Goal: Task Accomplishment & Management: Manage account settings

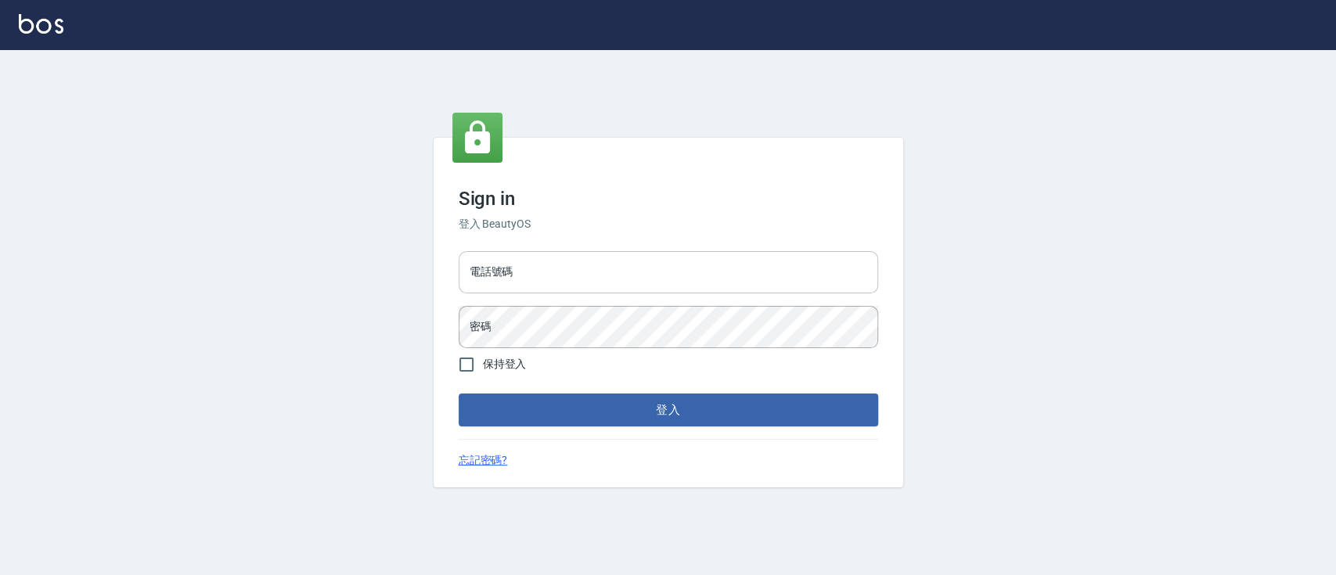
click at [664, 274] on input "電話號碼" at bounding box center [669, 272] width 420 height 42
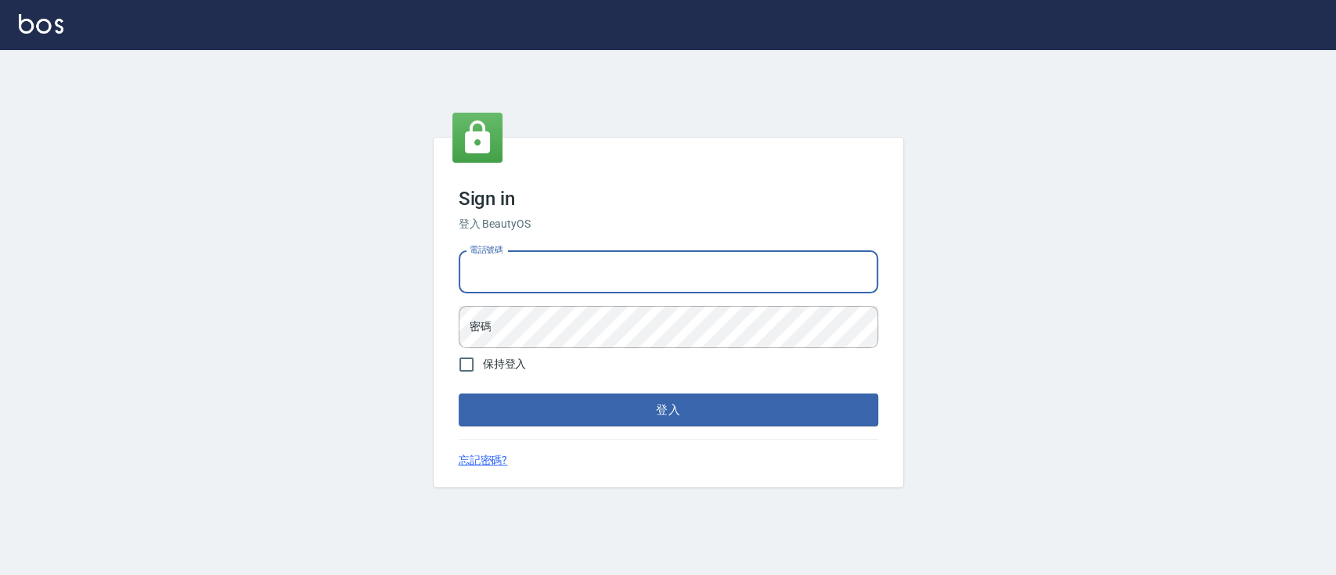
type input "0936904311"
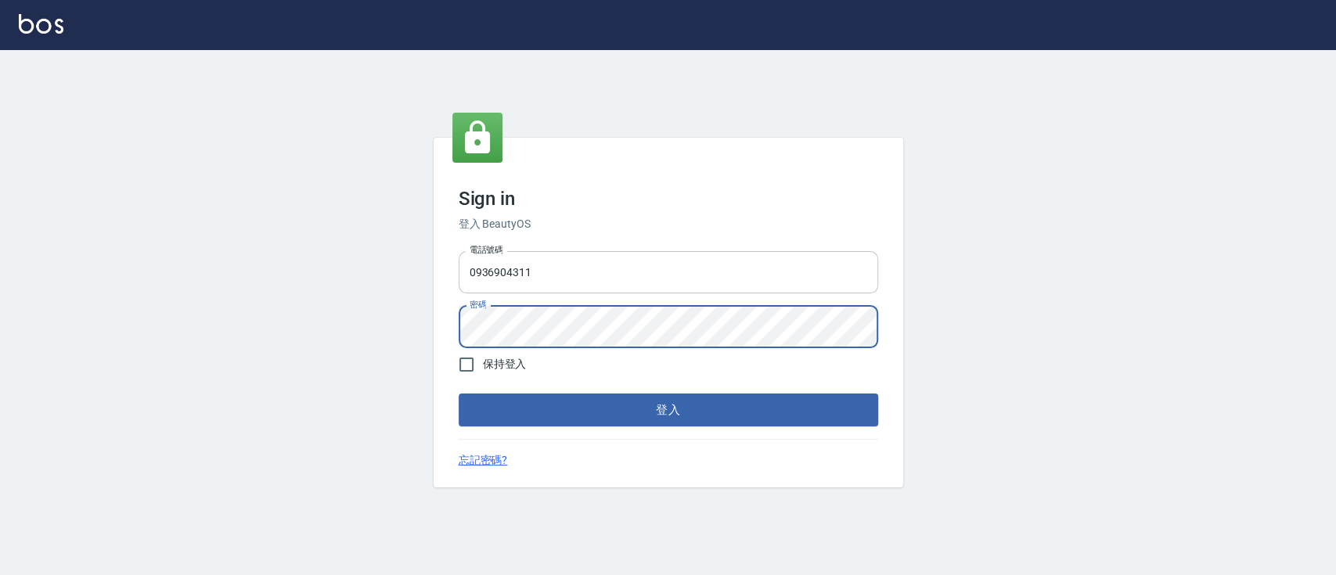
click at [459, 394] on button "登入" at bounding box center [669, 410] width 420 height 33
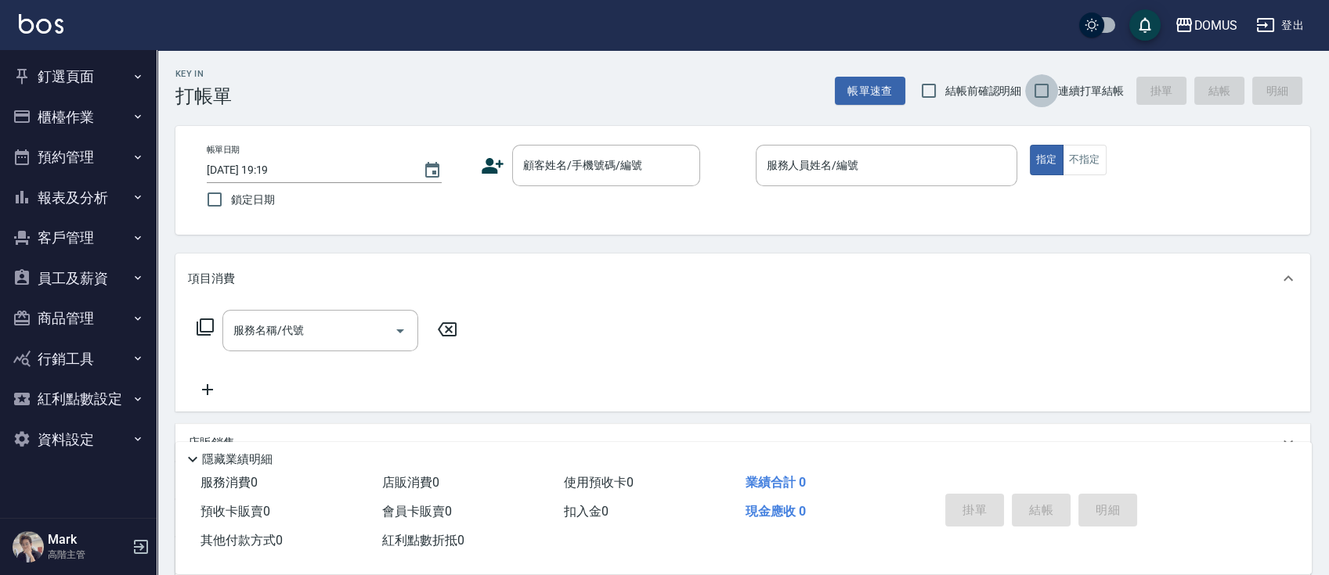
click at [1039, 94] on input "連續打單結帳" at bounding box center [1041, 90] width 33 height 33
checkbox input "true"
click at [538, 168] on input "顧客姓名/手機號碼/編號" at bounding box center [594, 165] width 150 height 27
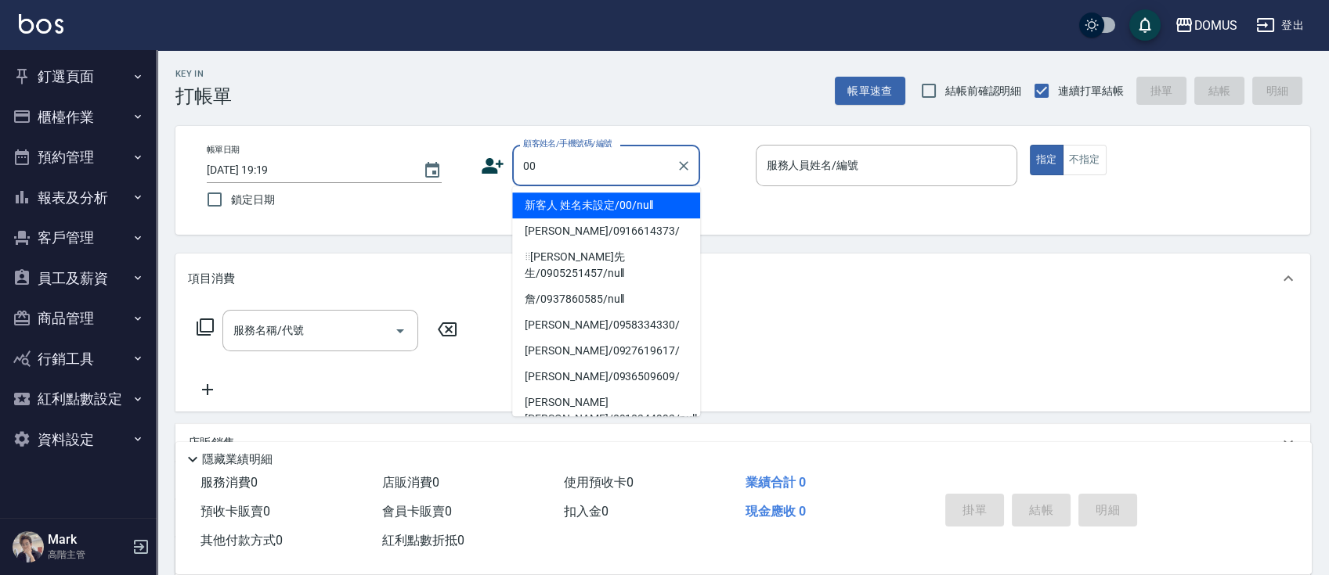
type input "新客人 姓名未設定/00/null"
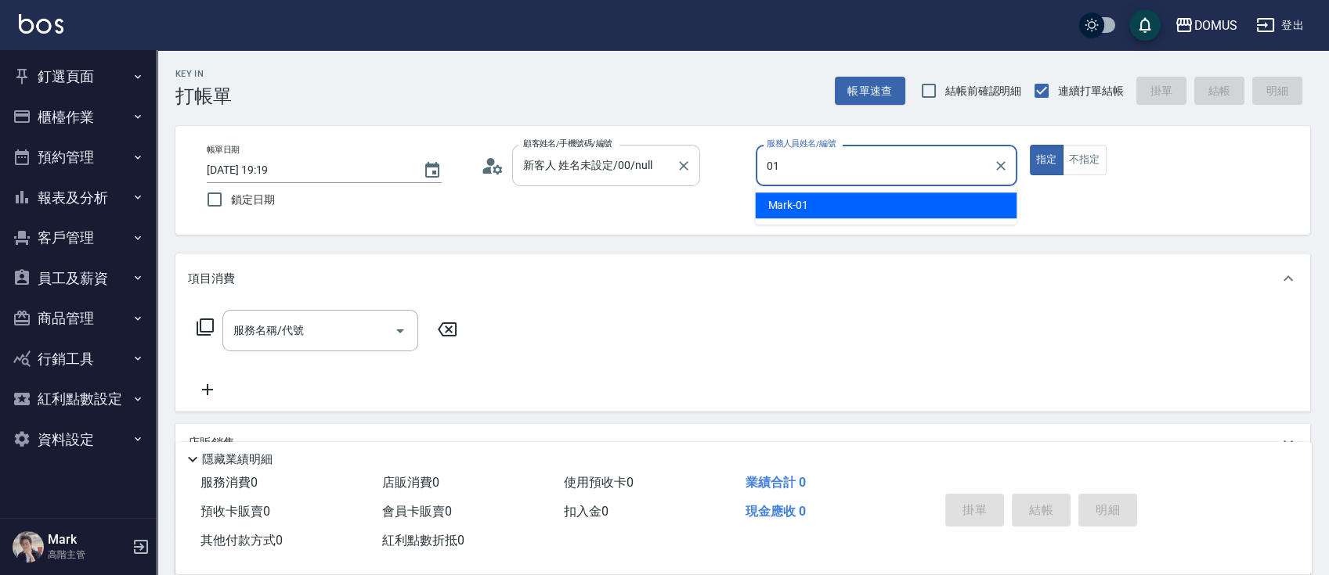
type input "Mark-01"
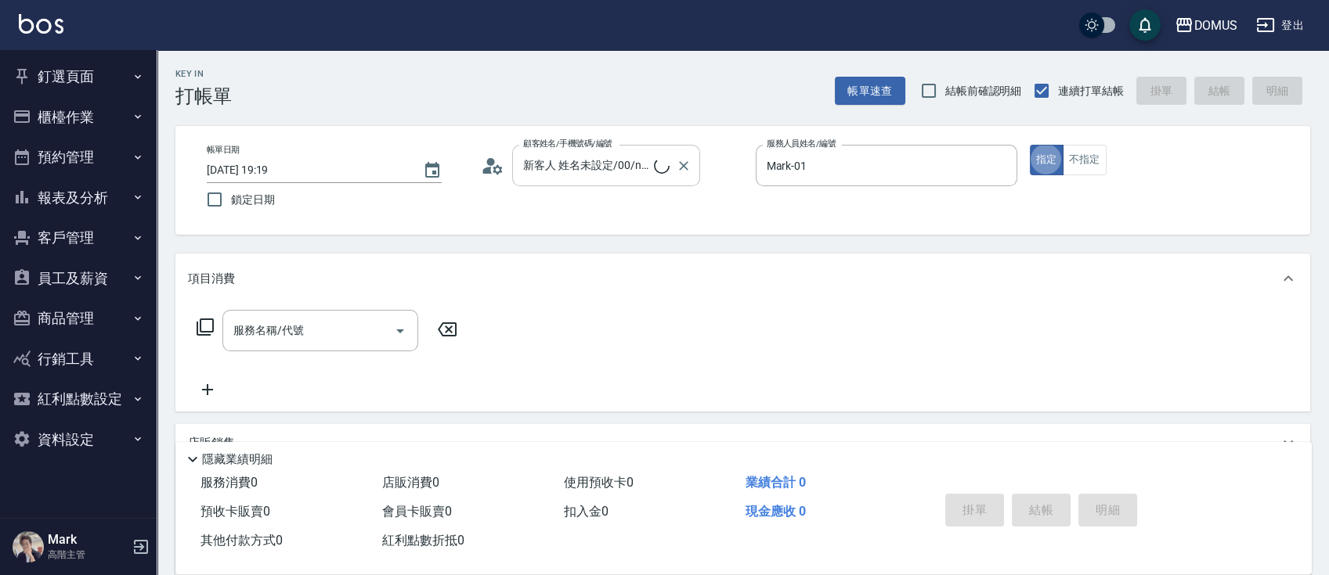
type button "true"
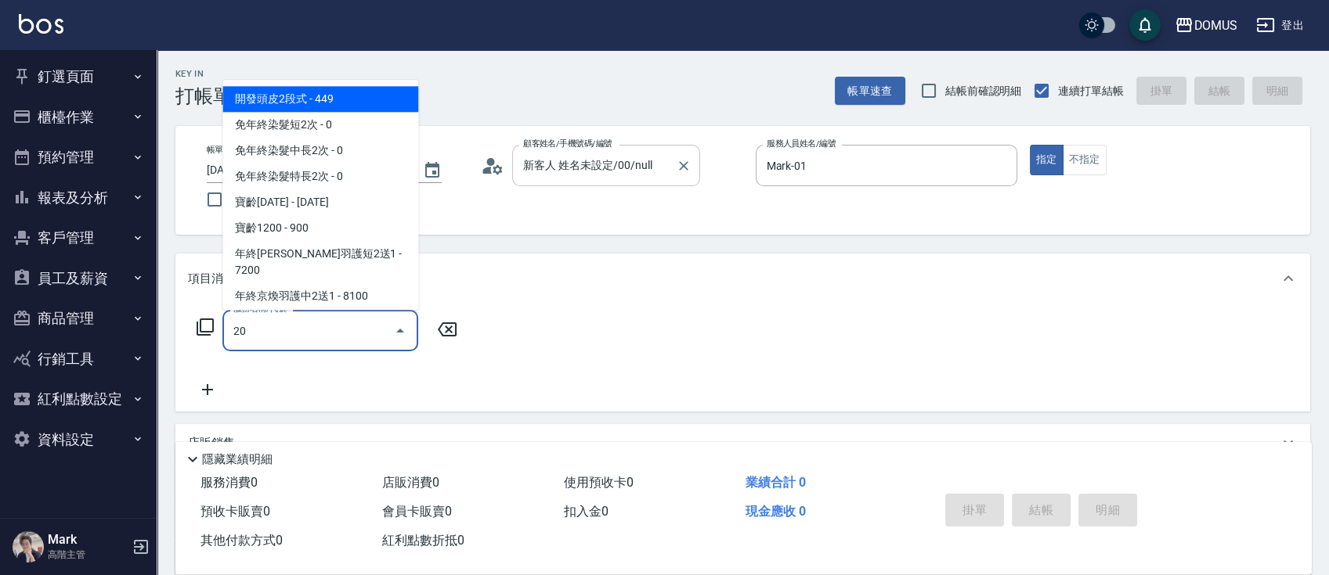
type input "201"
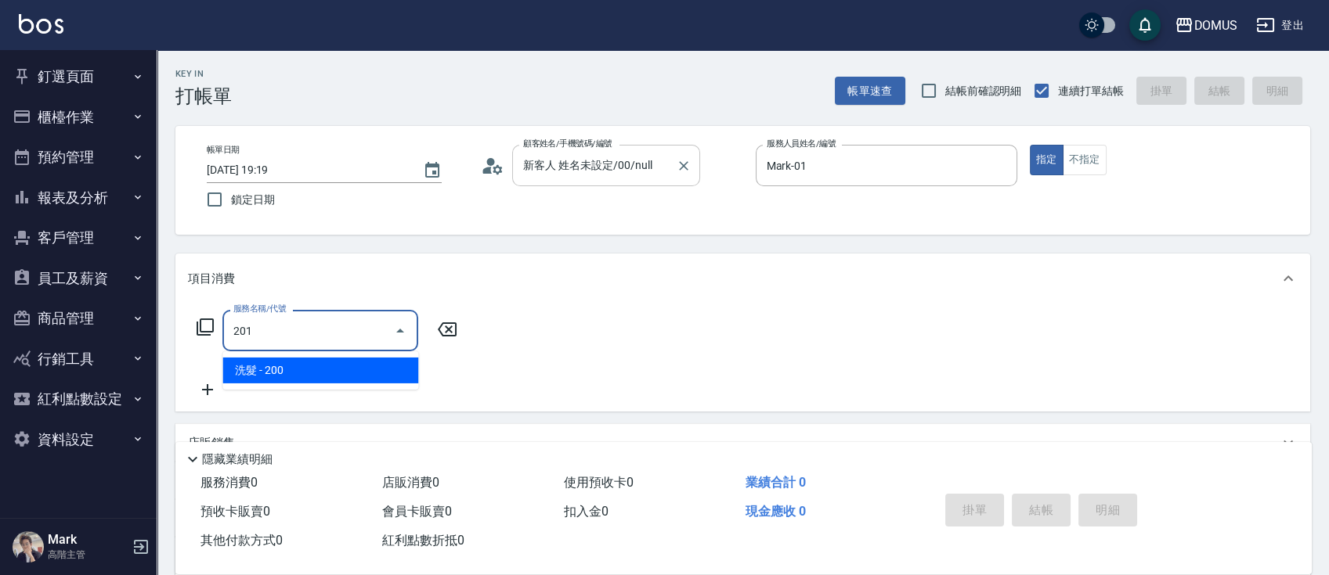
type input "20"
type input "洗髮(201)"
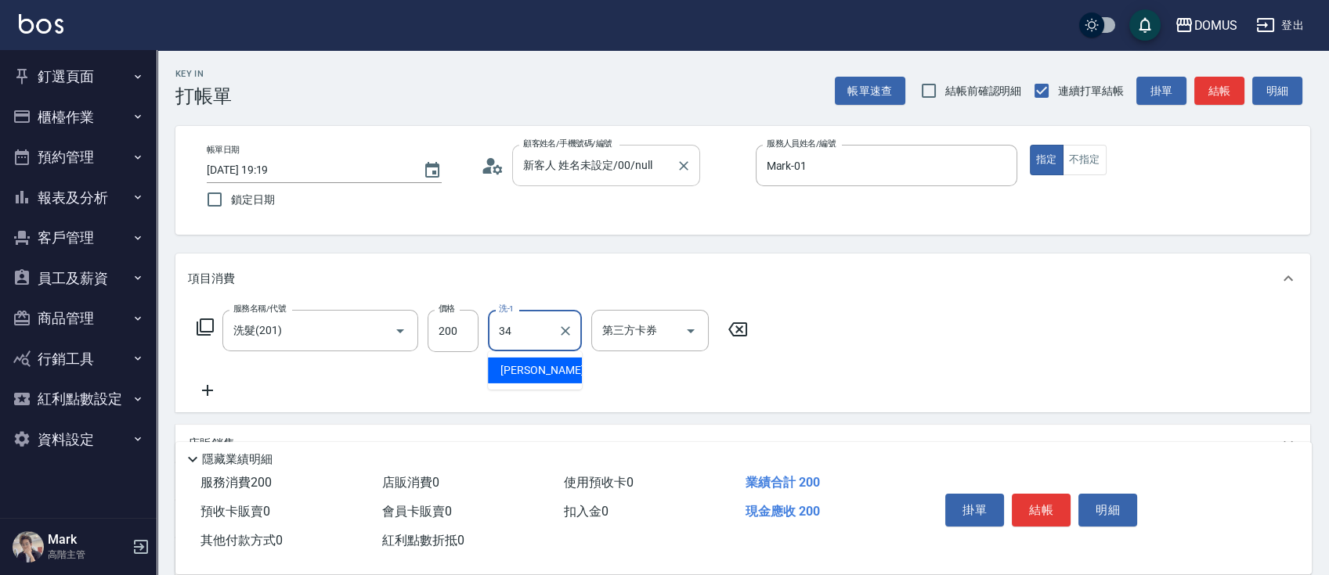
type input "[PERSON_NAME]-34"
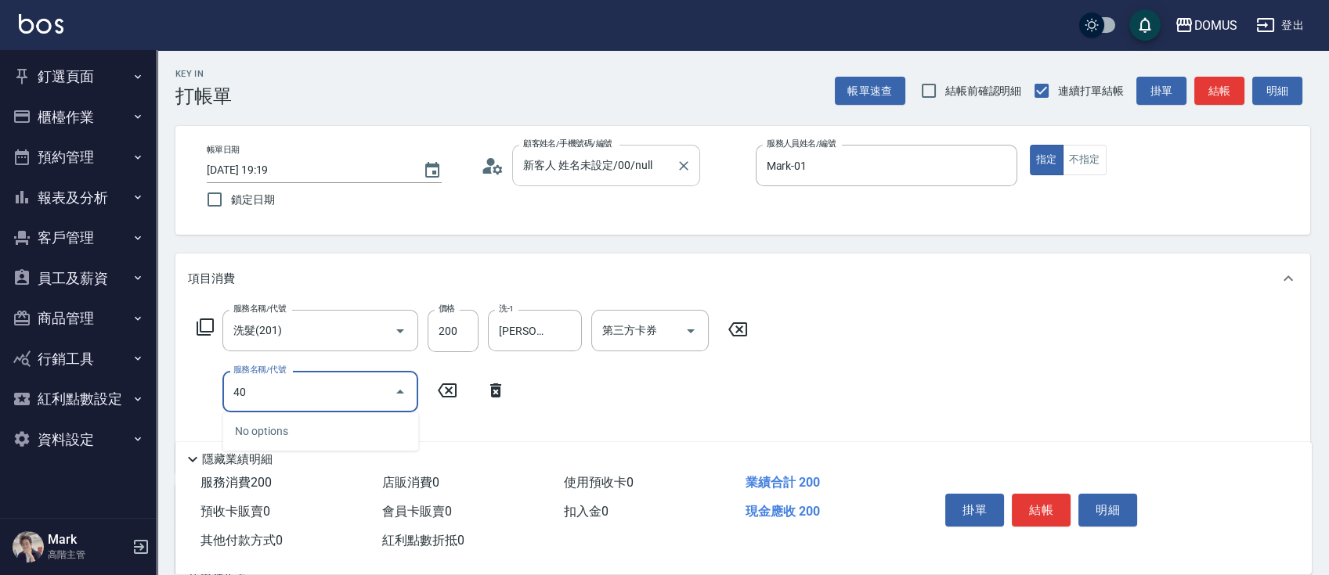
type input "401"
type input "40"
type input "剪髮(401)"
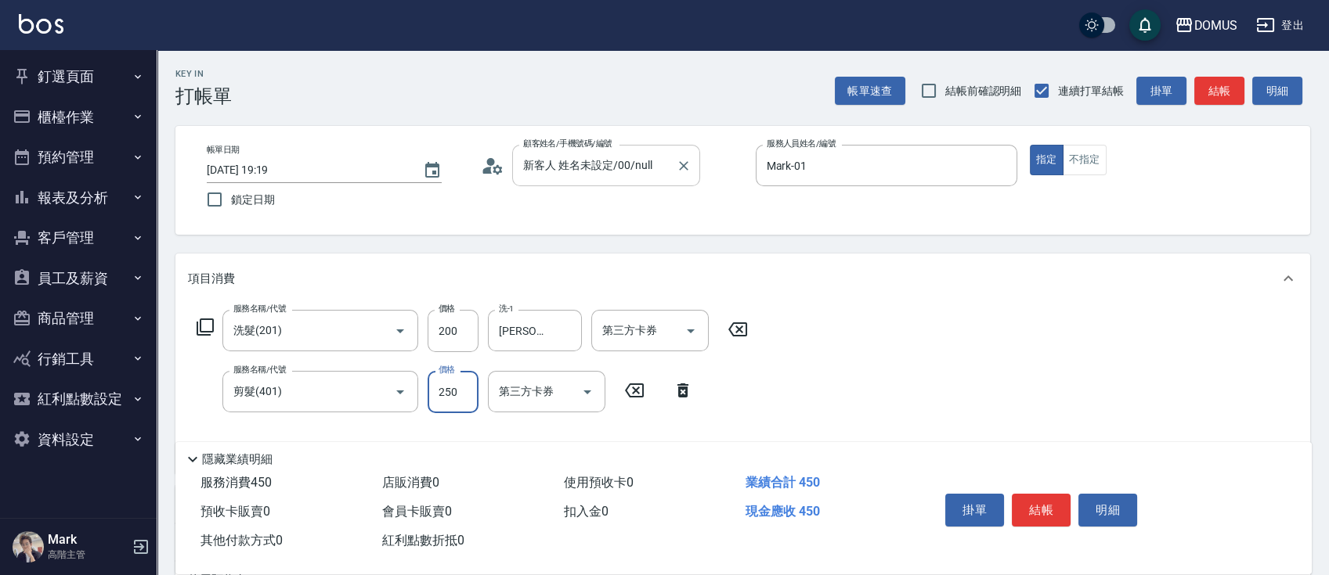
type input "20"
type input "65"
type input "80"
type input "650"
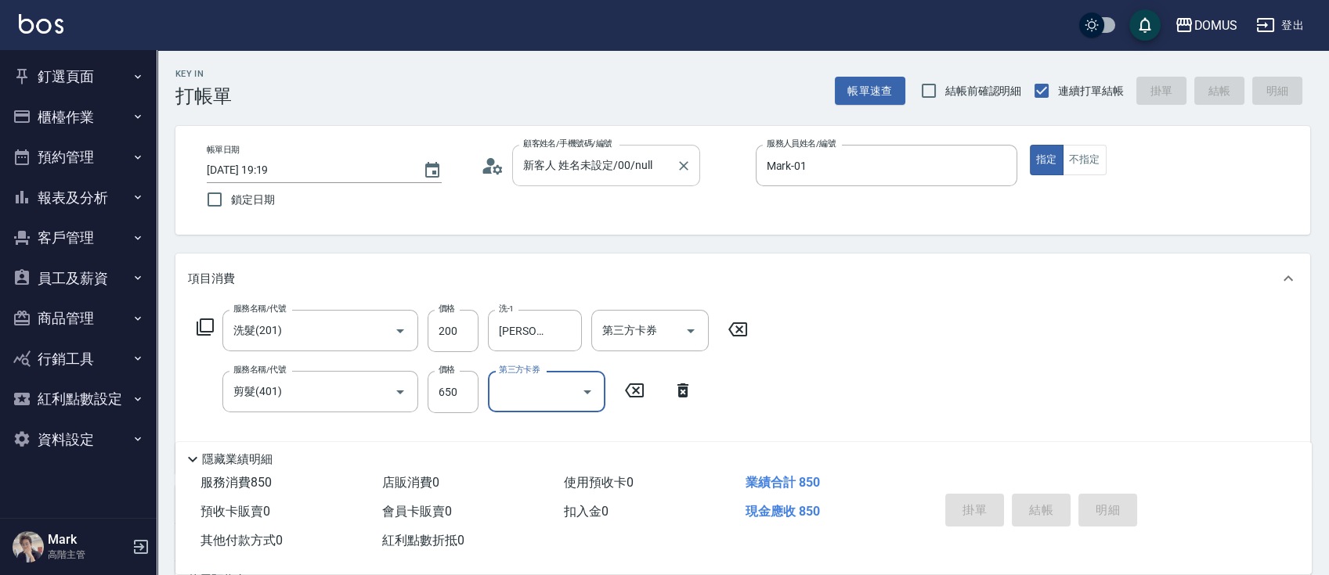
type input "[DATE] 19:20"
type input "0"
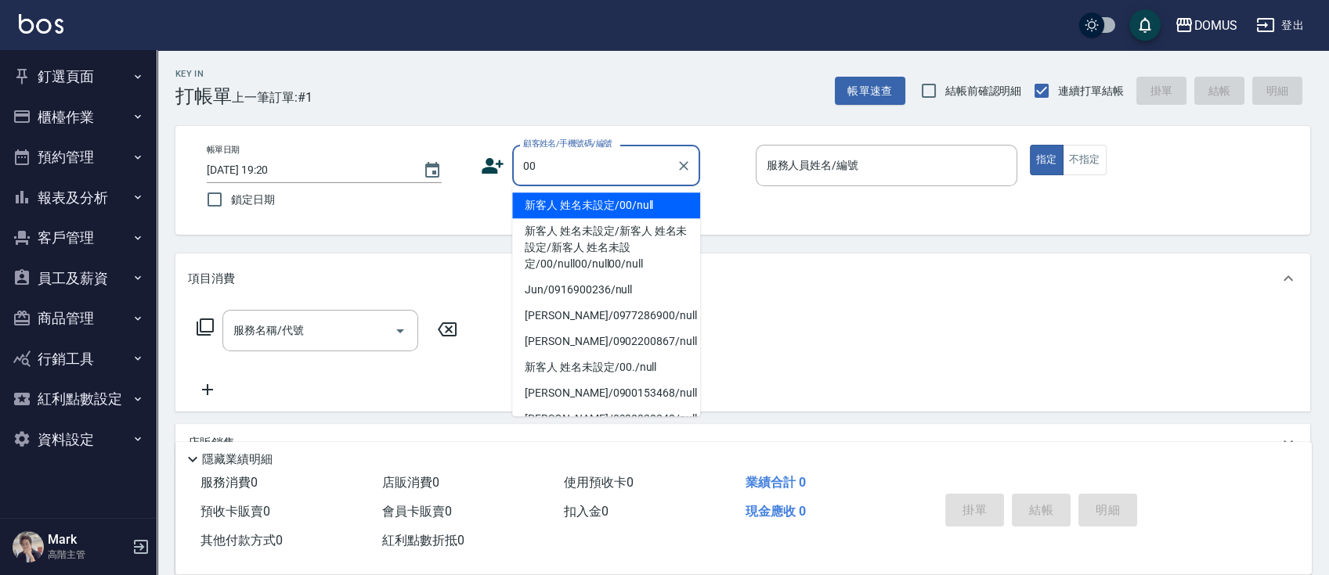
type input "新客人 姓名未設定/00/null"
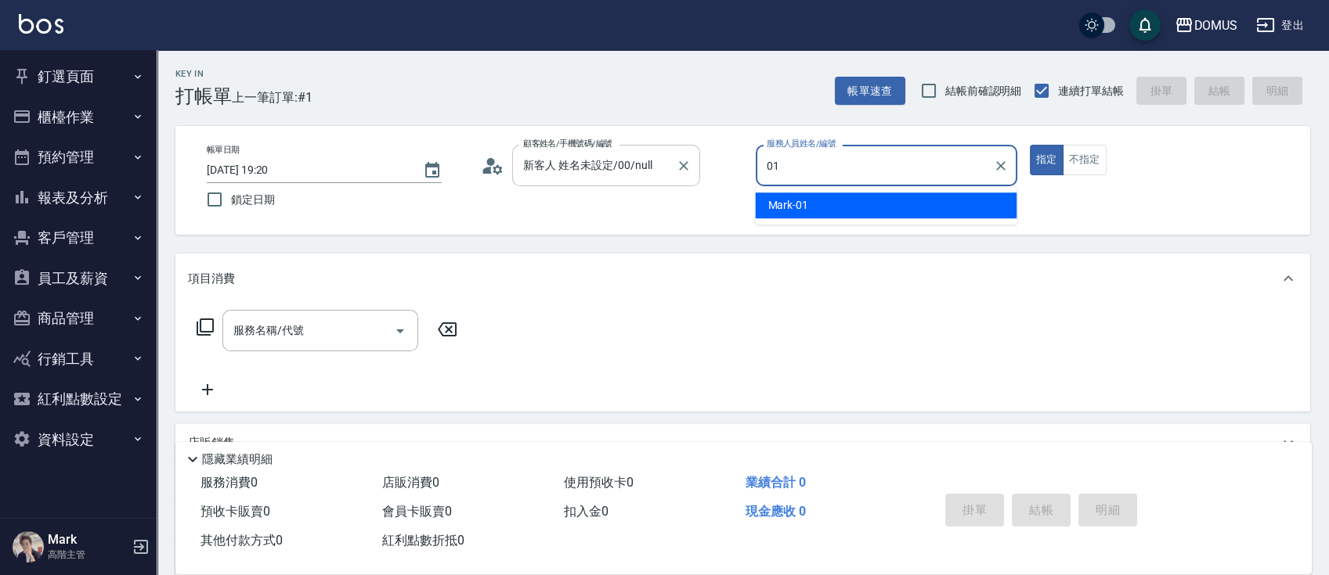
type input "Mark-01"
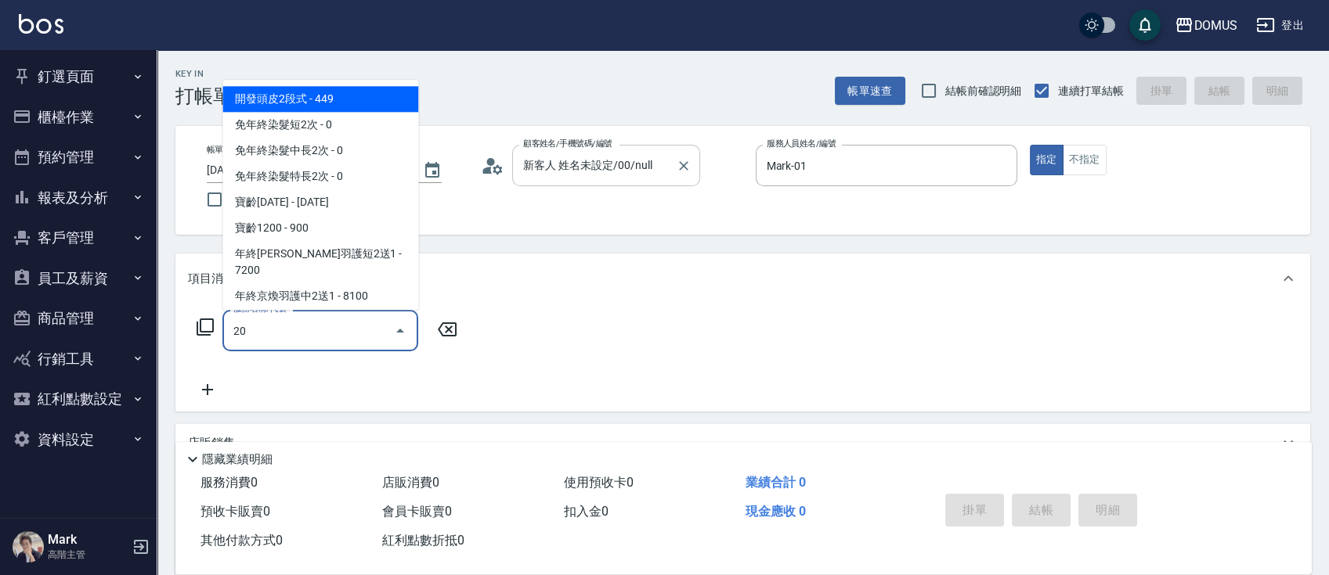
type input "201"
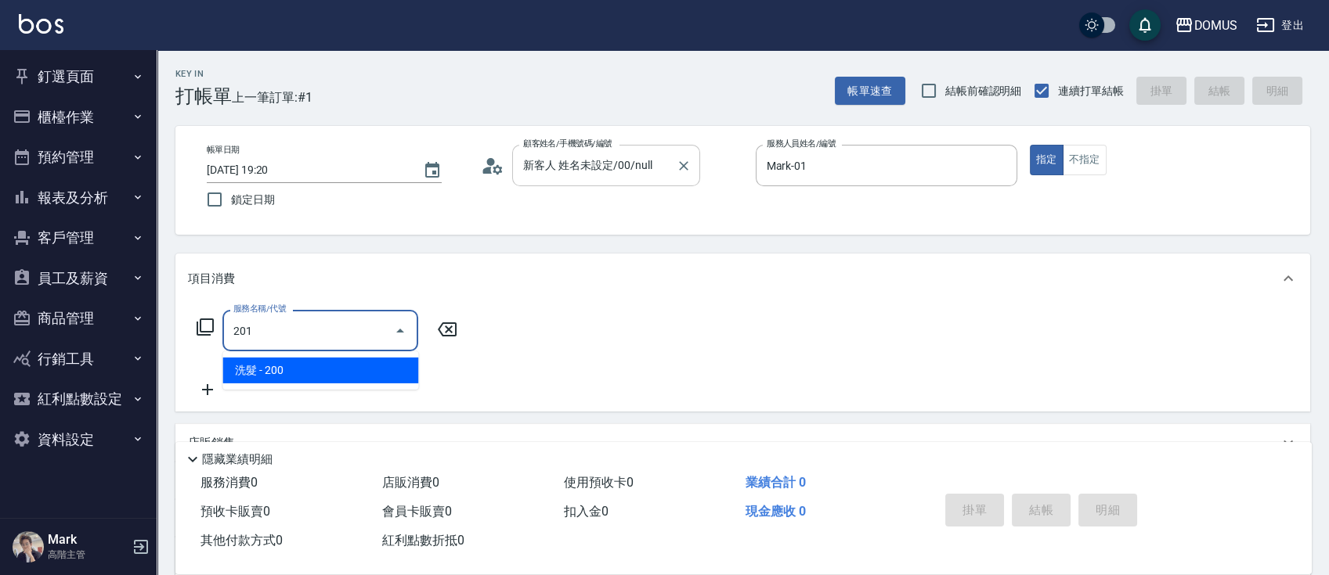
type input "20"
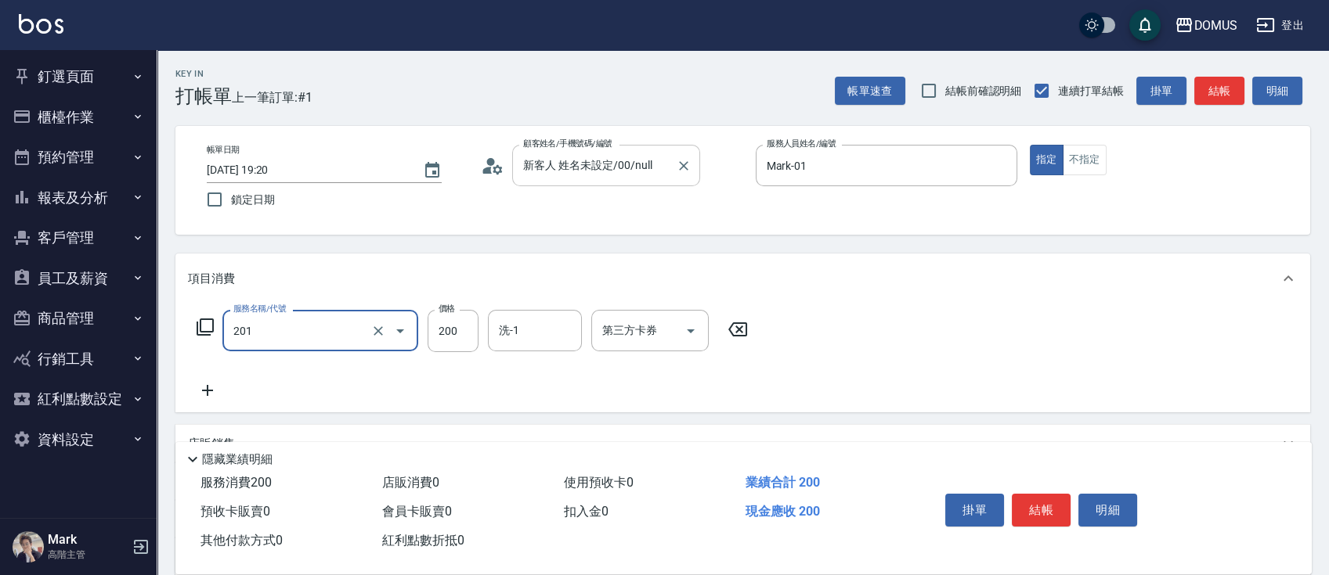
type input "洗髮(201)"
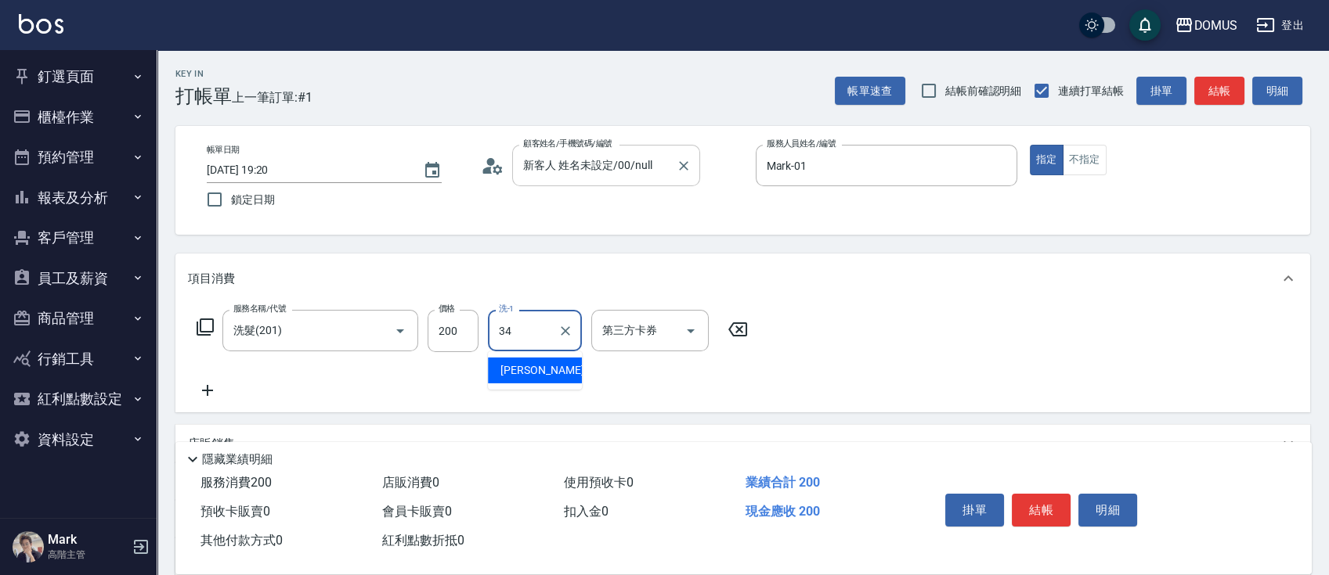
type input "[PERSON_NAME]-34"
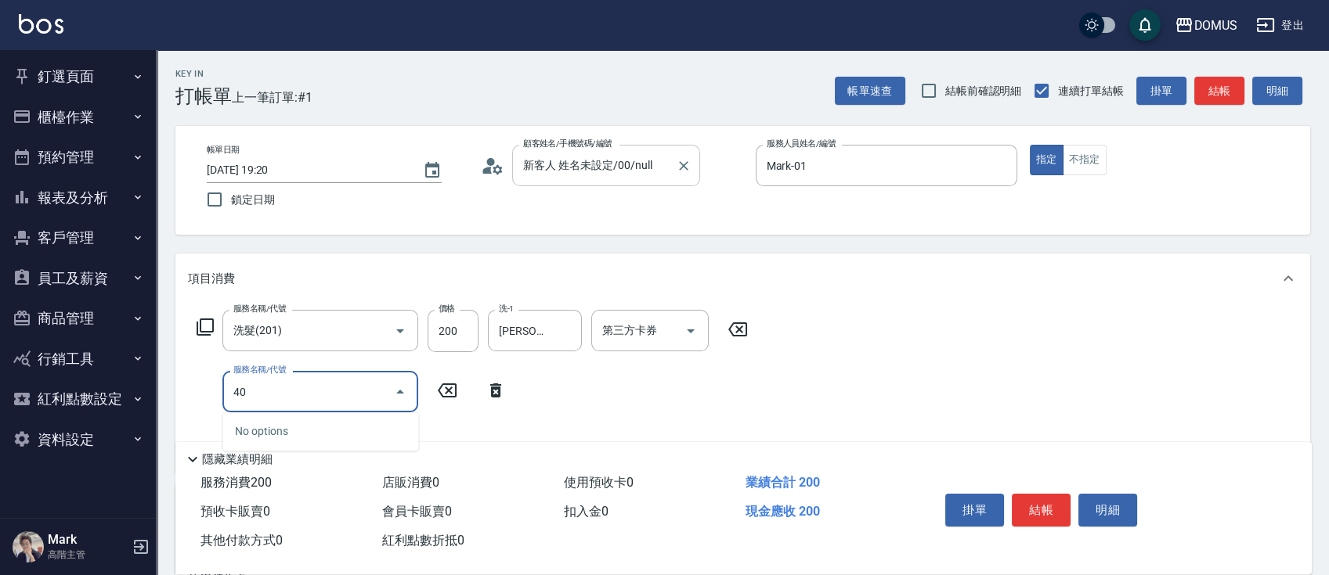
type input "401"
type input "40"
type input "剪髮(401)"
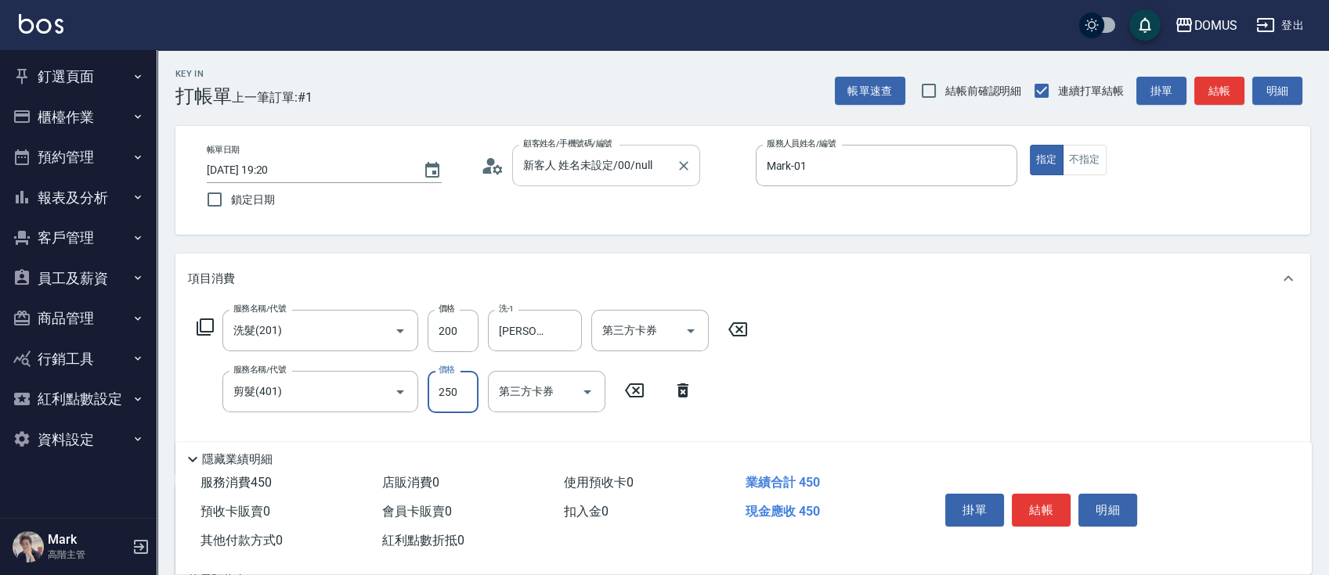
type input "20"
type input "60"
type input "80"
type input "600"
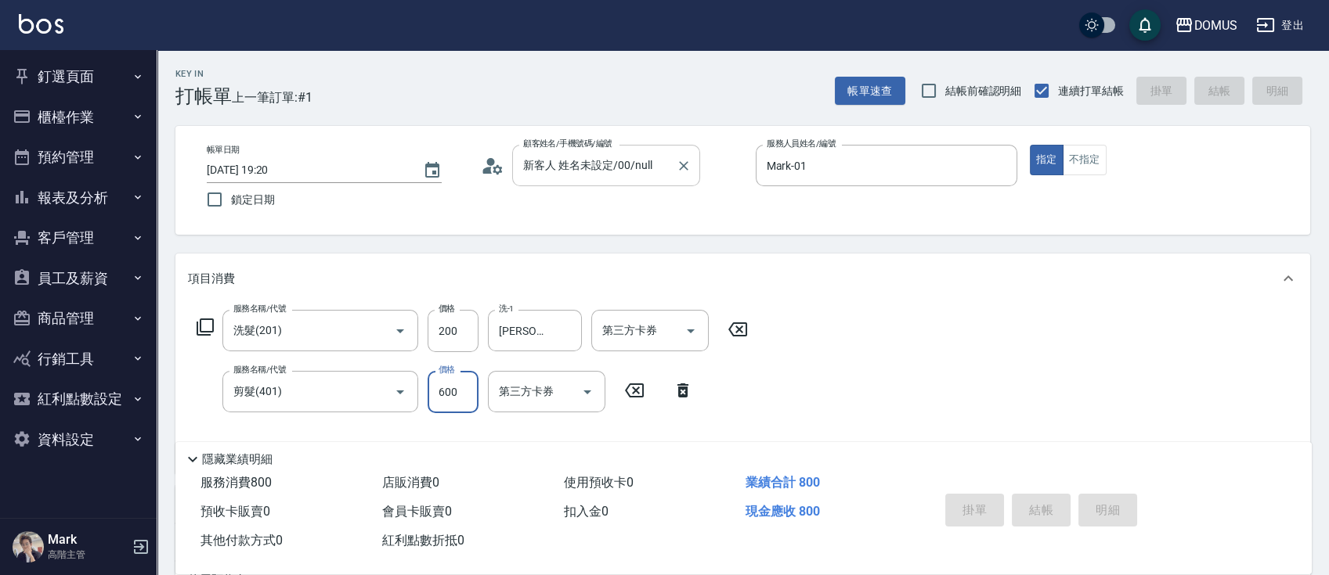
type input "[DATE] 19:21"
type input "0"
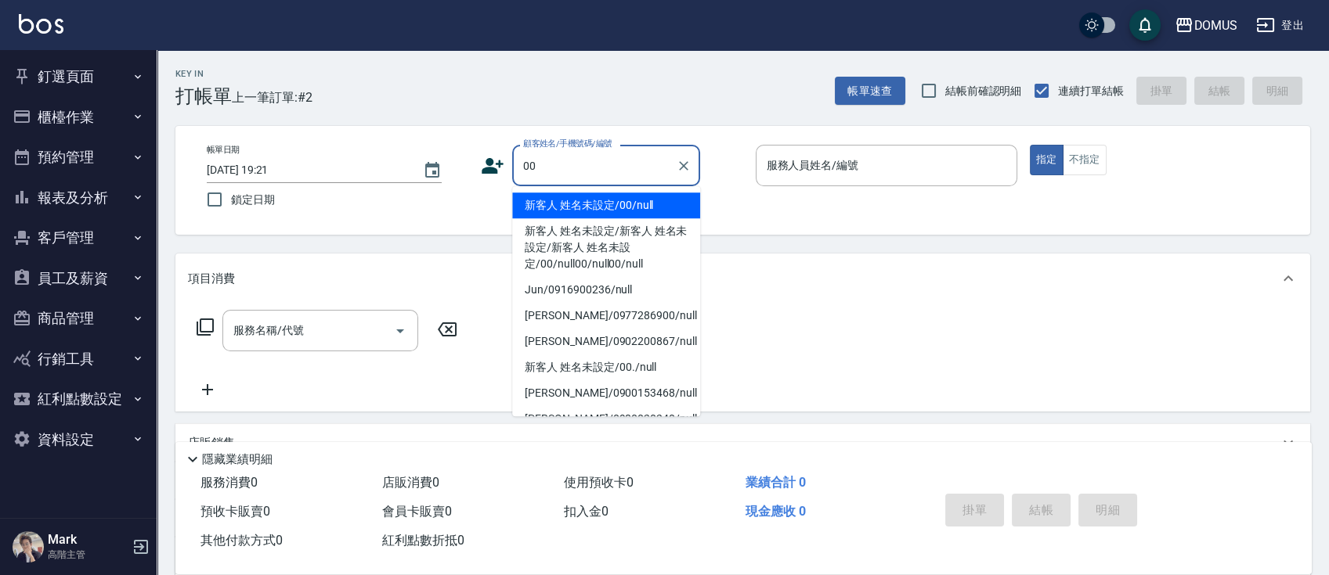
type input "新客人 姓名未設定/00/null"
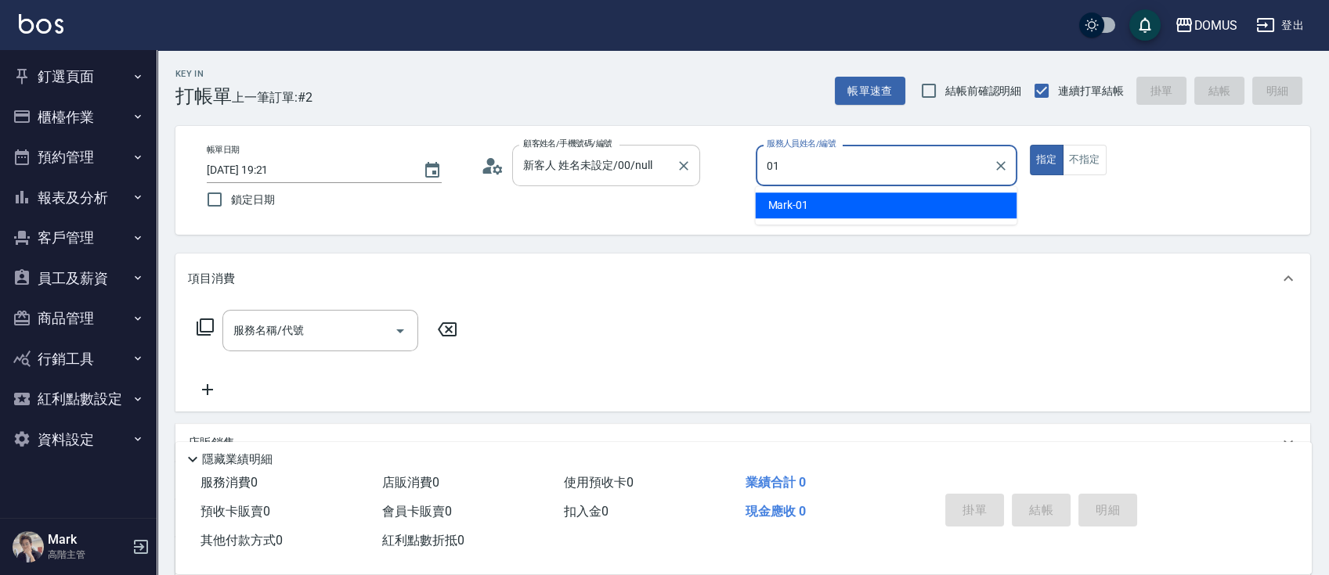
type input "Mark-01"
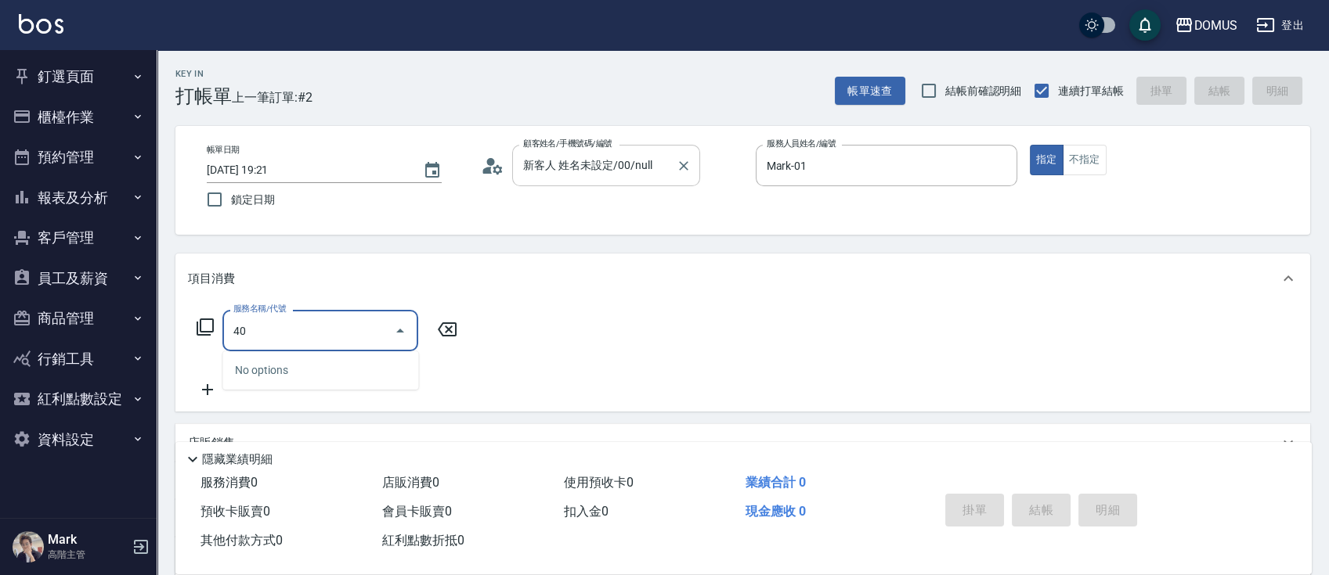
type input "401"
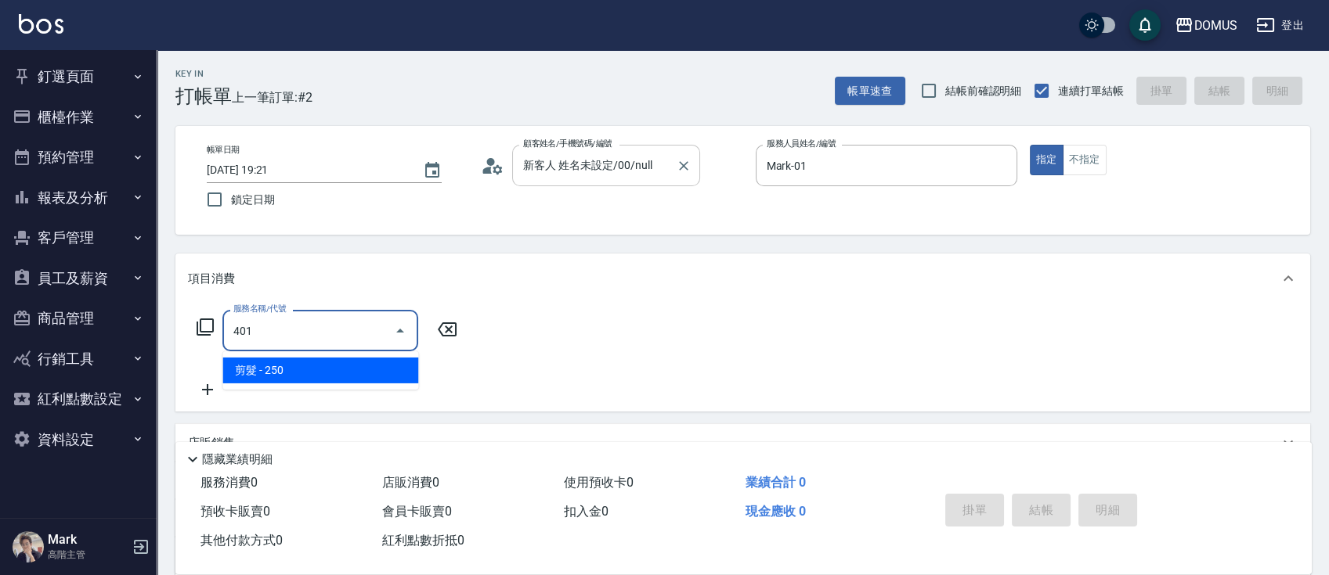
type input "20"
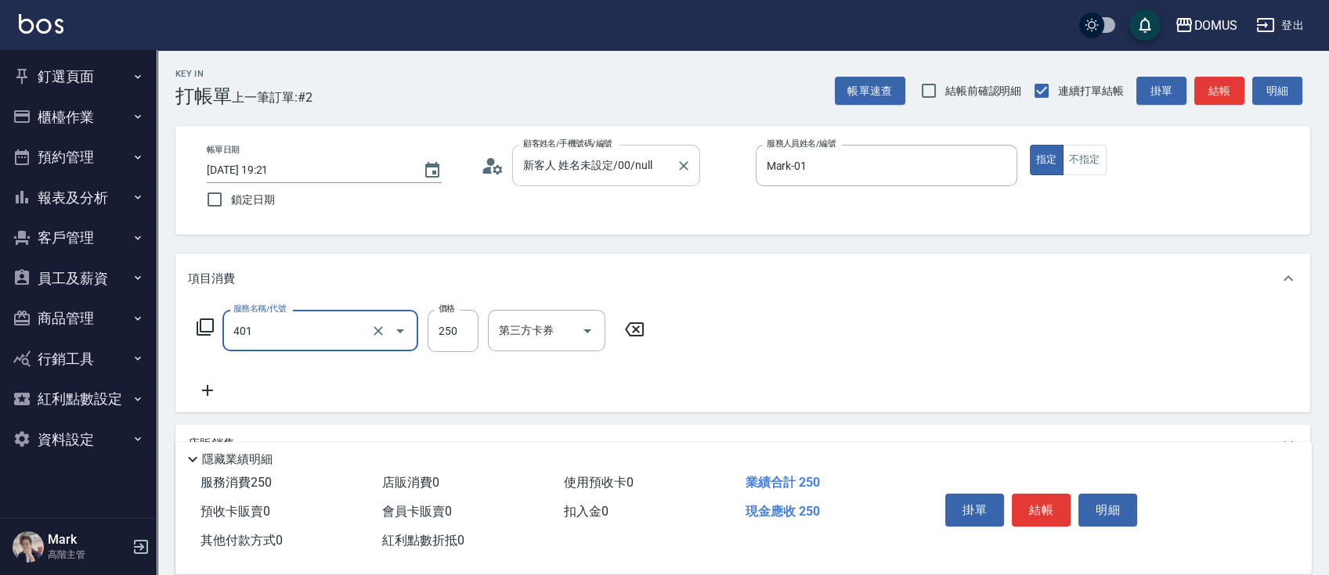
type input "剪髮(401)"
type input "0"
type input "80"
type input "800"
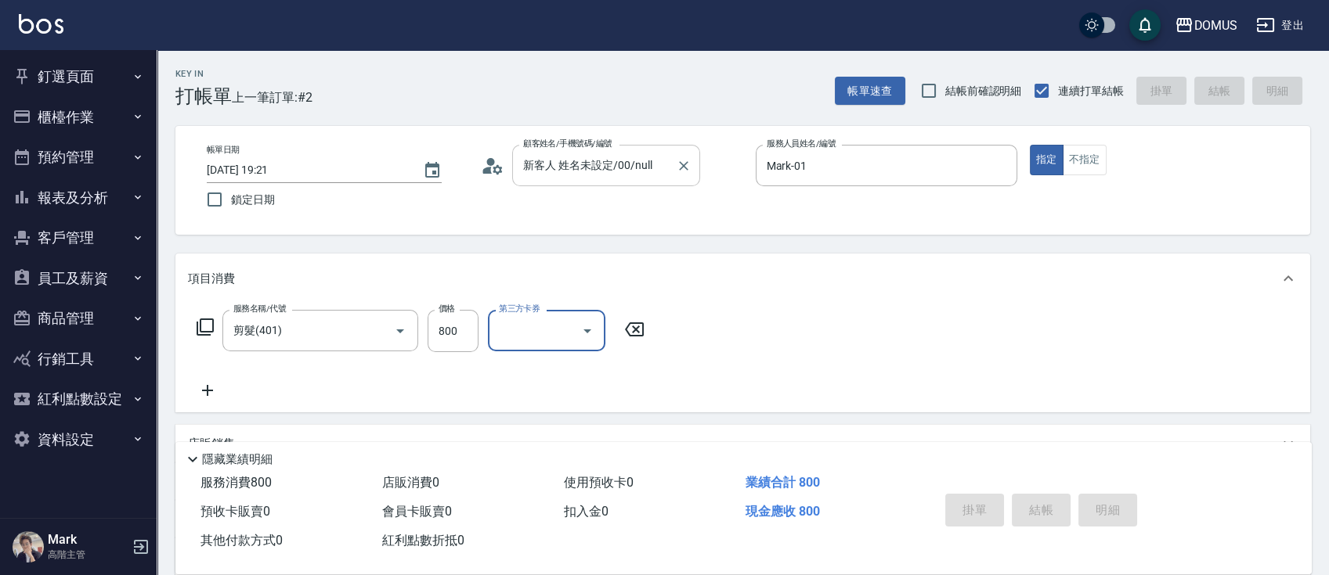
type input "[DATE] 19:22"
type input "0"
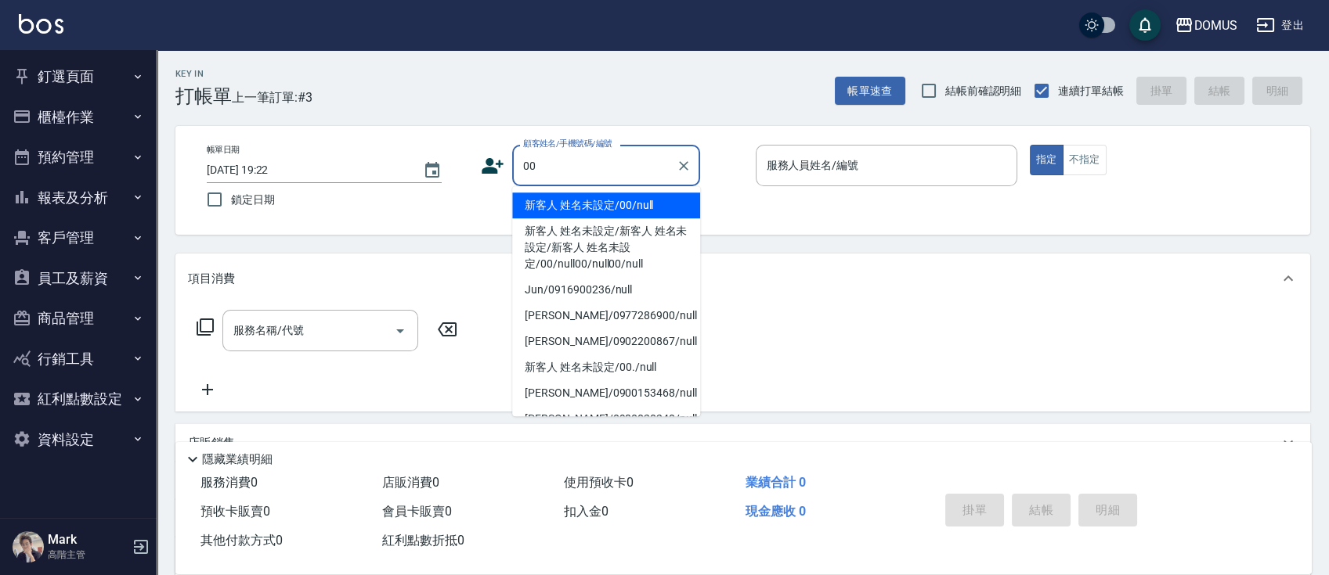
type input "新客人 姓名未設定/00/null"
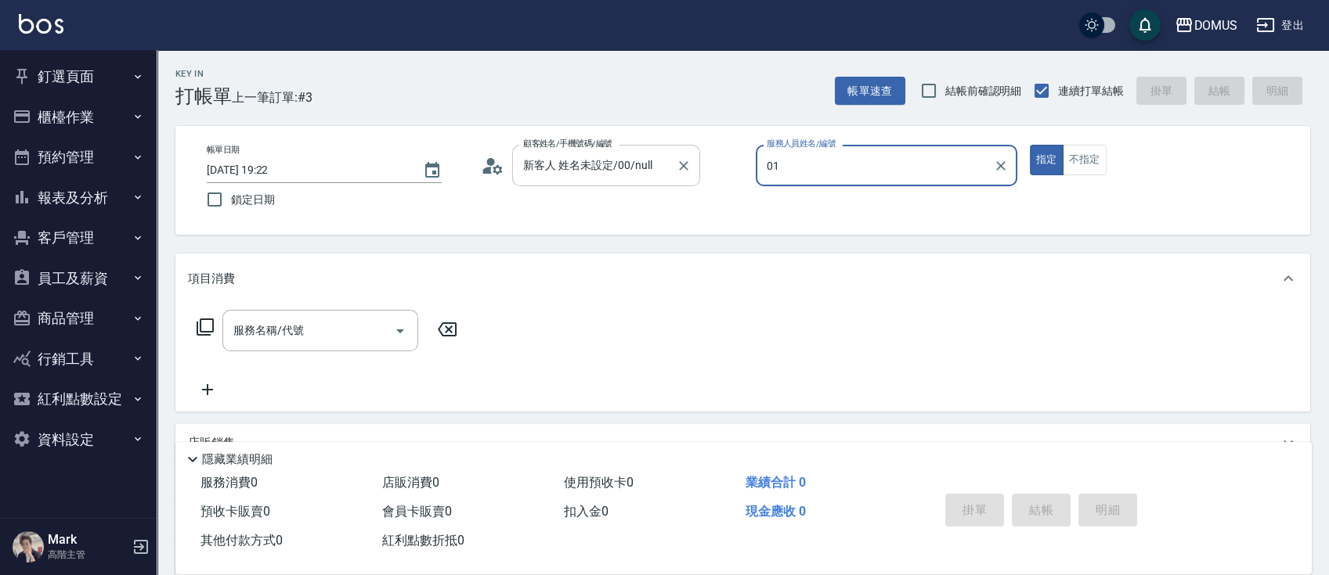
type input "Mark-01"
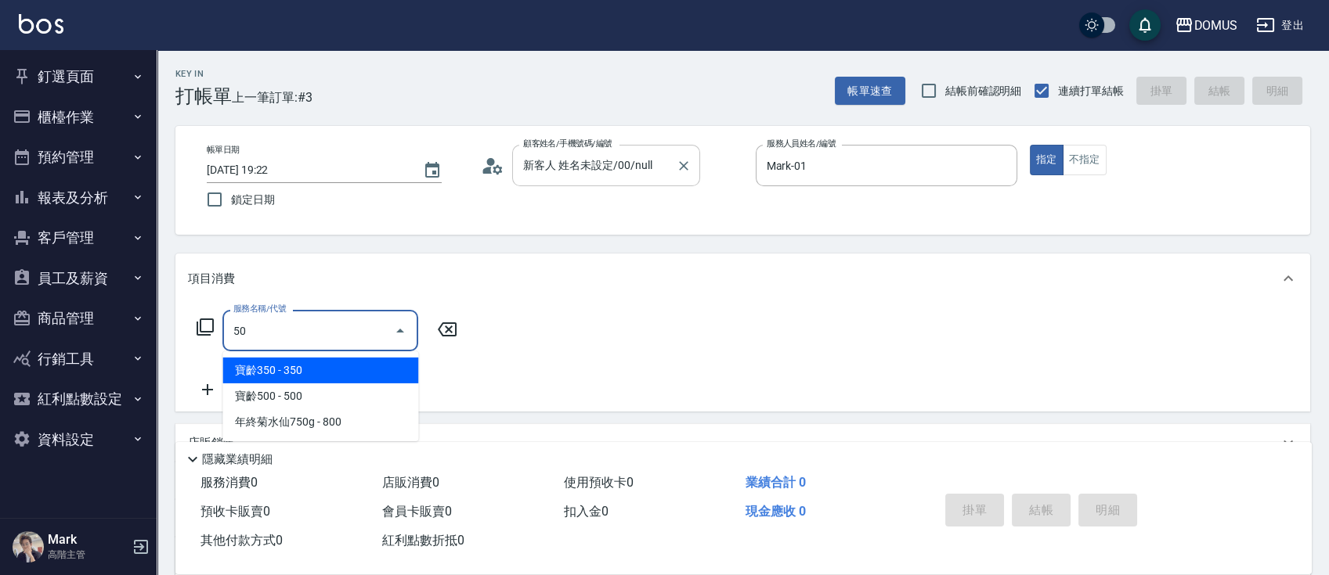
type input "501"
type input "100"
type input "染髮(501)"
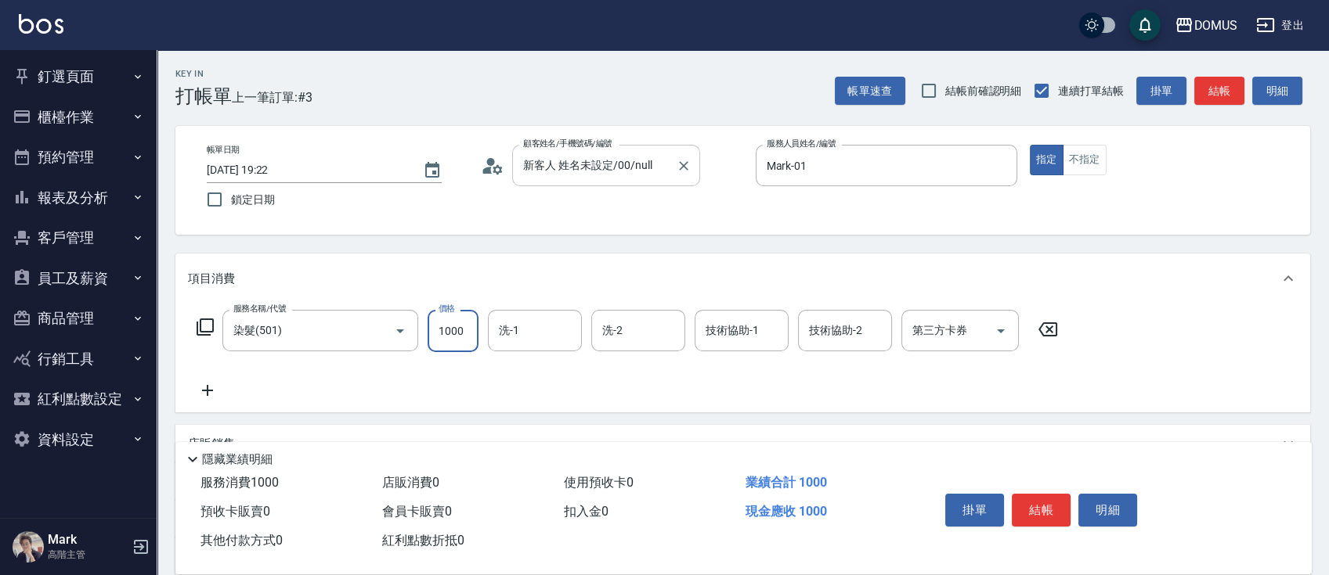
type input "0"
type input "20"
type input "200"
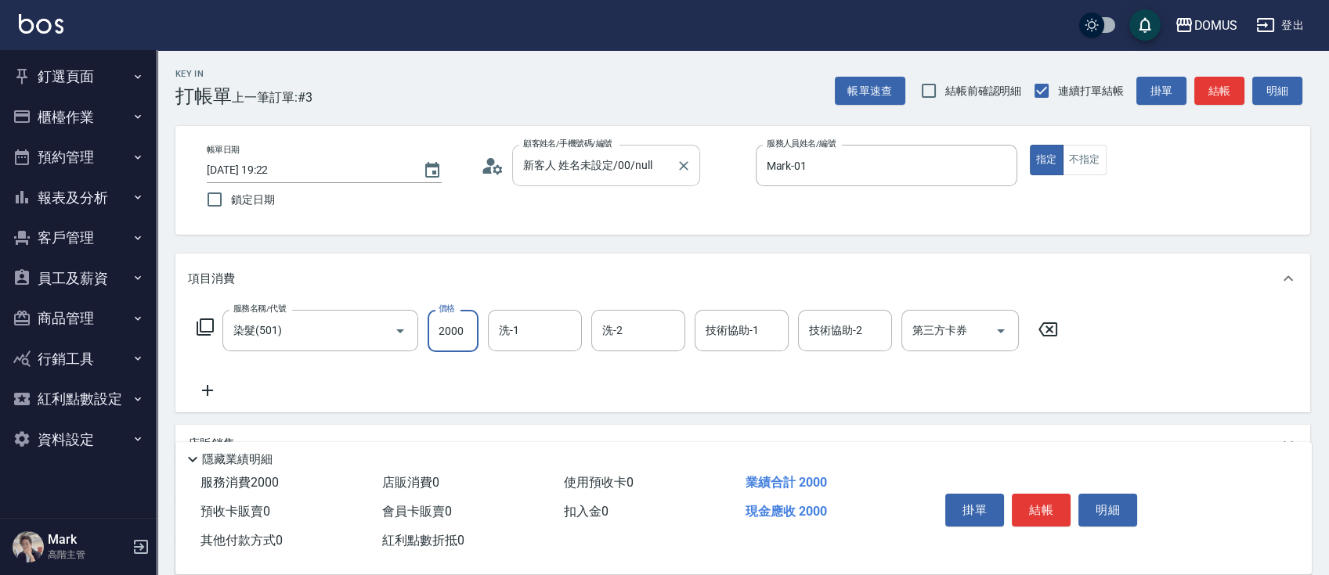
type input "2000"
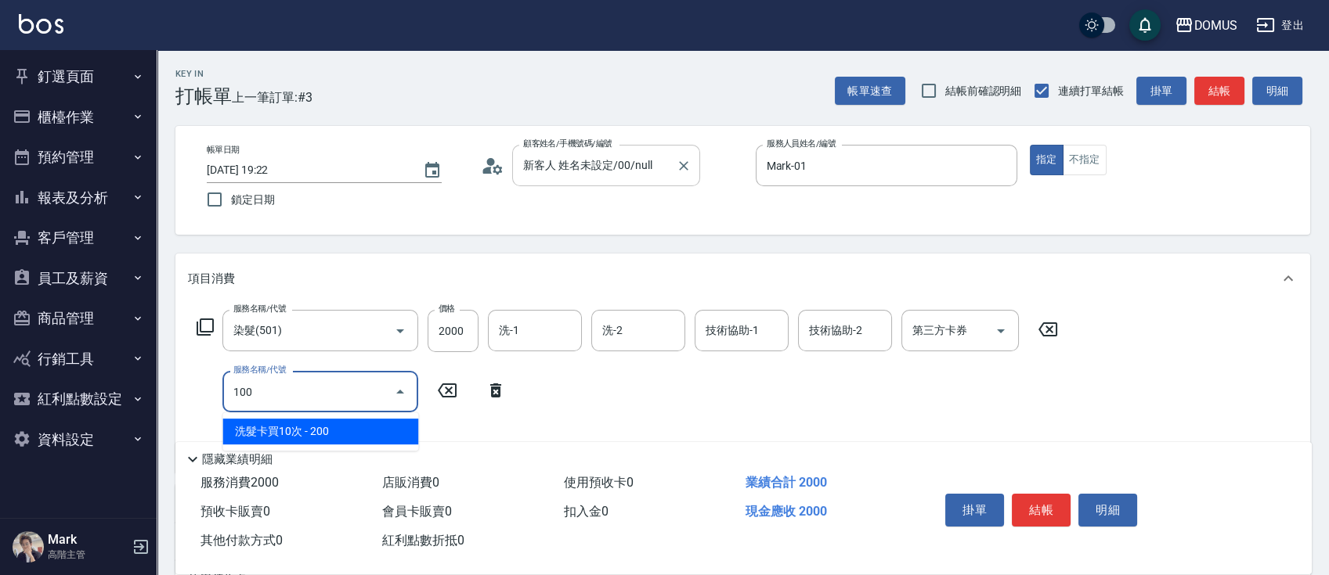
type input "1001"
type input "270"
type input "洗+AB劑(1001)"
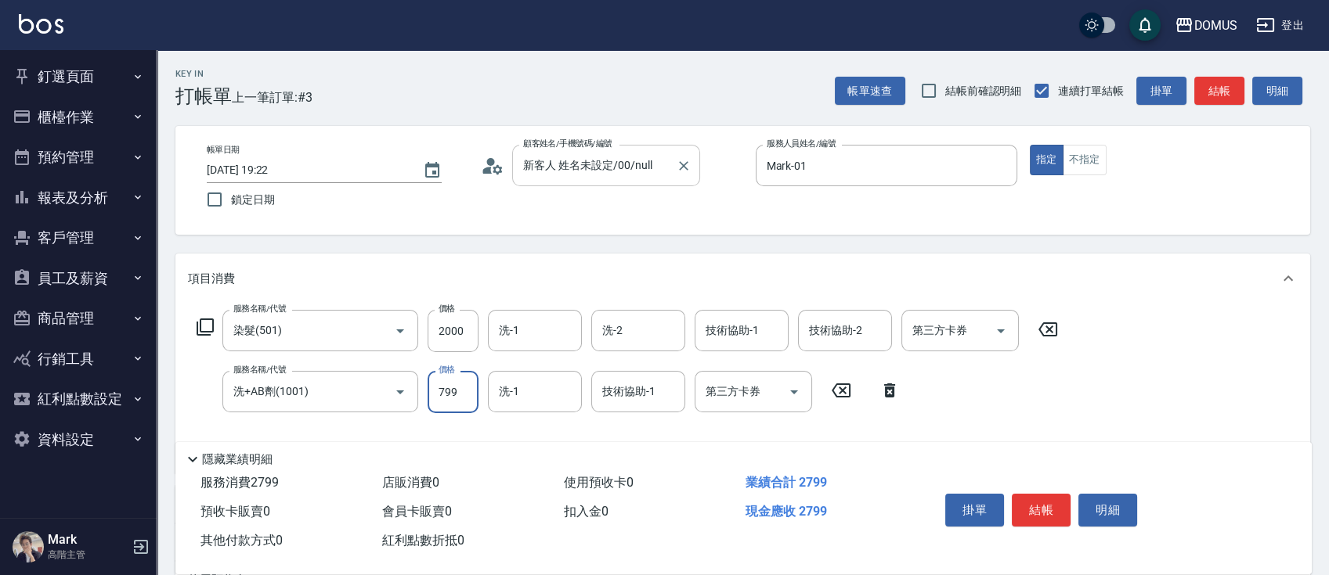
type input "200"
type input "80"
type input "280"
type input "800"
type input "義仔-33"
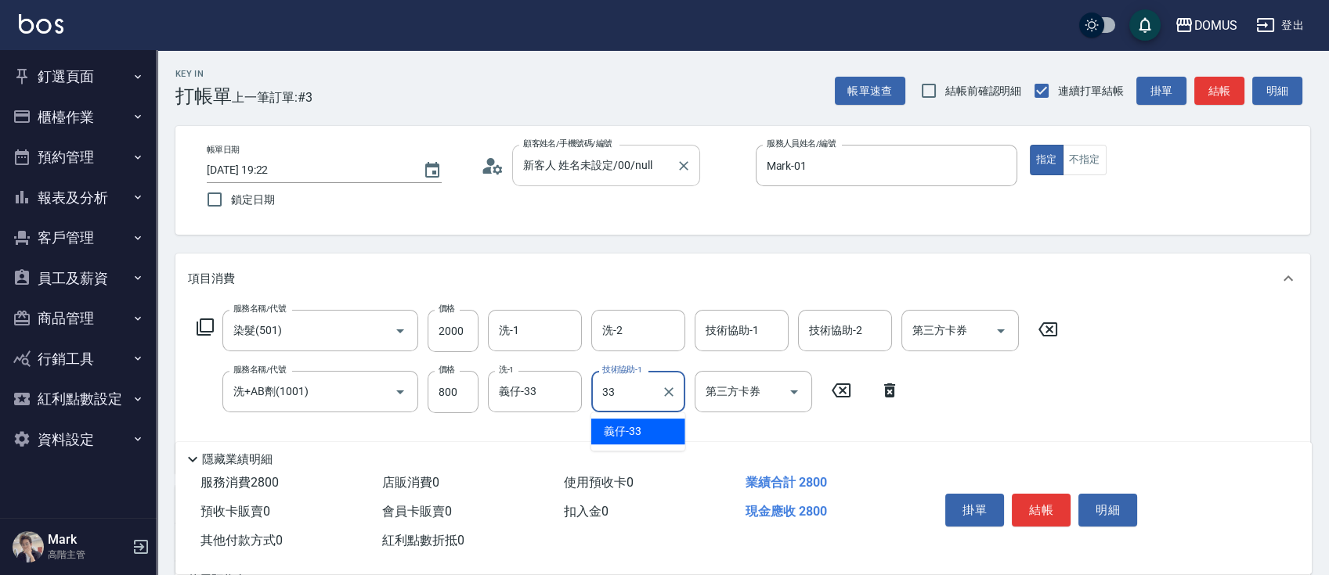
type input "義仔-33"
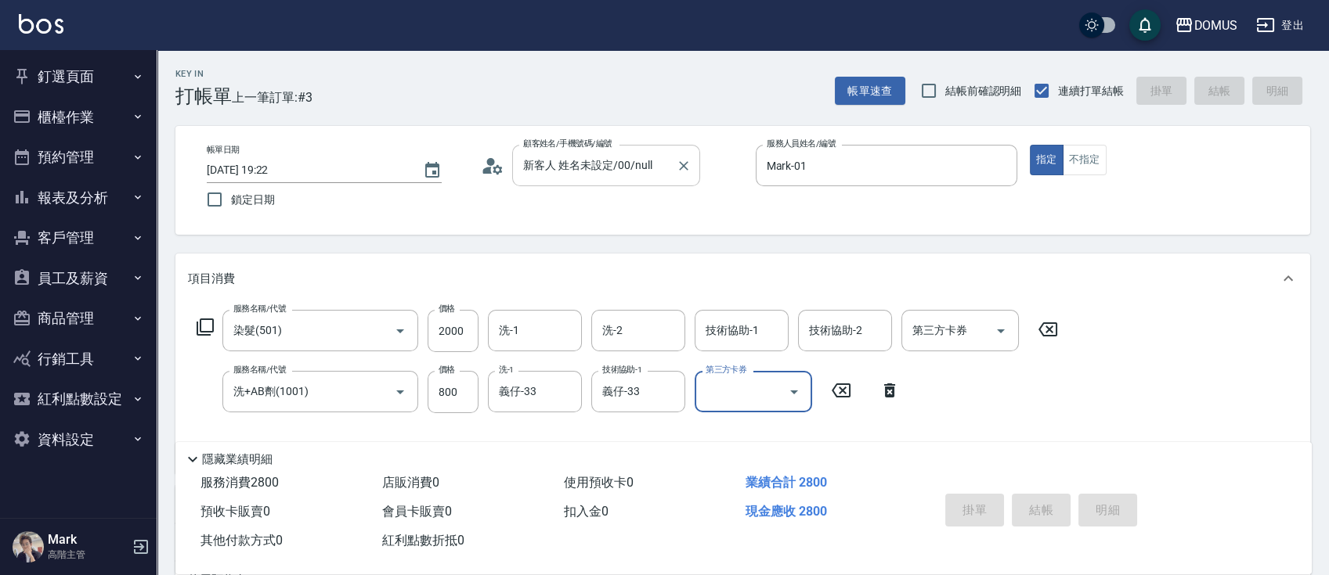
type input "0"
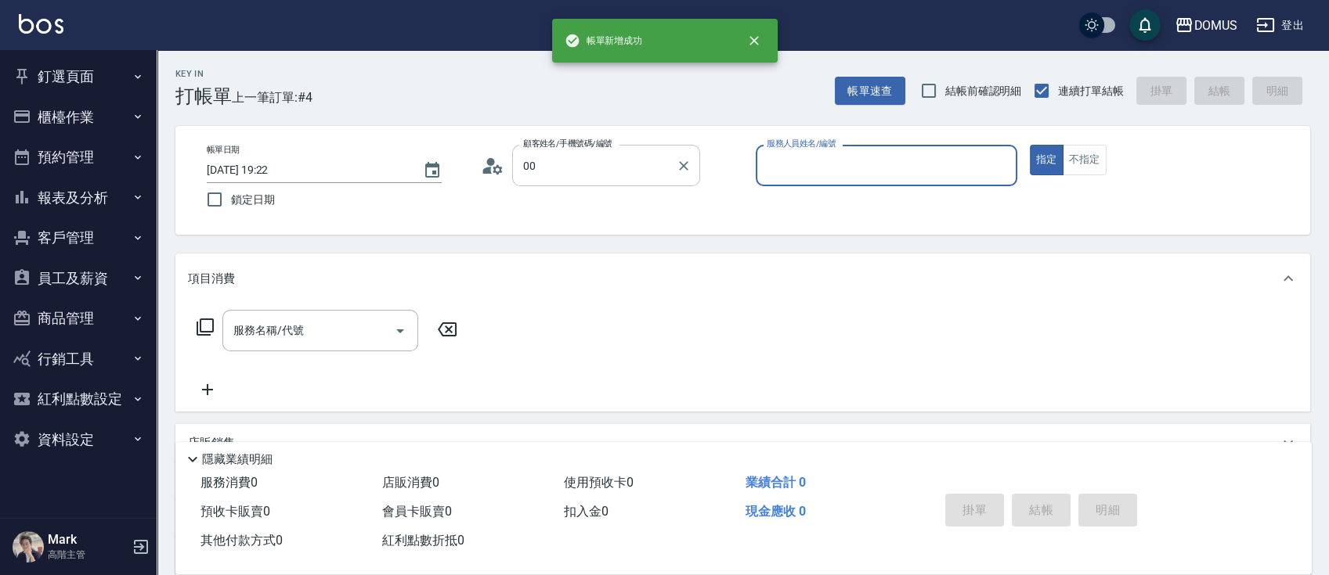
type input "新客人 姓名未設定/00/null"
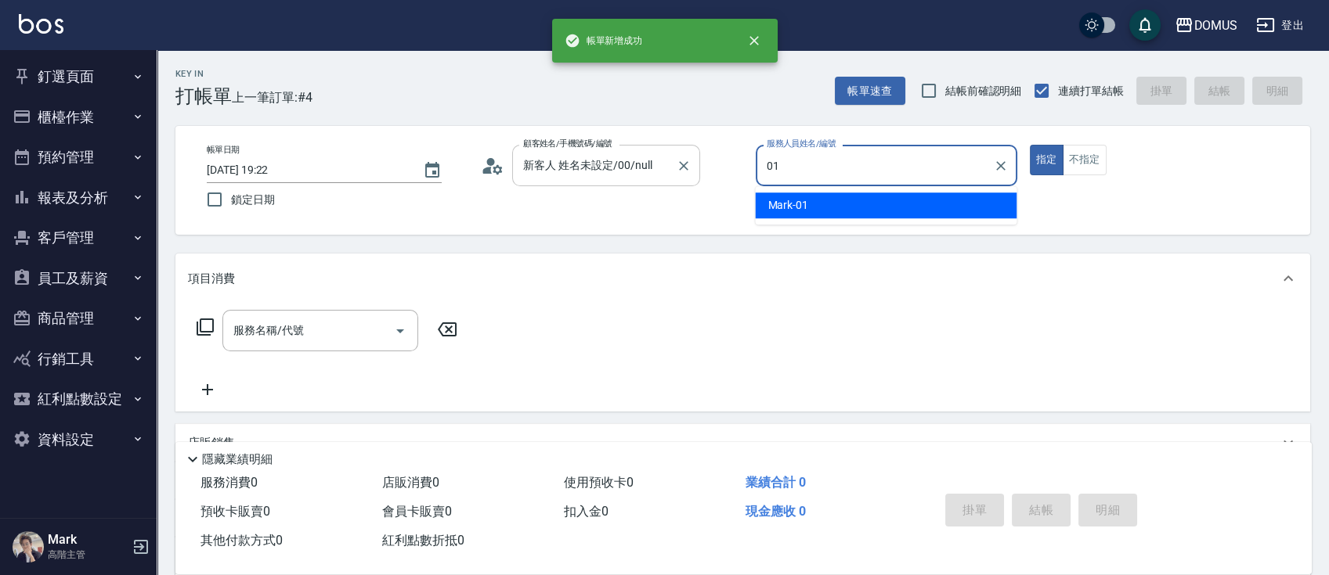
type input "Mark-01"
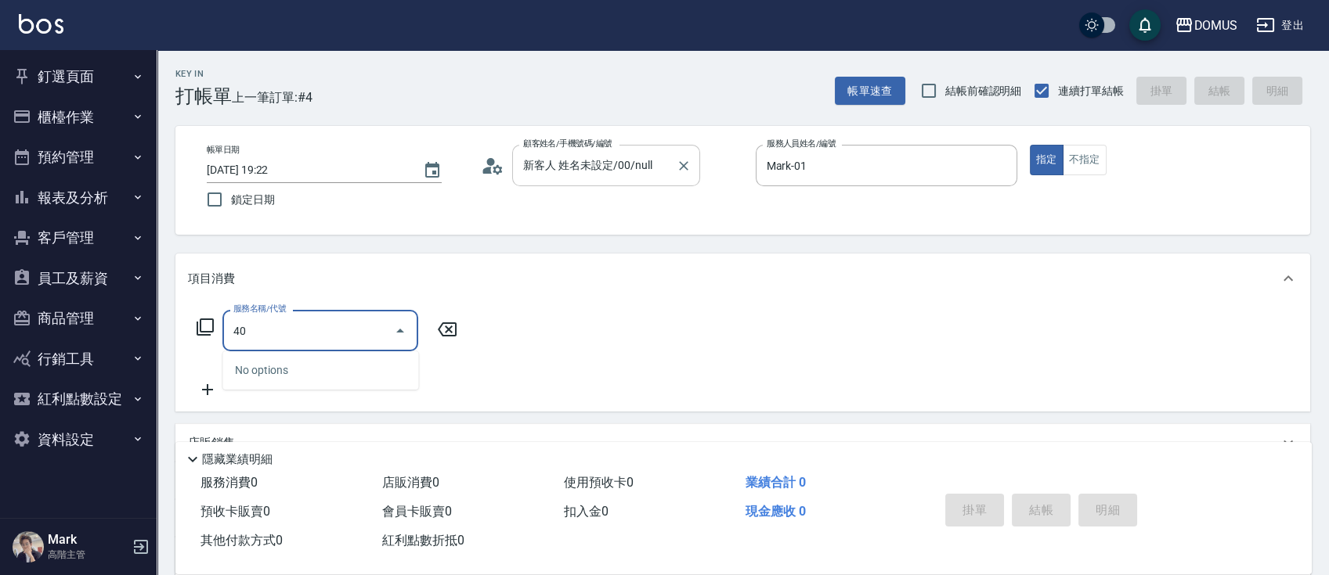
type input "401"
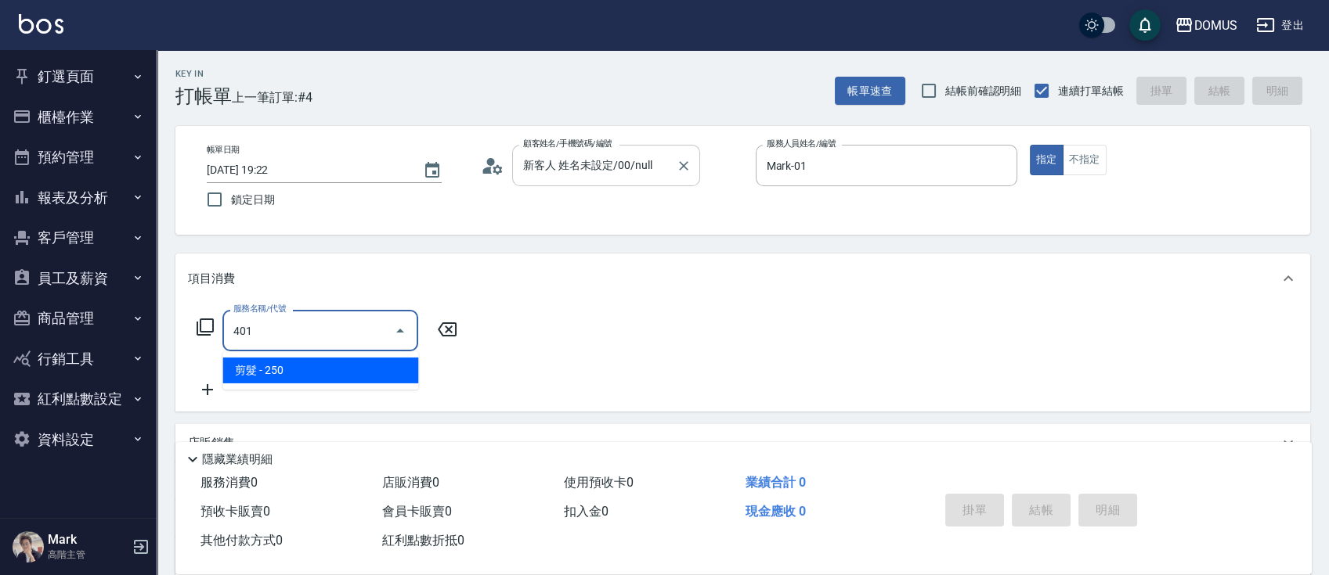
type input "20"
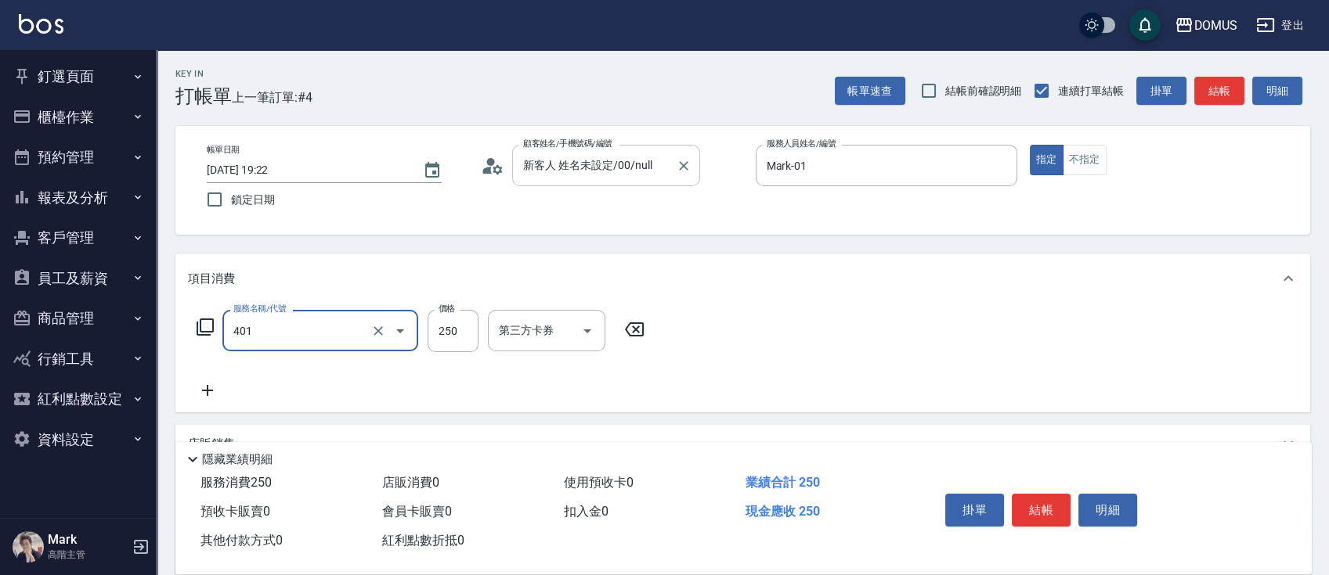
type input "剪髮(401)"
type input "0"
type input "70"
type input "700"
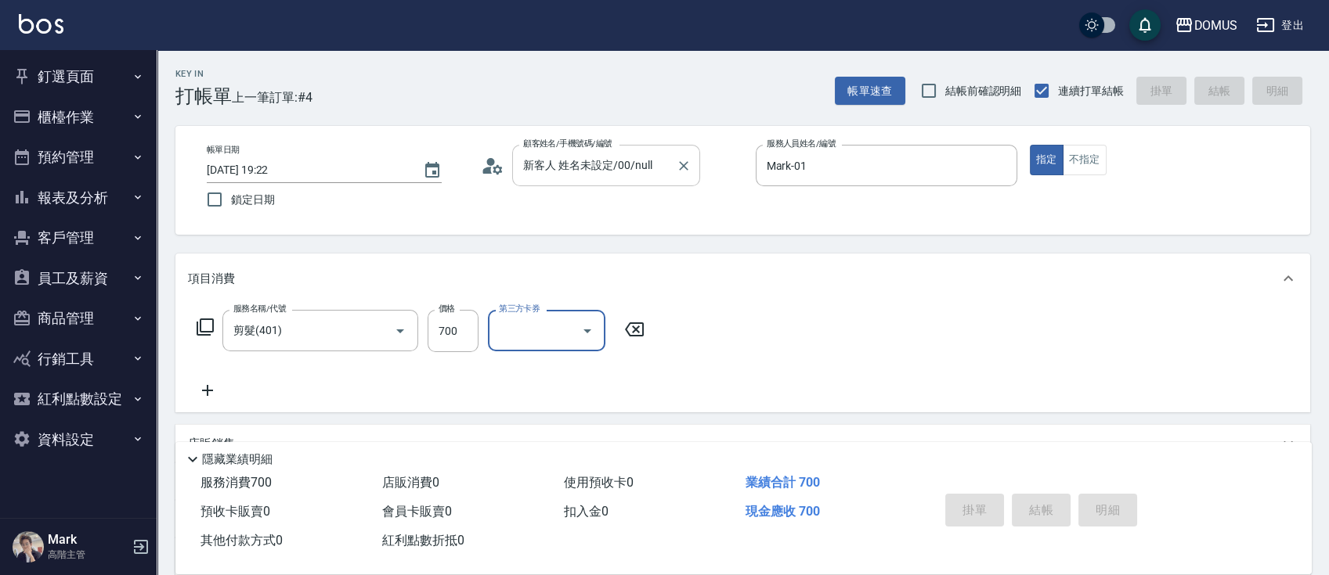
type input "0"
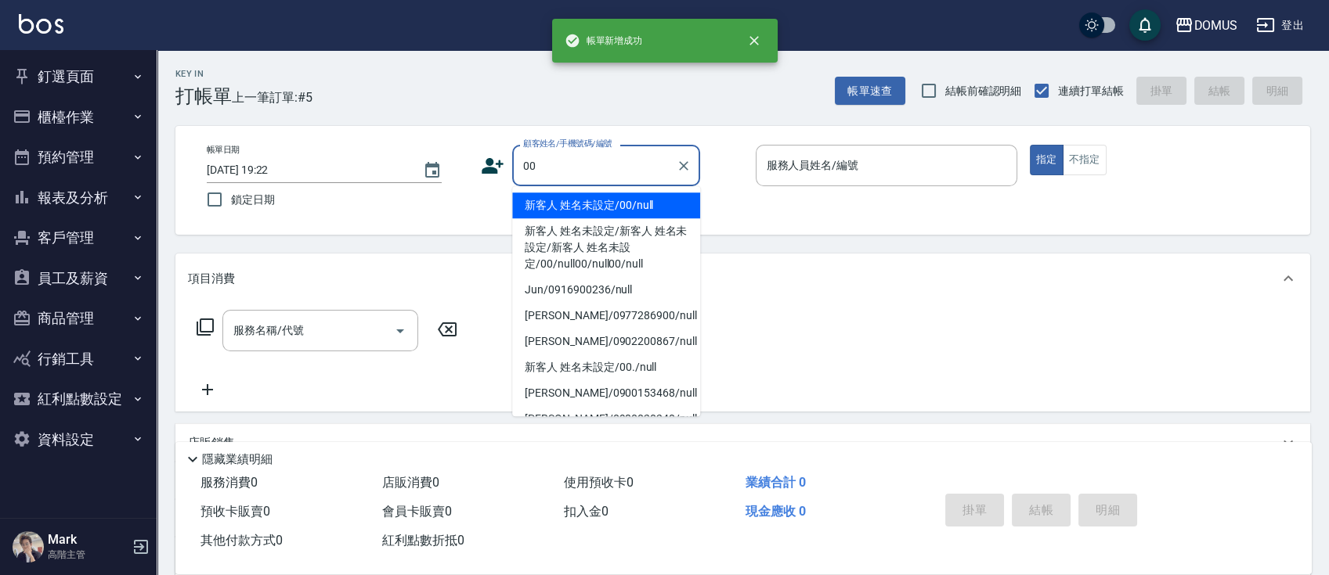
type input "新客人 姓名未設定/00/null"
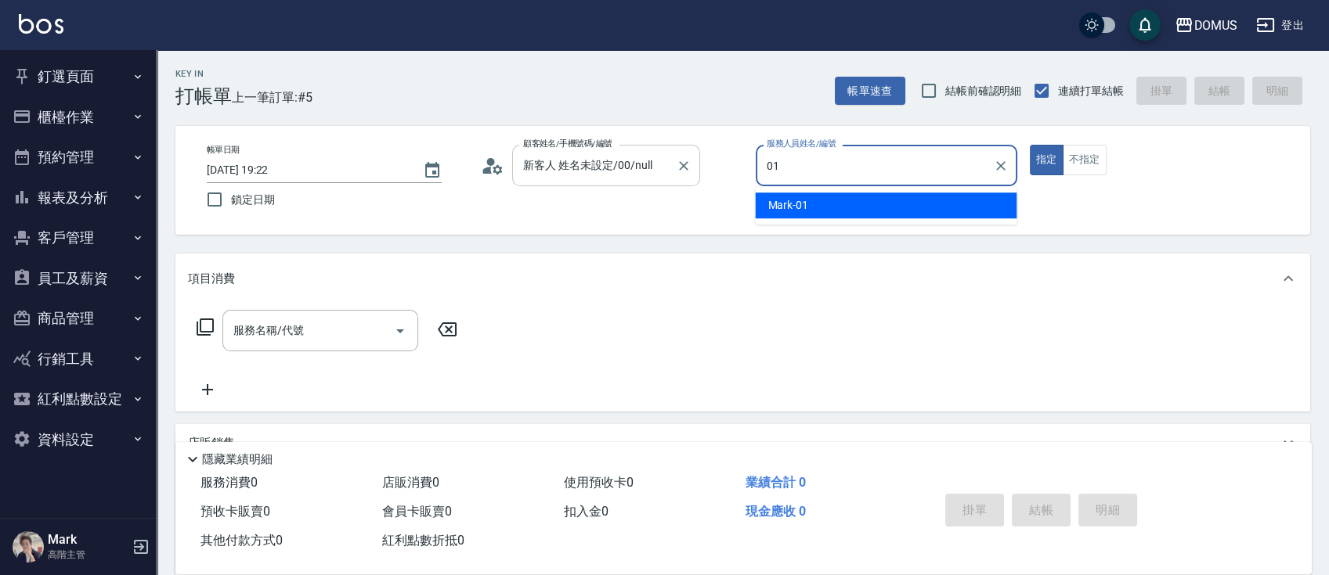
type input "Mark-01"
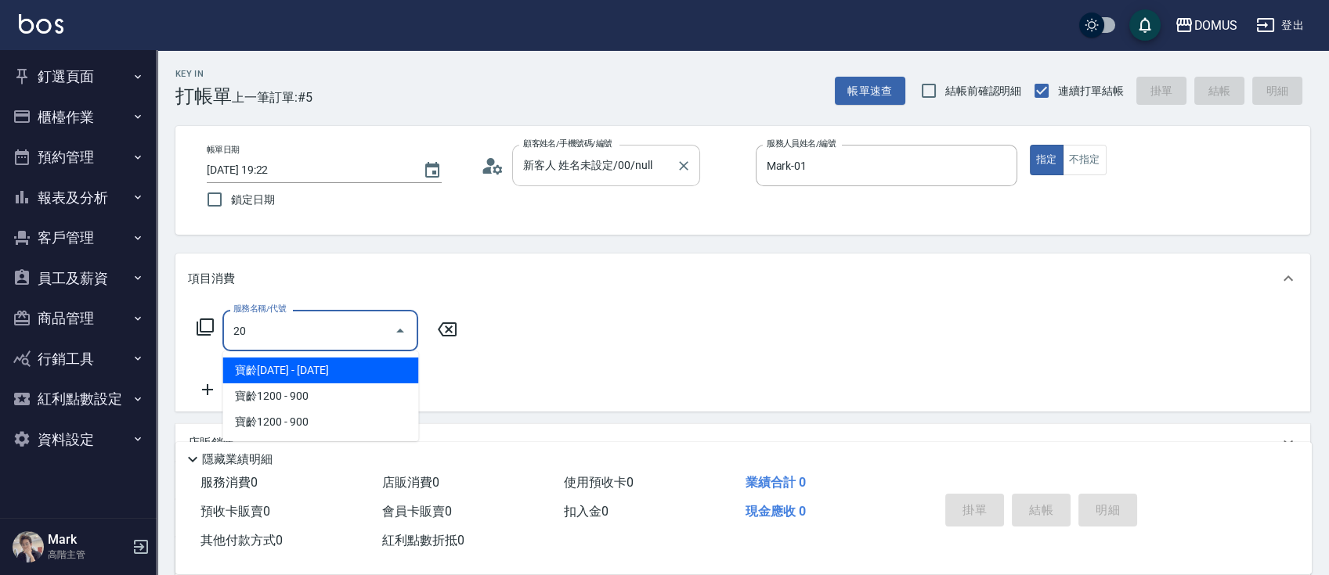
type input "201"
type input "20"
type input "洗髮(201)"
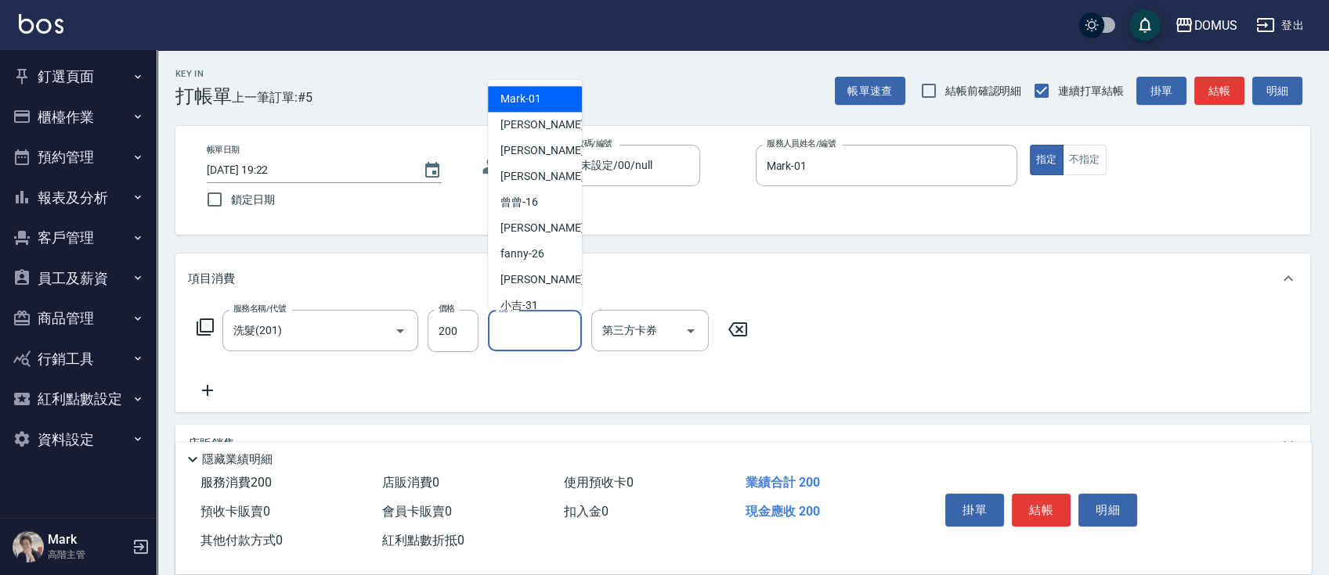
click at [551, 323] on input "洗-1" at bounding box center [535, 330] width 80 height 27
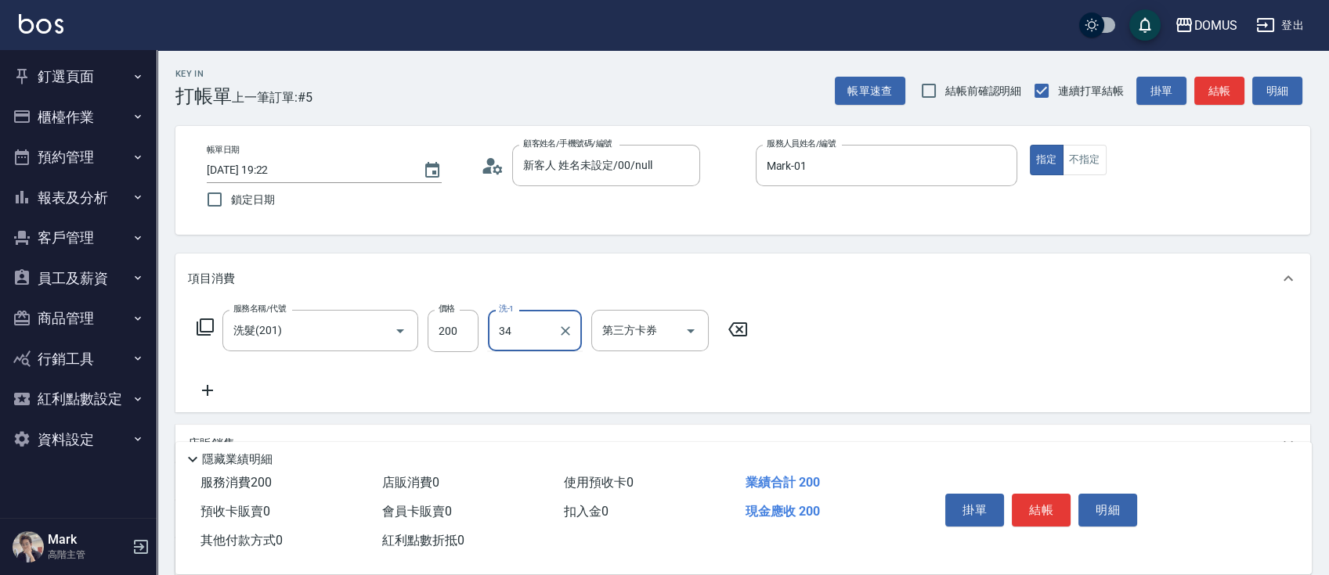
type input "[PERSON_NAME]-34"
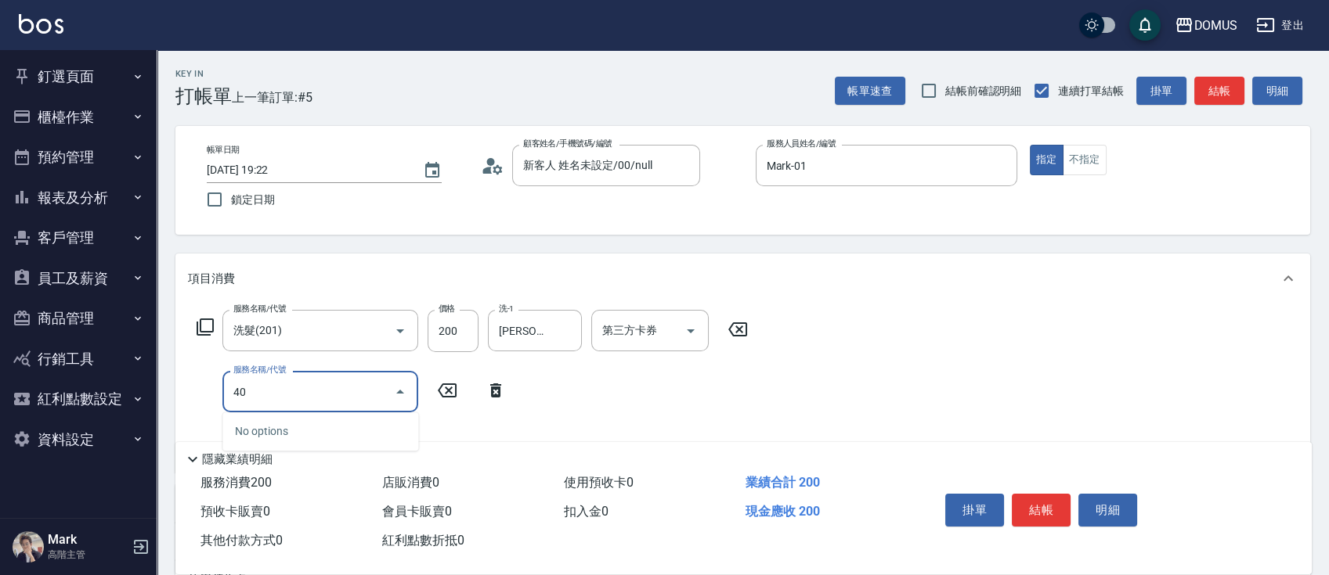
type input "401"
type input "40"
type input "剪髮(401)"
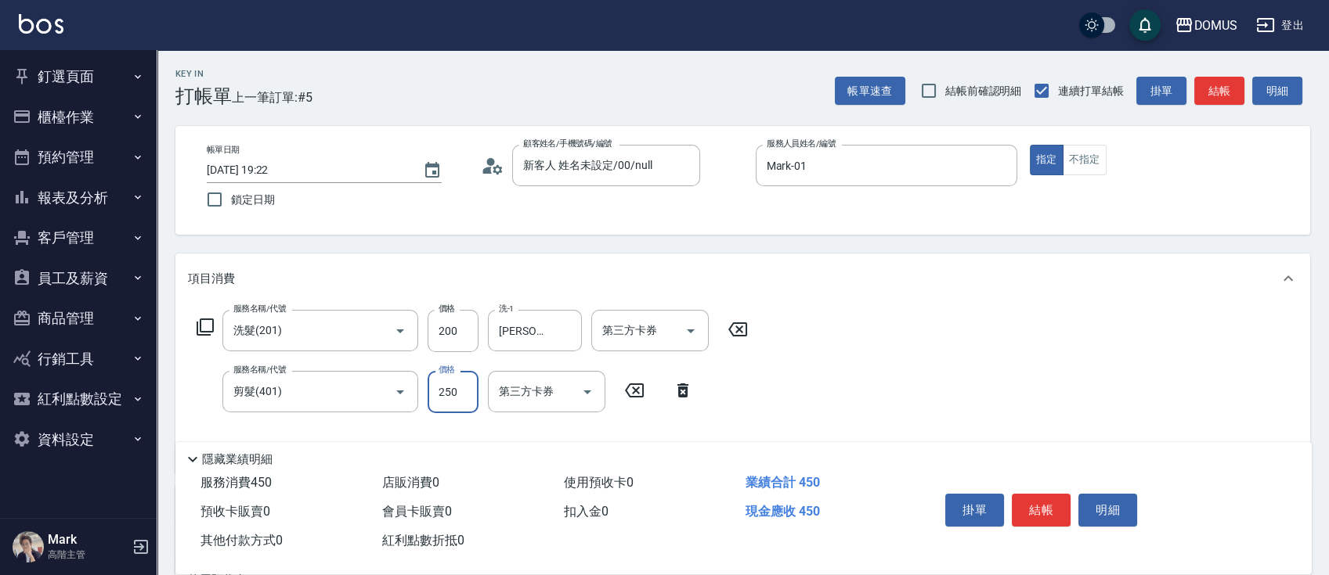
type input "20"
type input "60"
type input "80"
type input "600"
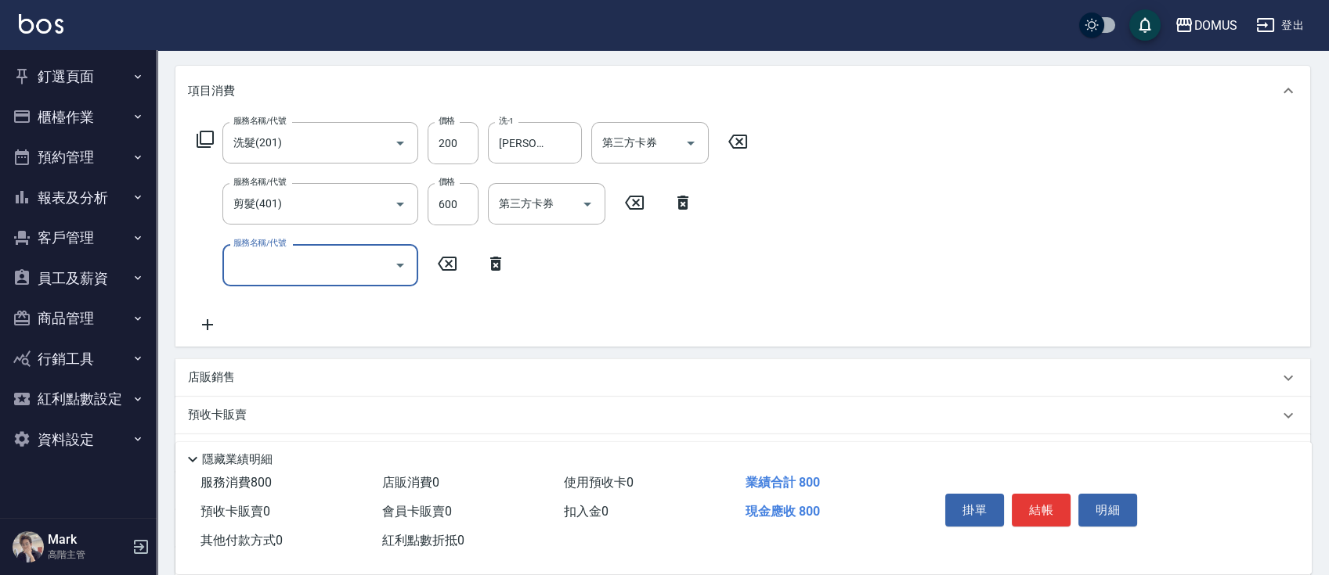
scroll to position [208, 0]
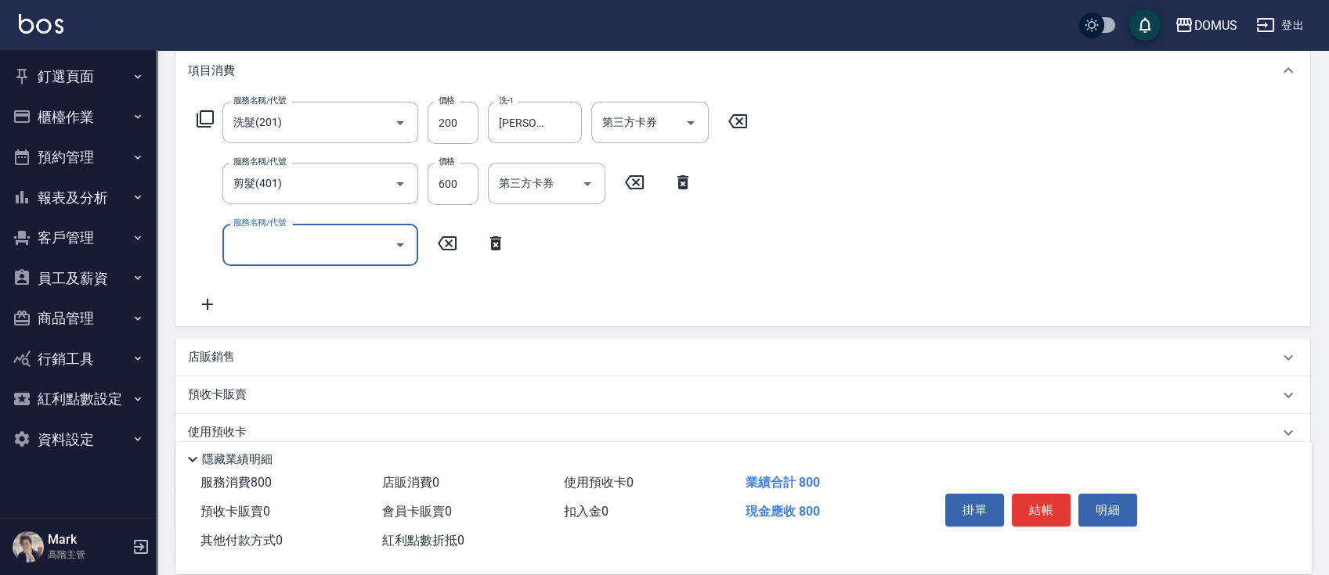
click at [384, 355] on div "店販銷售" at bounding box center [733, 357] width 1091 height 16
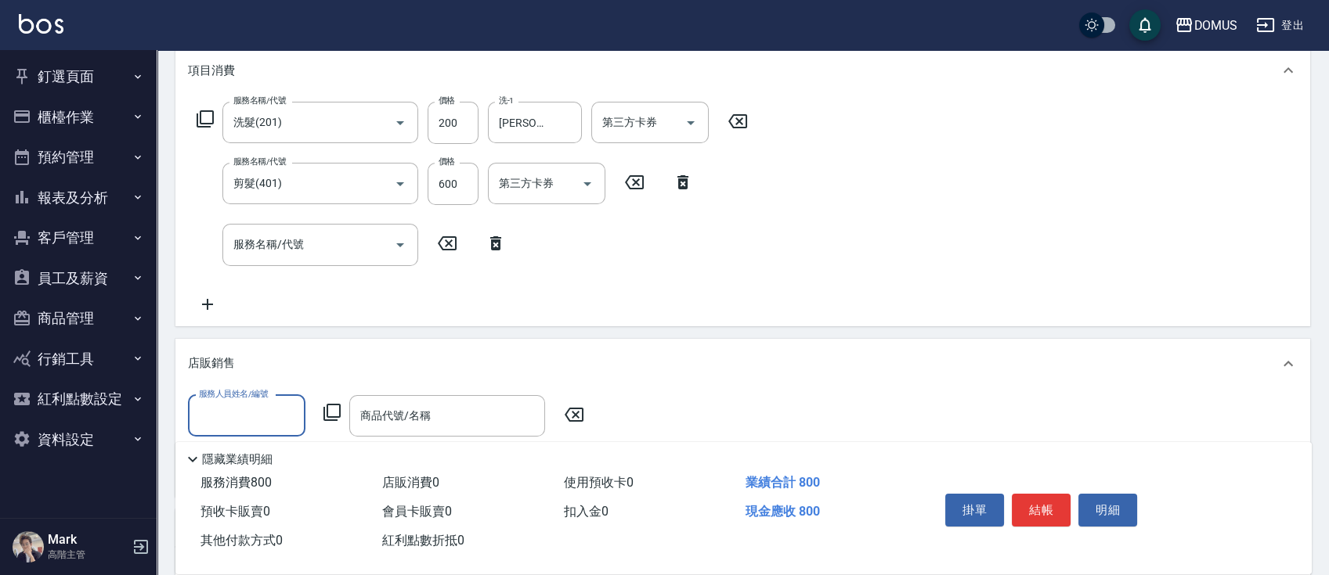
scroll to position [0, 0]
type input "Mark-01"
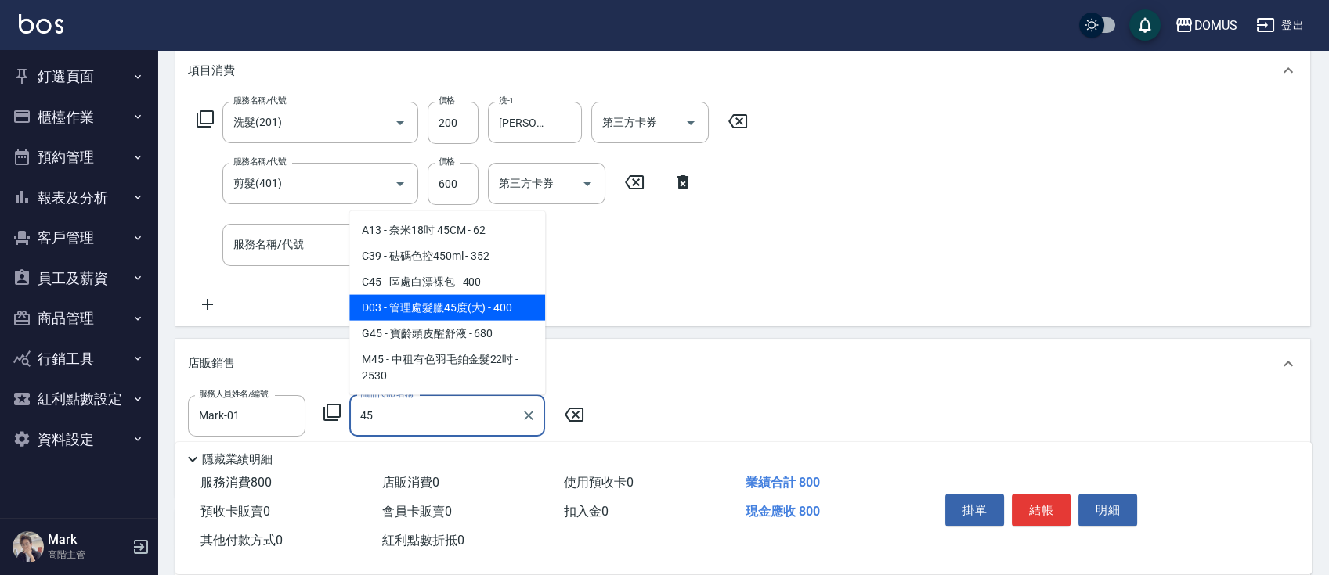
click at [450, 315] on span "D03 - 管理處髮臘45度(大) - 400" at bounding box center [447, 308] width 196 height 26
type input "管理處髮臘45度(大)"
type input "120"
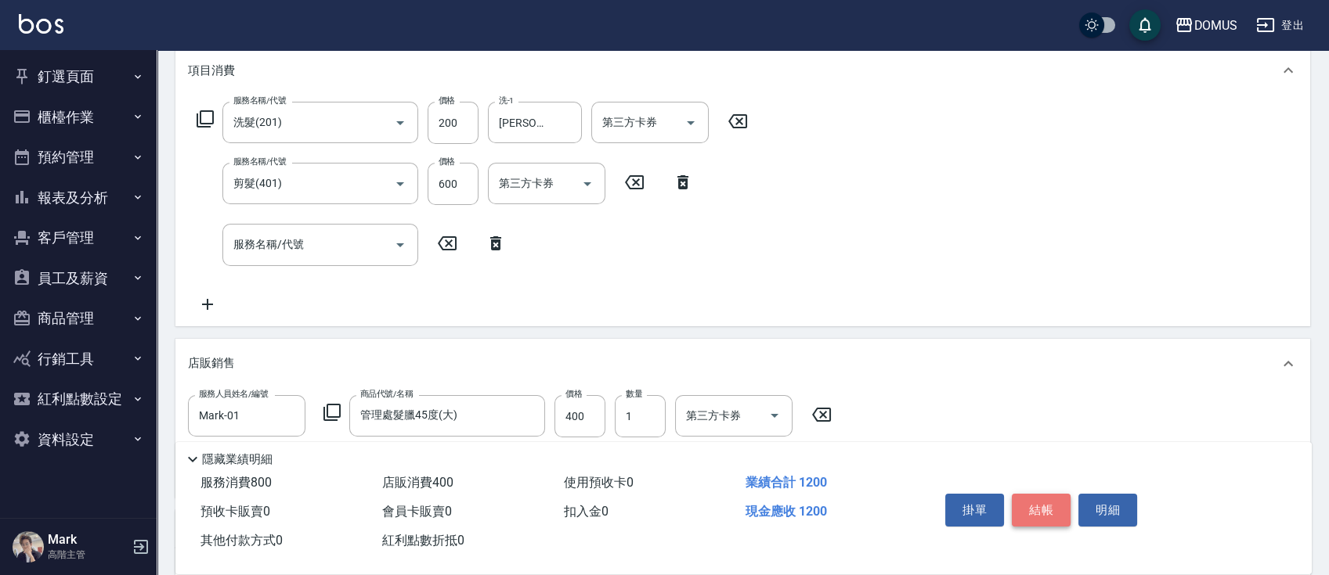
click at [1033, 504] on button "結帳" at bounding box center [1041, 510] width 59 height 33
type input "[DATE] 19:23"
type input "0"
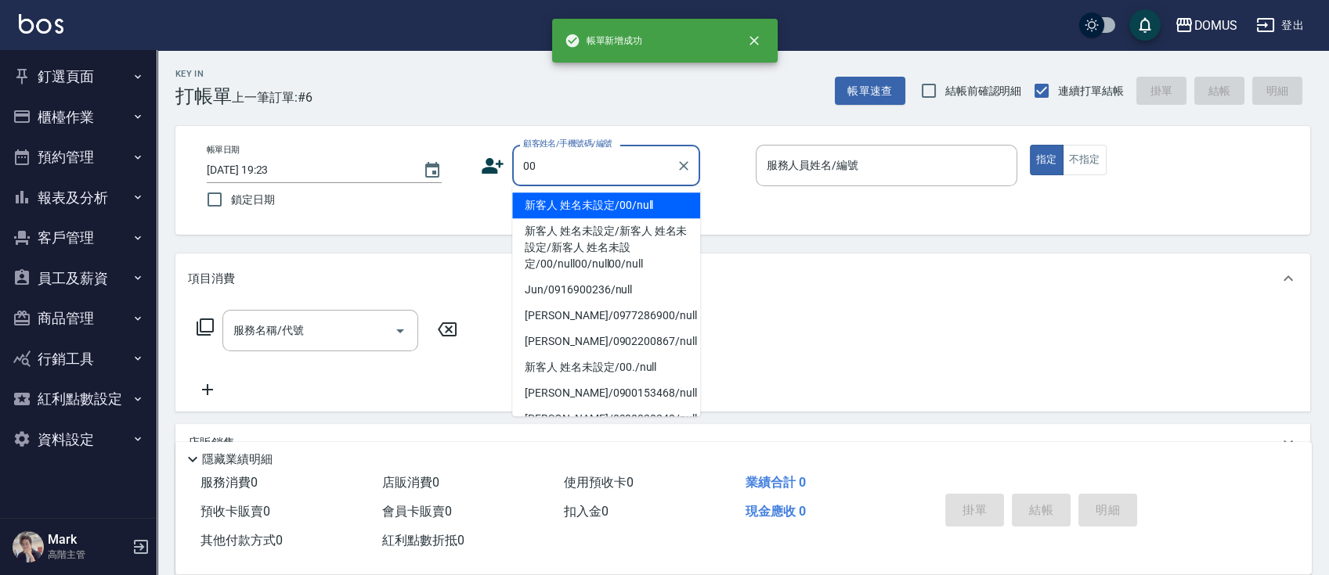
type input "新客人 姓名未設定/00/null"
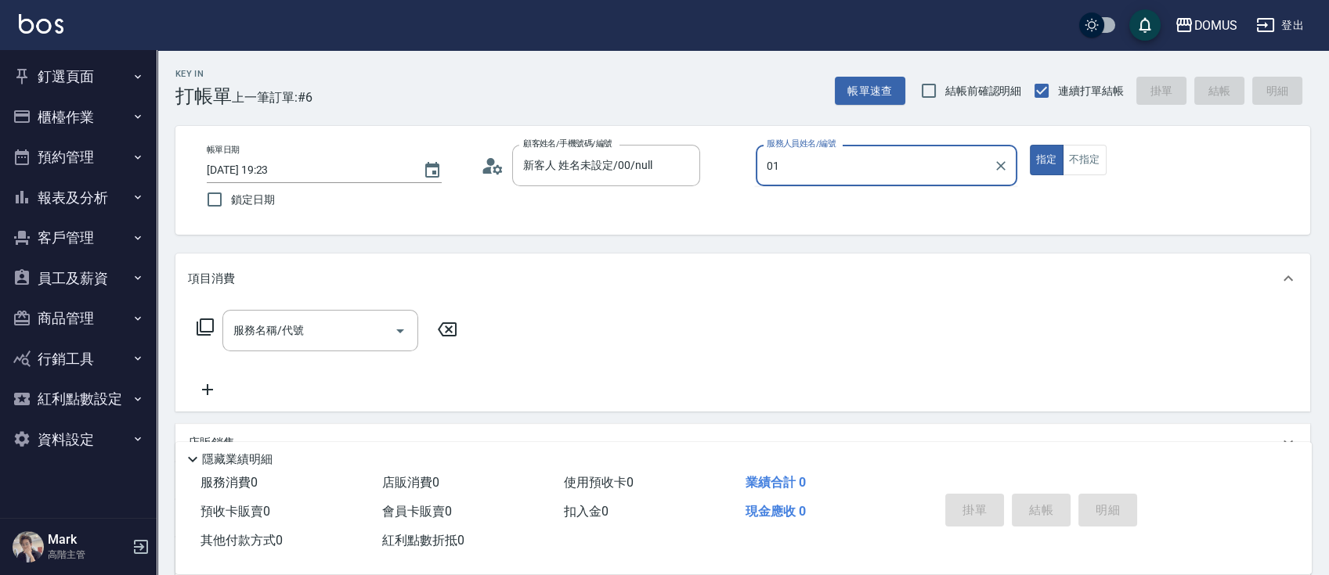
type input "Mark-01"
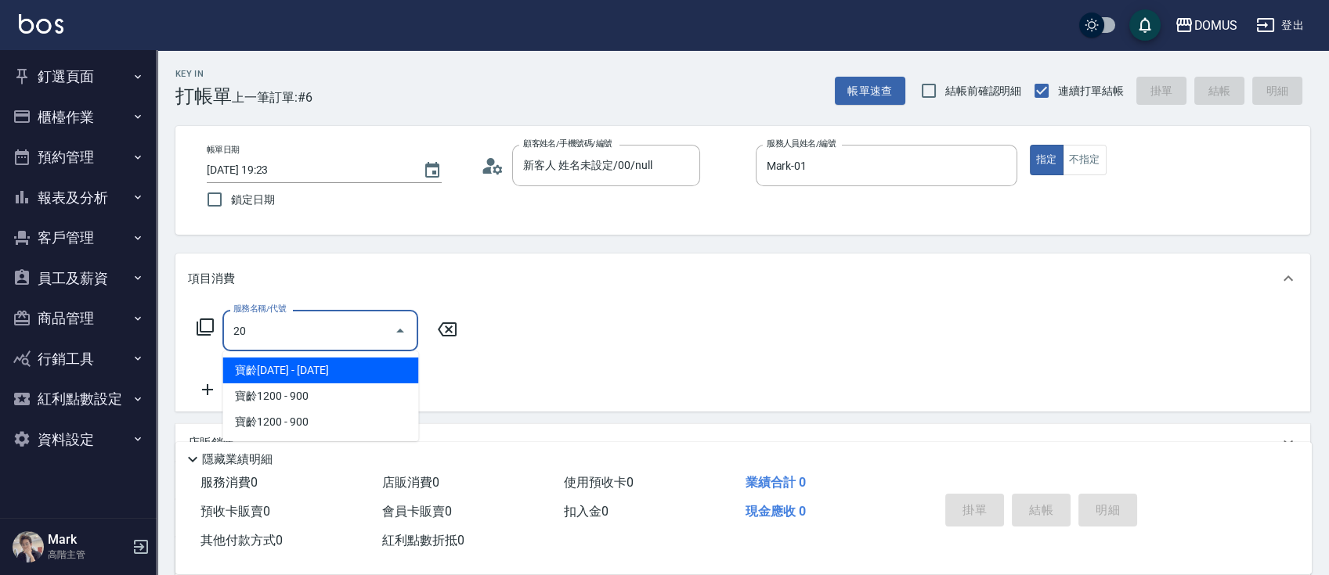
type input "201"
type input "20"
type input "洗髮(201)"
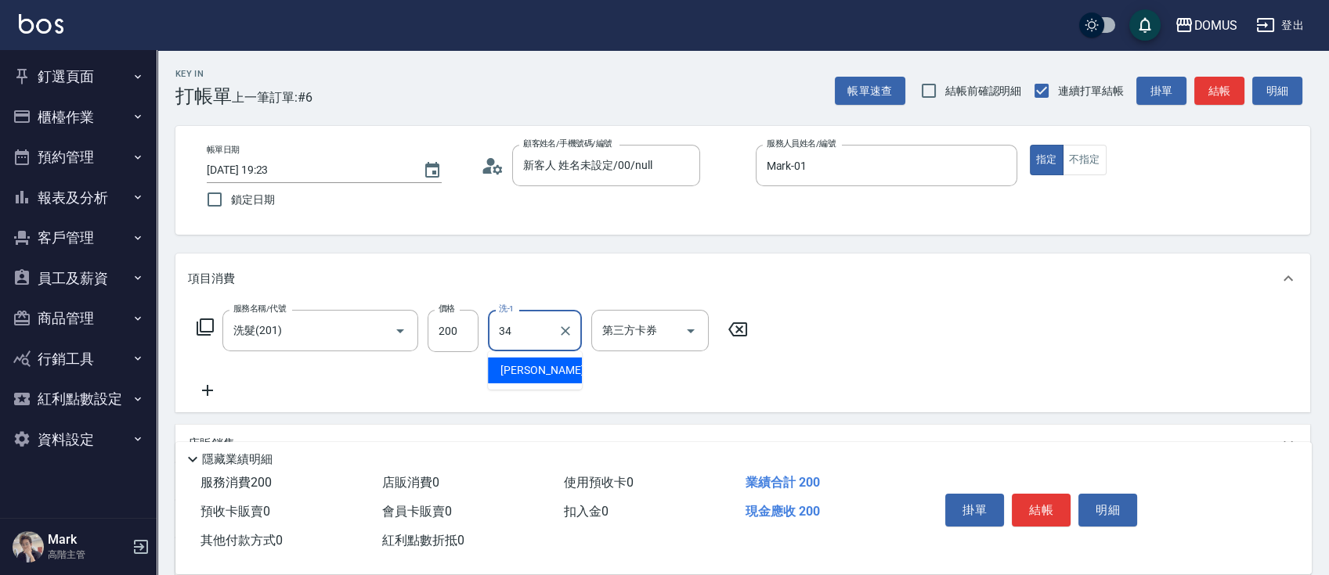
type input "[PERSON_NAME]-34"
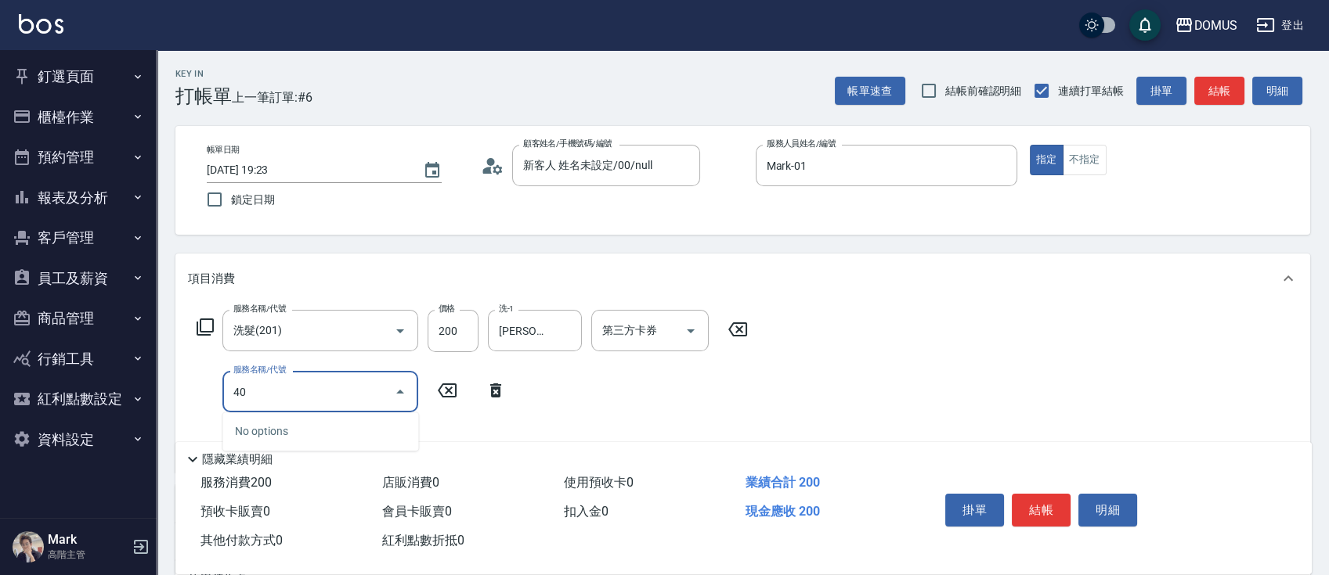
type input "401"
type input "40"
type input "剪髮(401)"
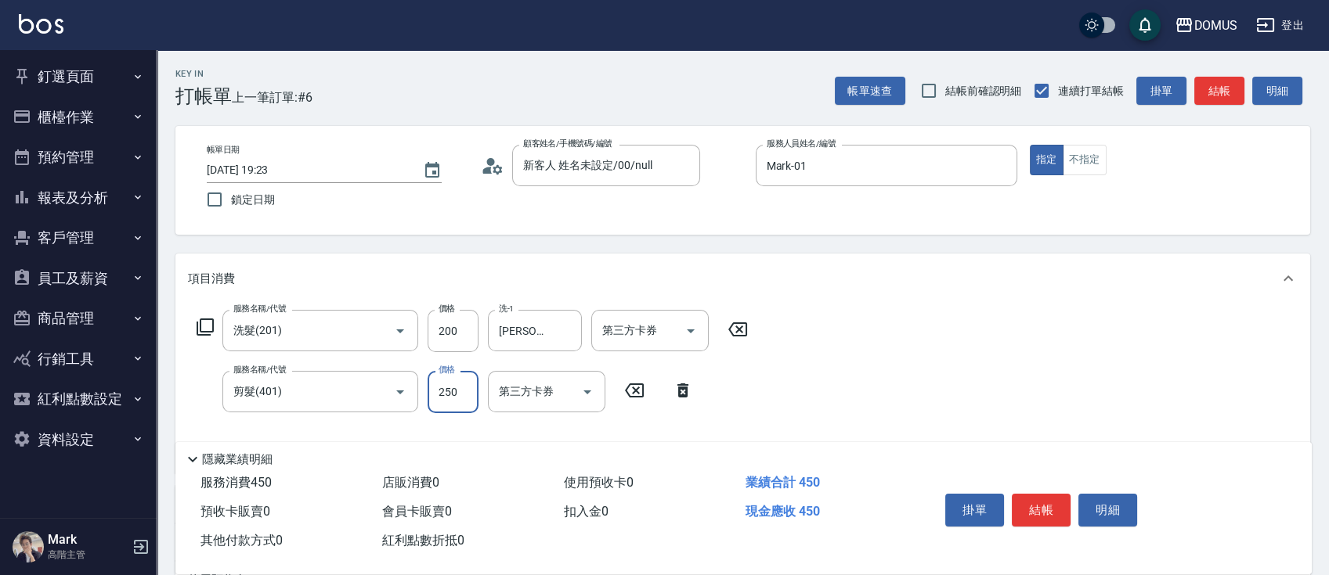
type input "20"
type input "60"
type input "80"
type input "600"
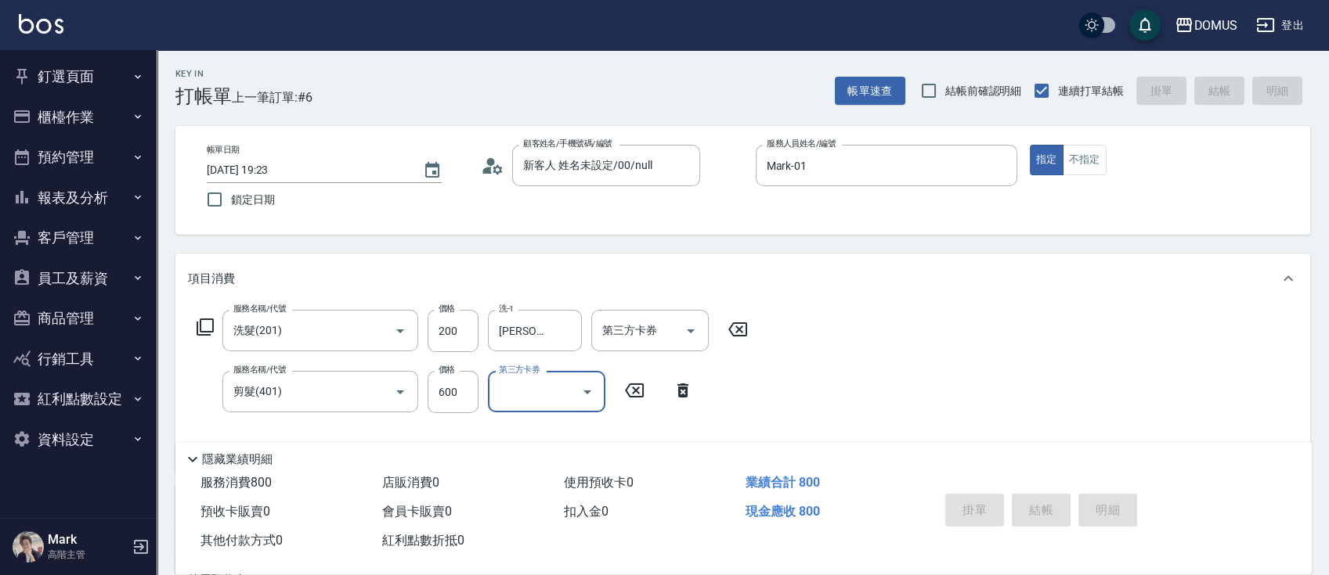
type input "0"
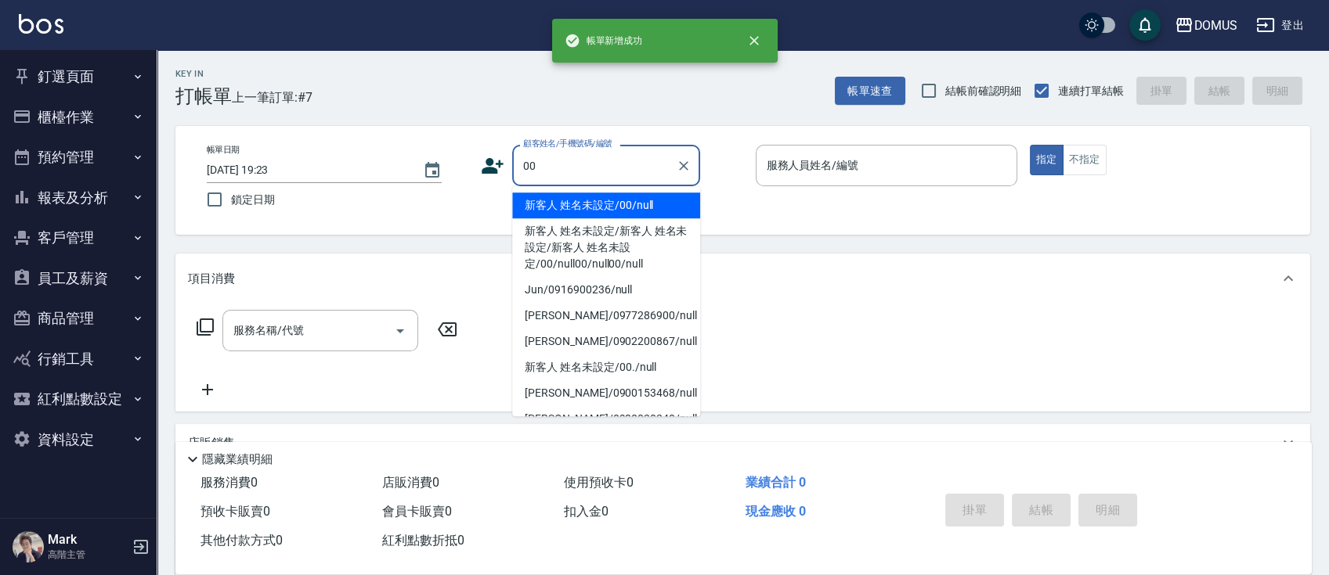
type input "新客人 姓名未設定/00/null"
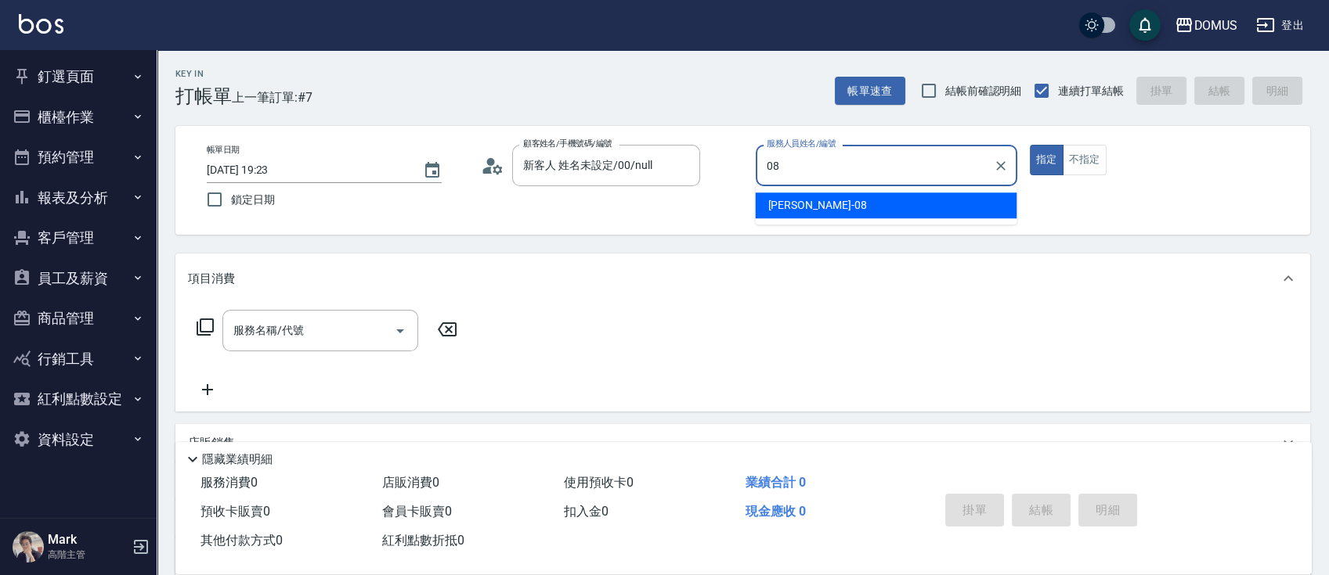
type input "小朱-08"
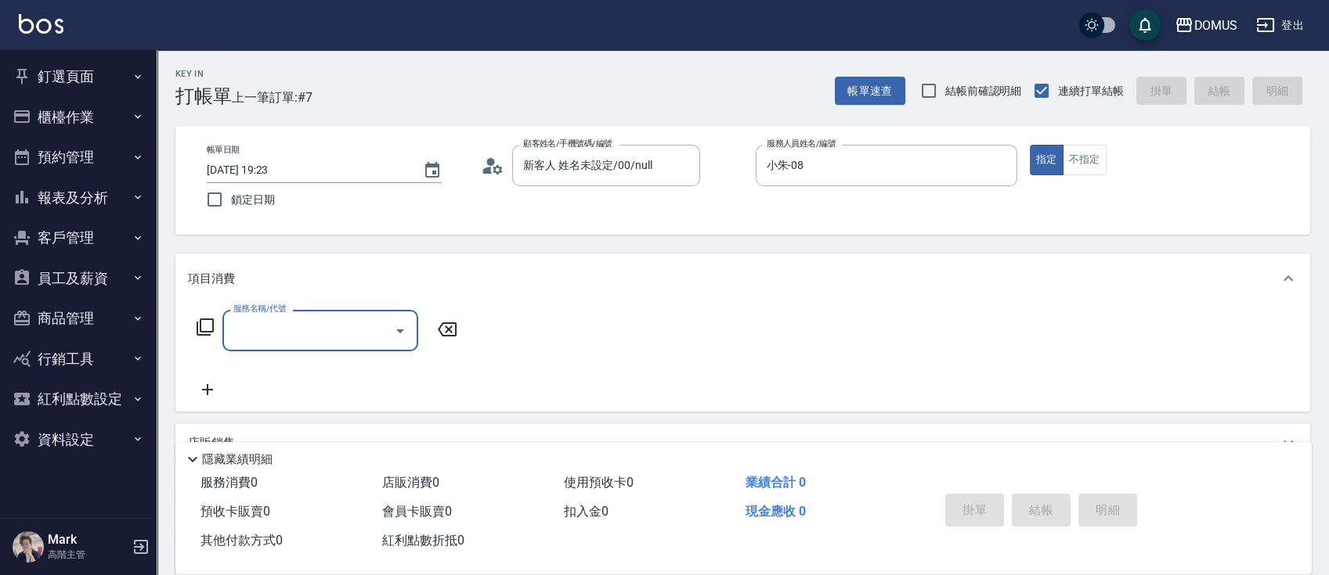
type input "ㄓ"
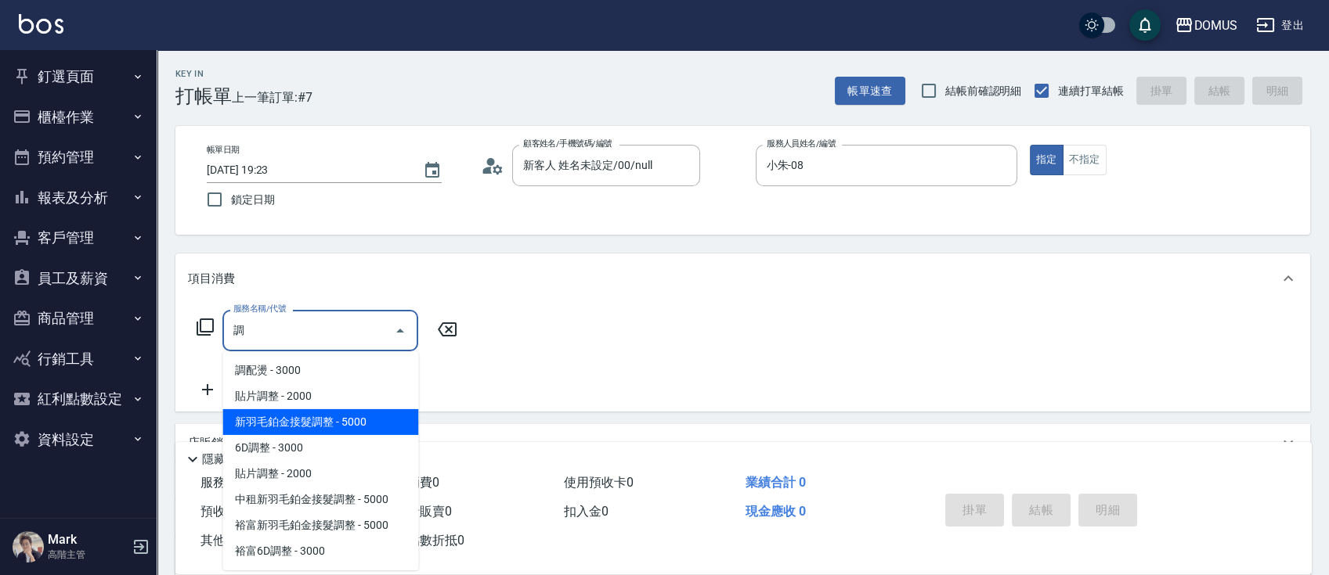
type input "新羽毛鉑金接髮調整(704)"
type input "500"
type input "新羽毛鉑金接髮調整(704)"
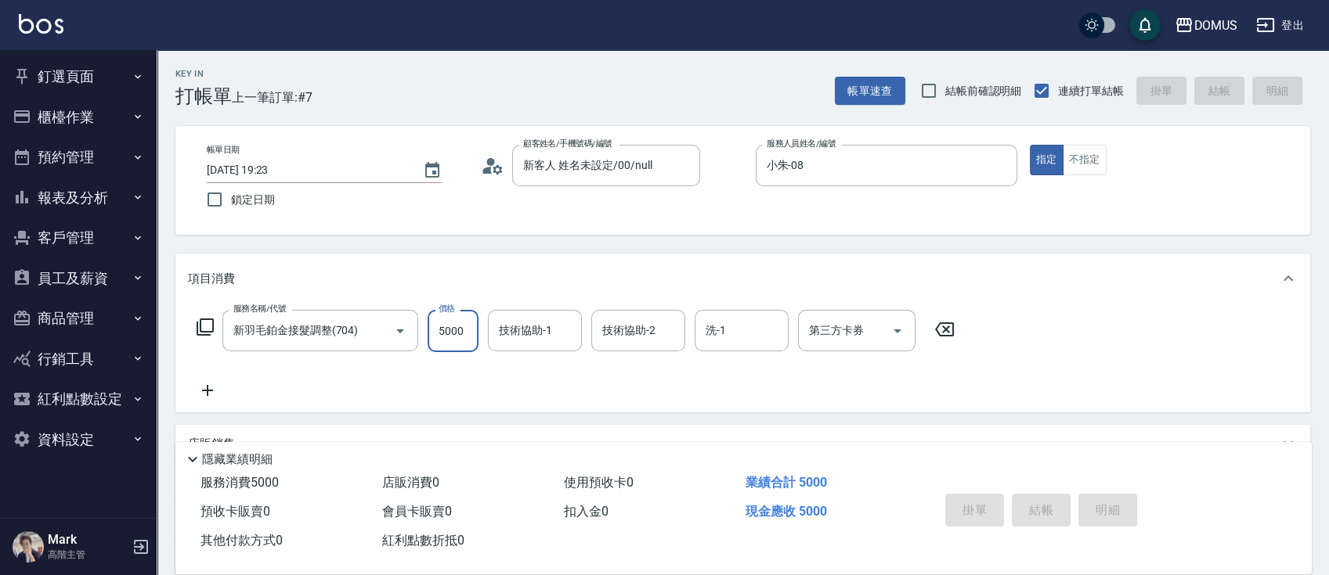
type input "0"
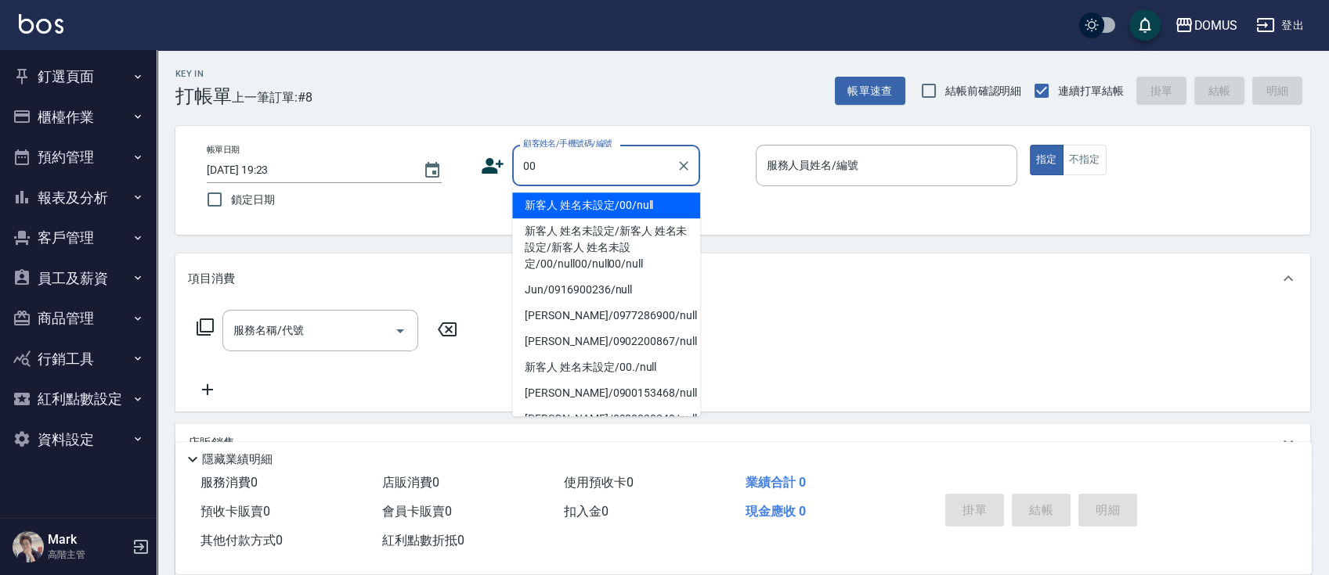
type input "新客人 姓名未設定/00/null"
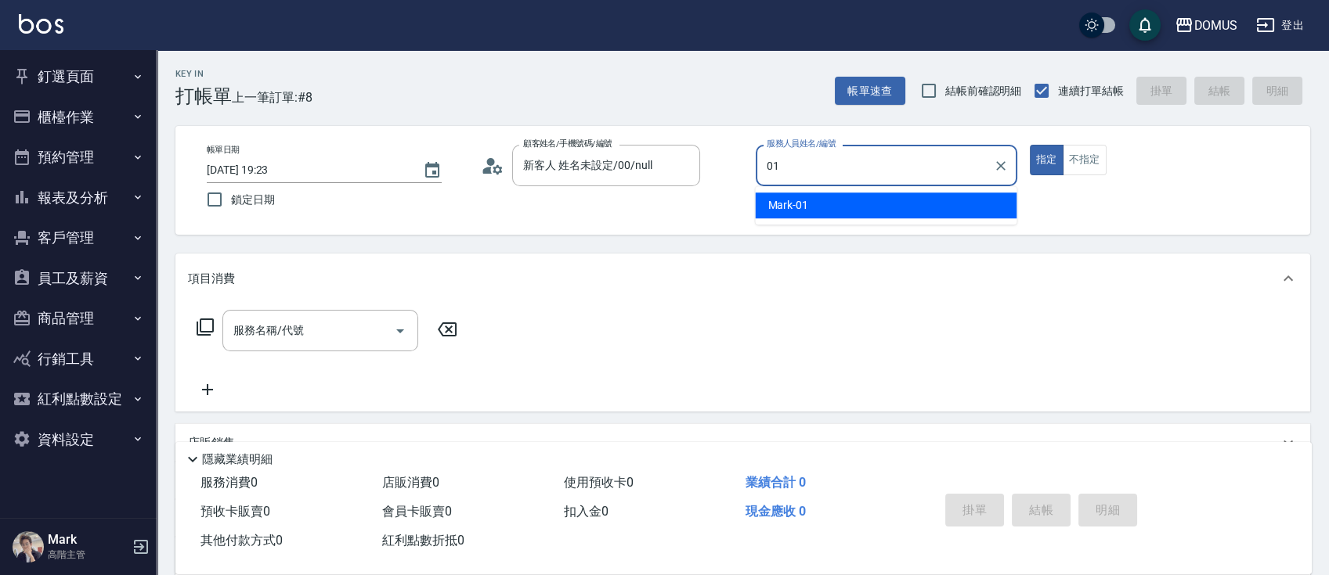
type input "0"
type input "[PERSON_NAME]-15"
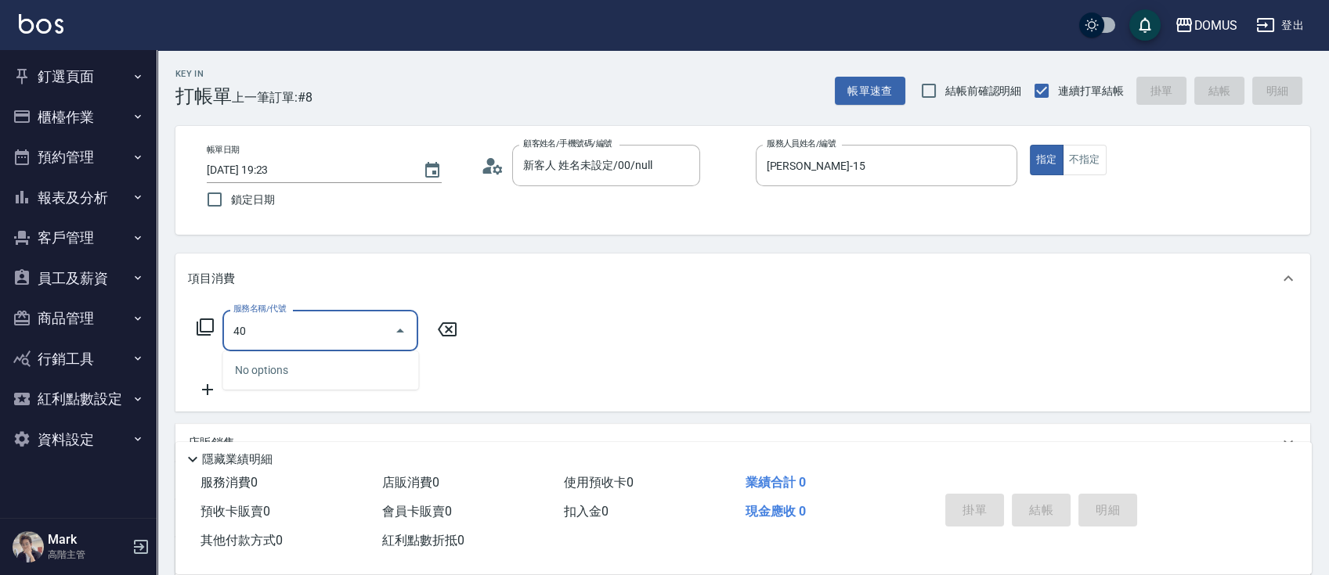
type input "401"
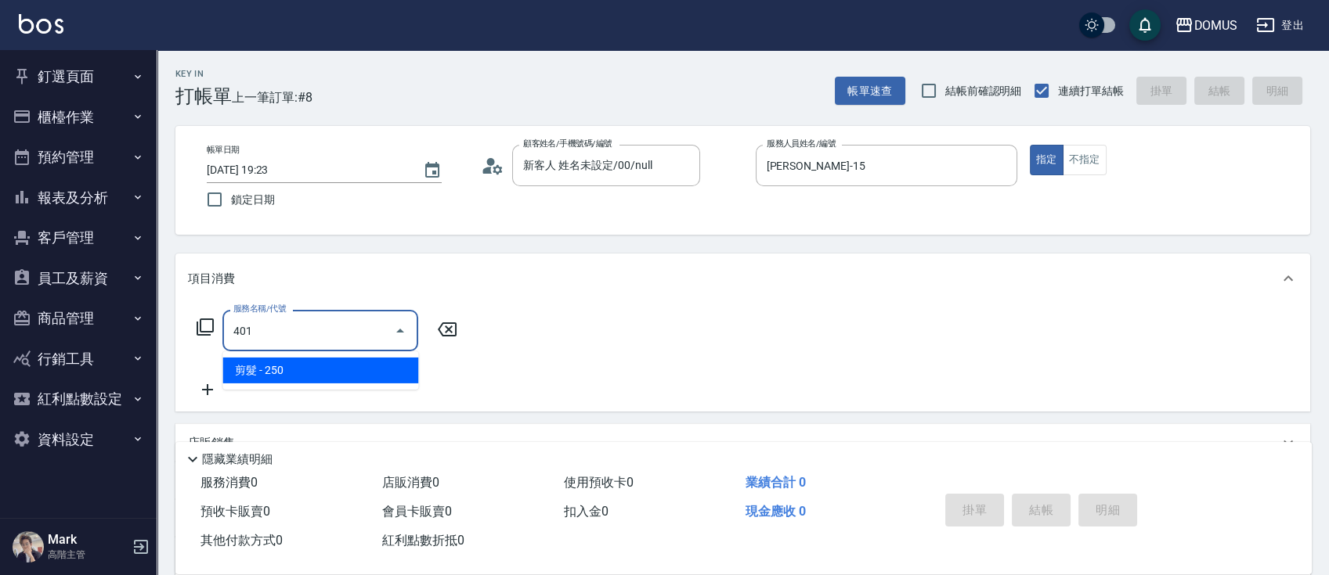
type input "20"
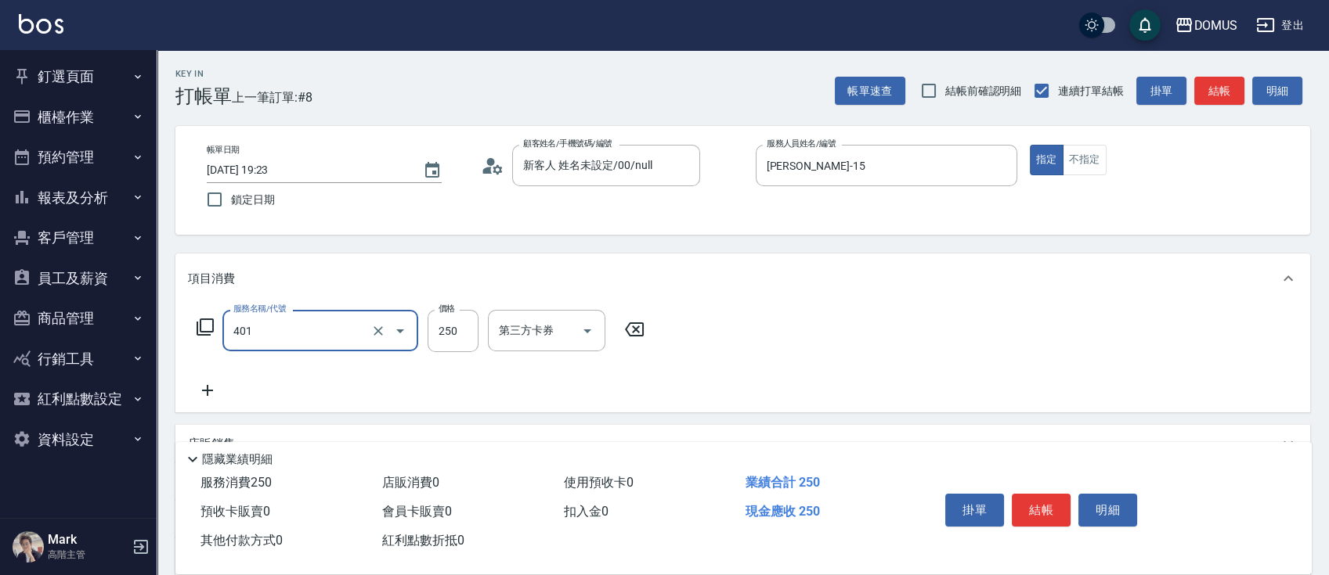
type input "剪髮(401)"
type input "0"
type input "30"
type input "300"
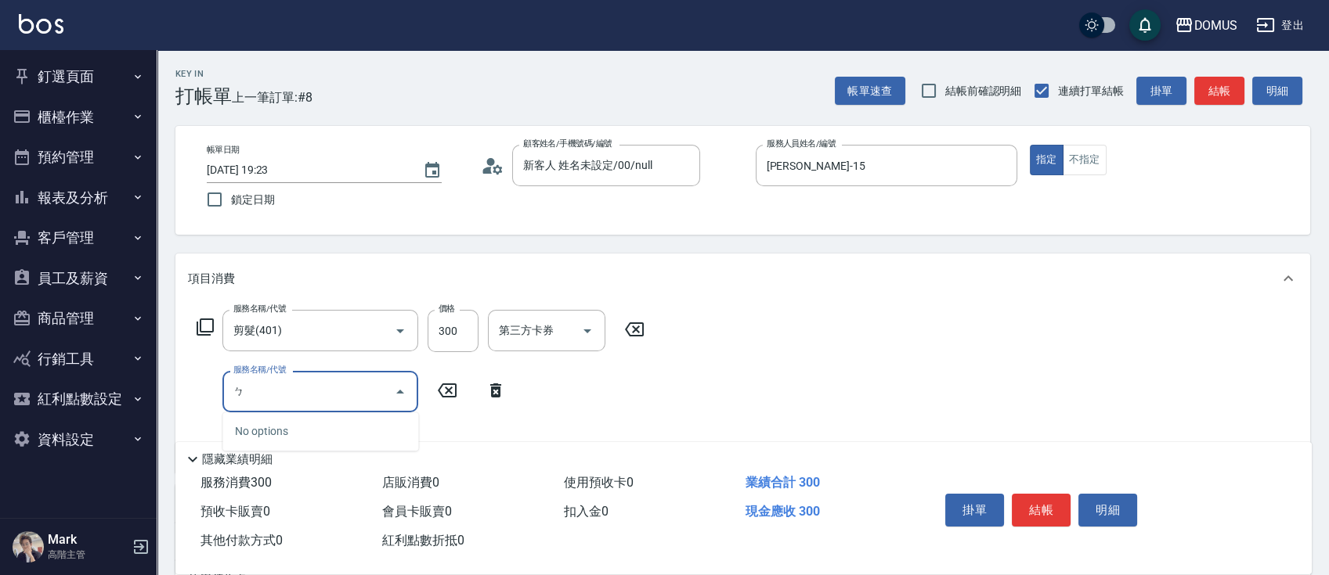
type input "ㄅˊ"
type input "鉑"
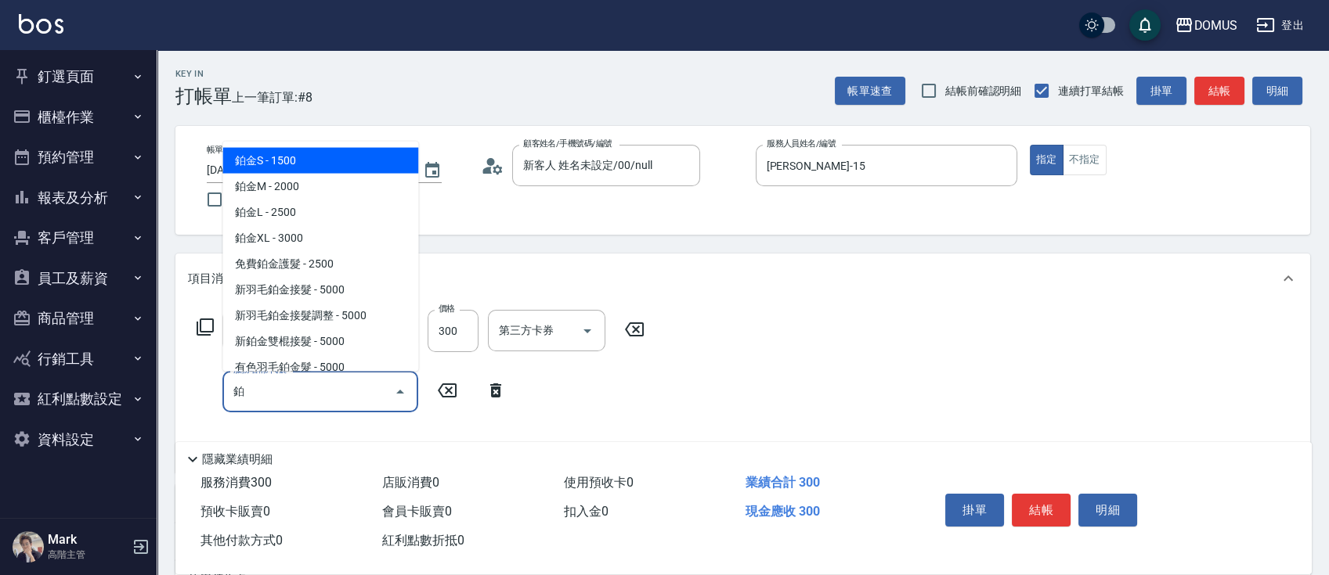
type input "180"
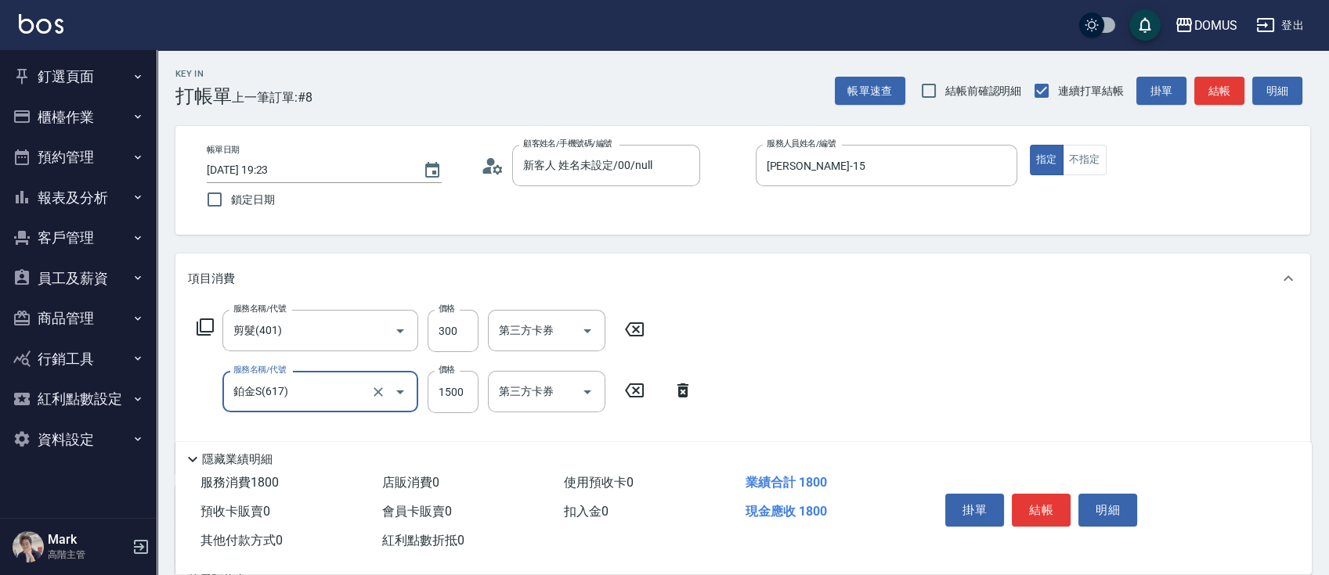
type input "鉑金S(617)"
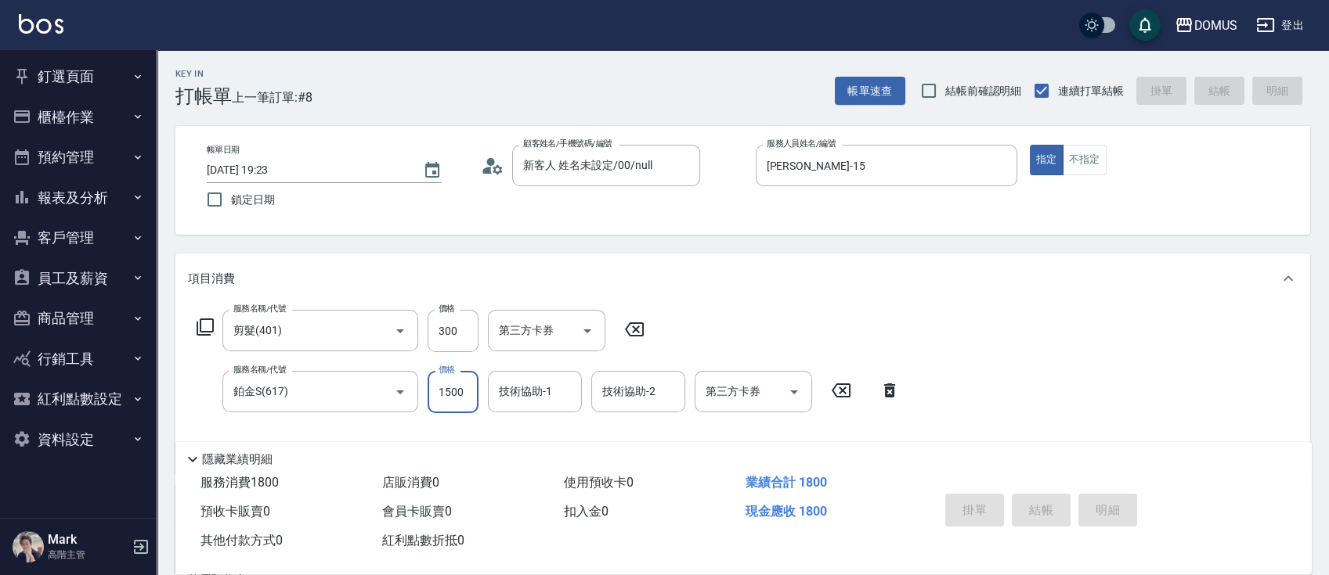
type input "[DATE] 19:24"
type input "0"
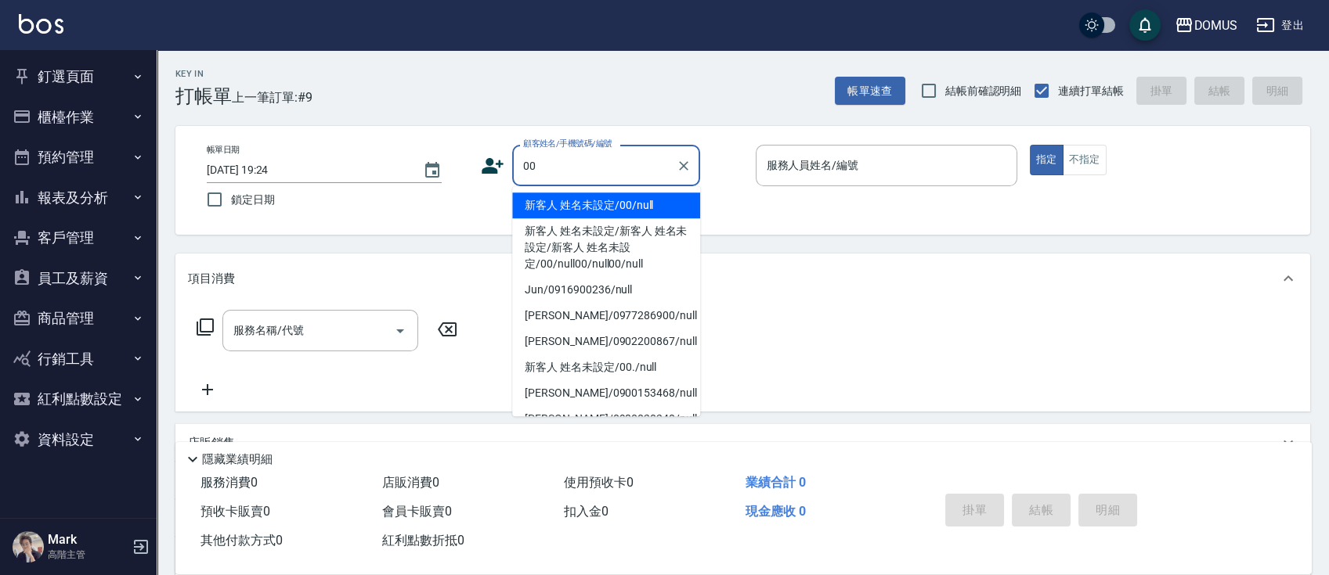
type input "新客人 姓名未設定/00/null"
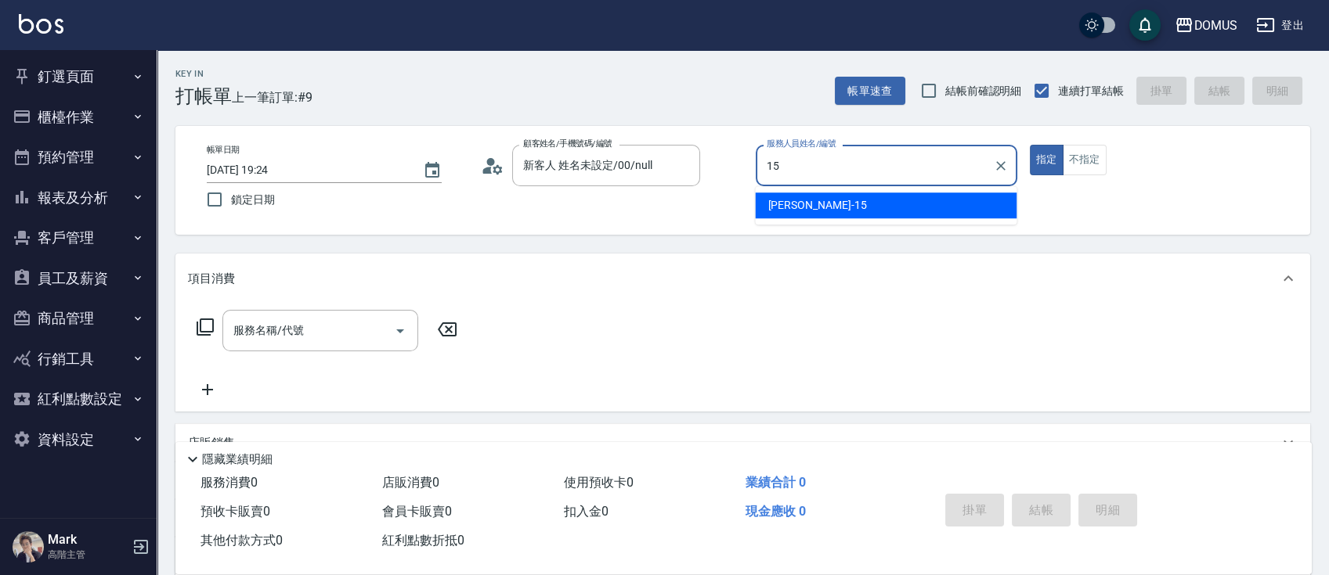
type input "[PERSON_NAME]-15"
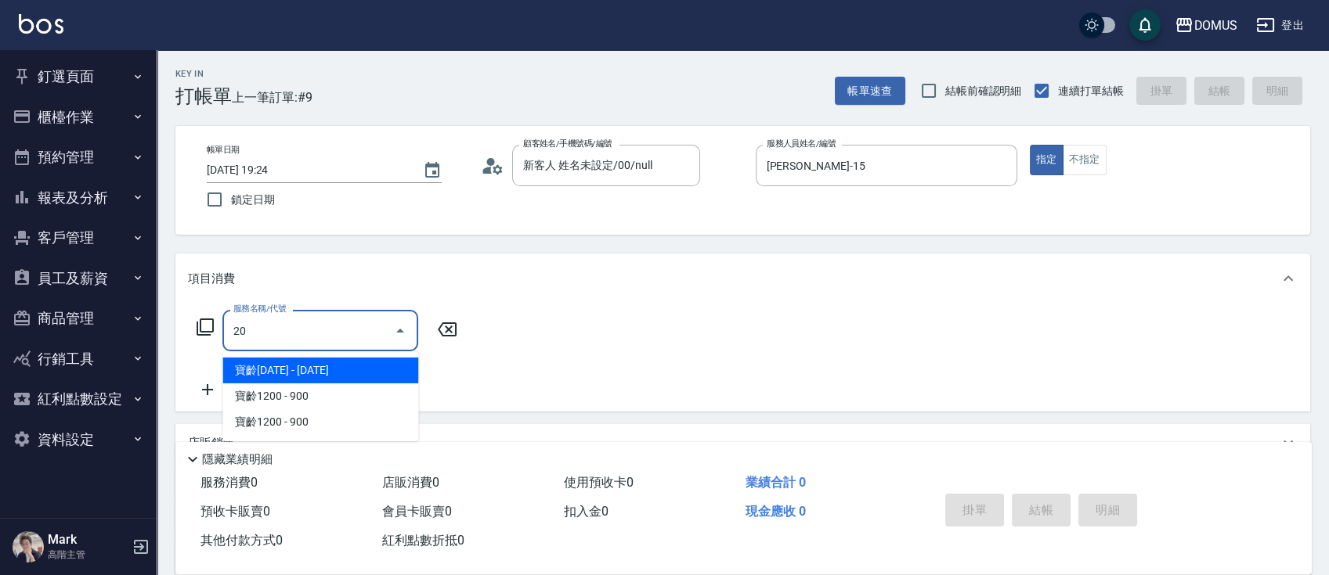
type input "201"
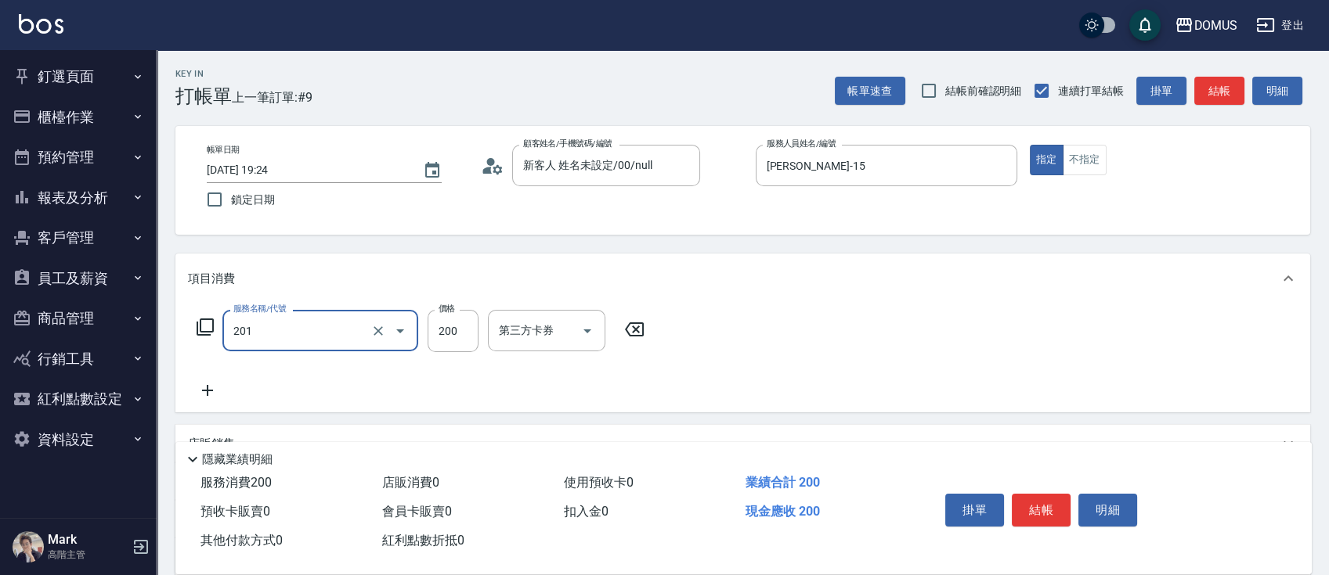
type input "20"
type input "洗髮(201)"
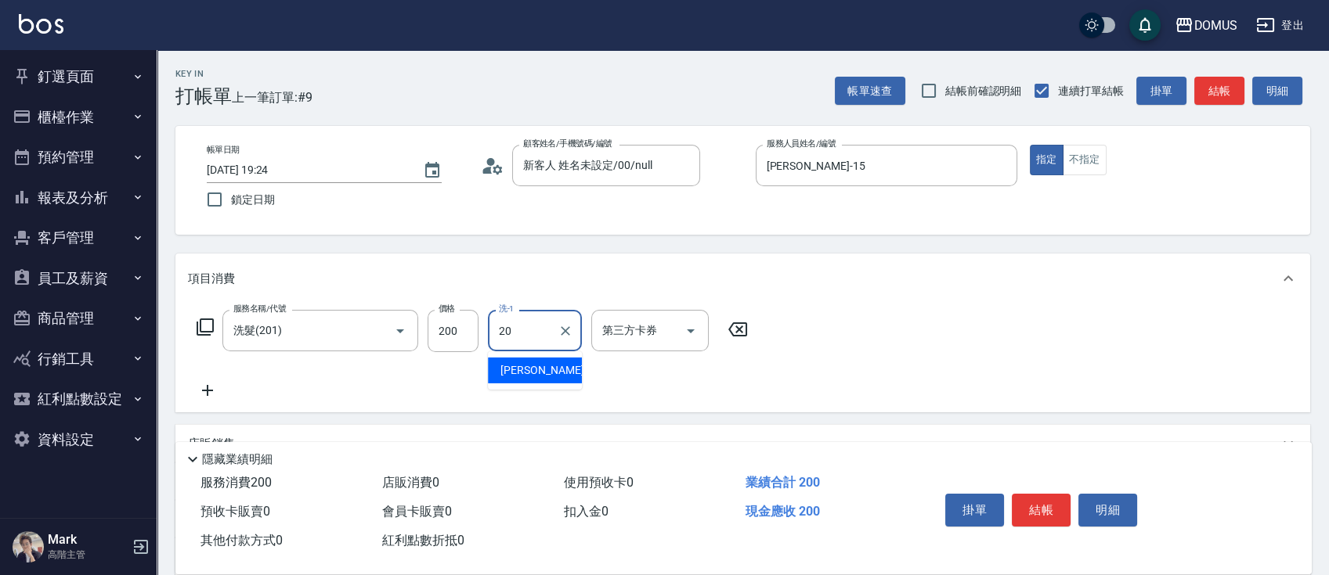
type input "2"
type input "[PERSON_NAME]-40"
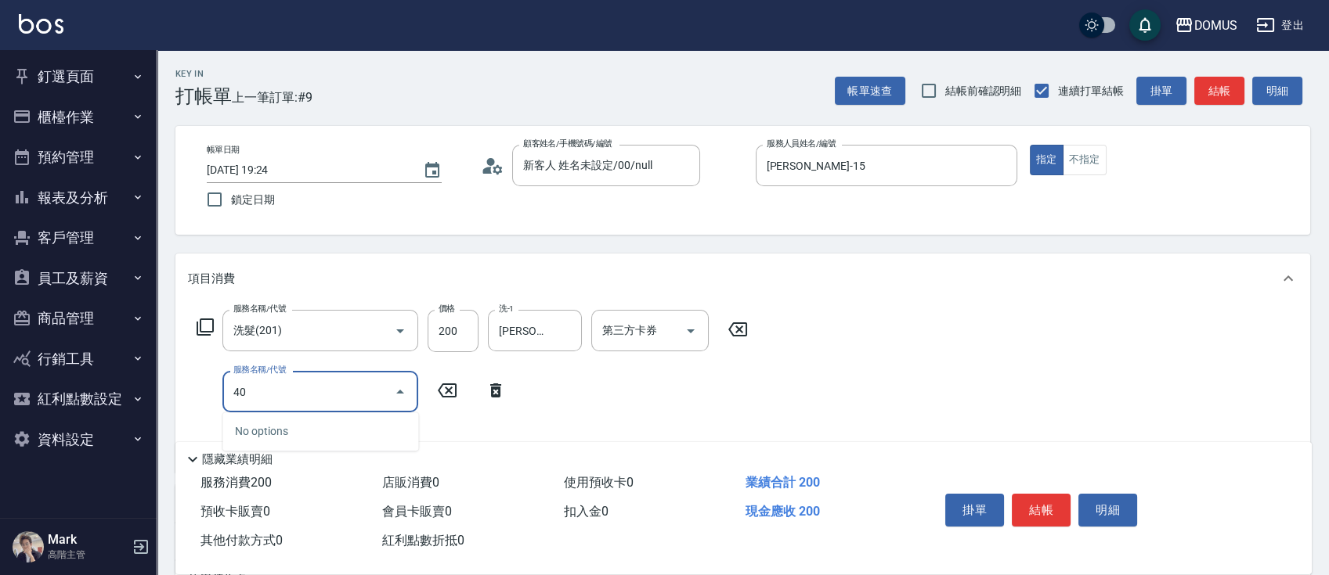
type input "401"
type input "40"
type input "剪髮(401)"
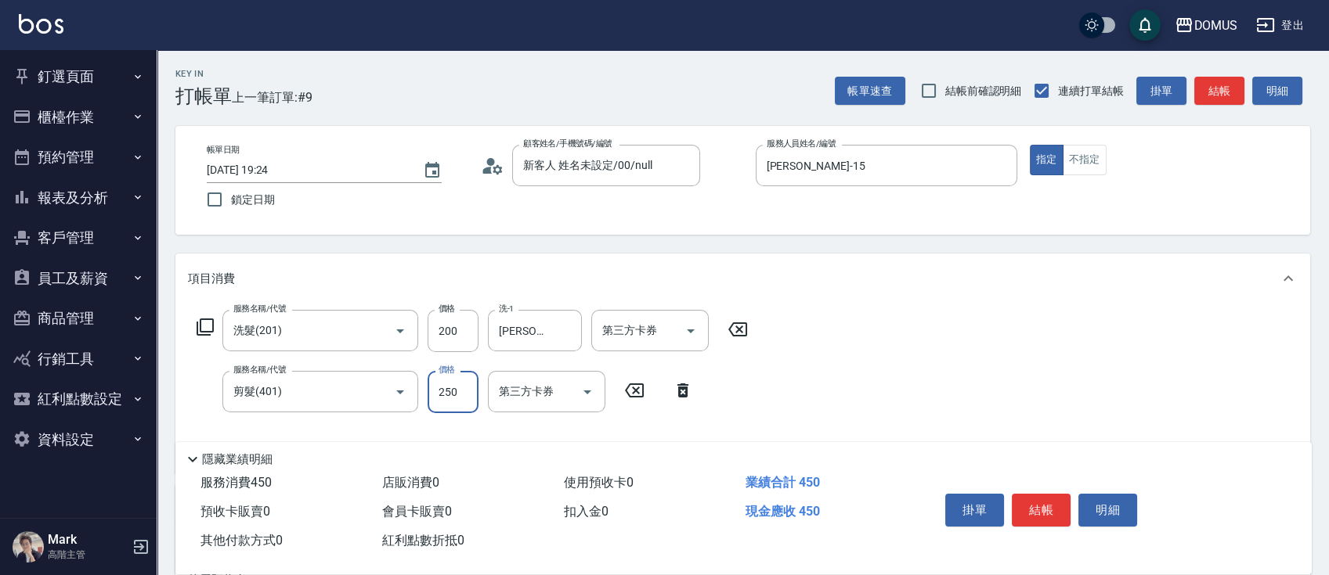
type input "20"
type input "40"
type input "60"
type input "400"
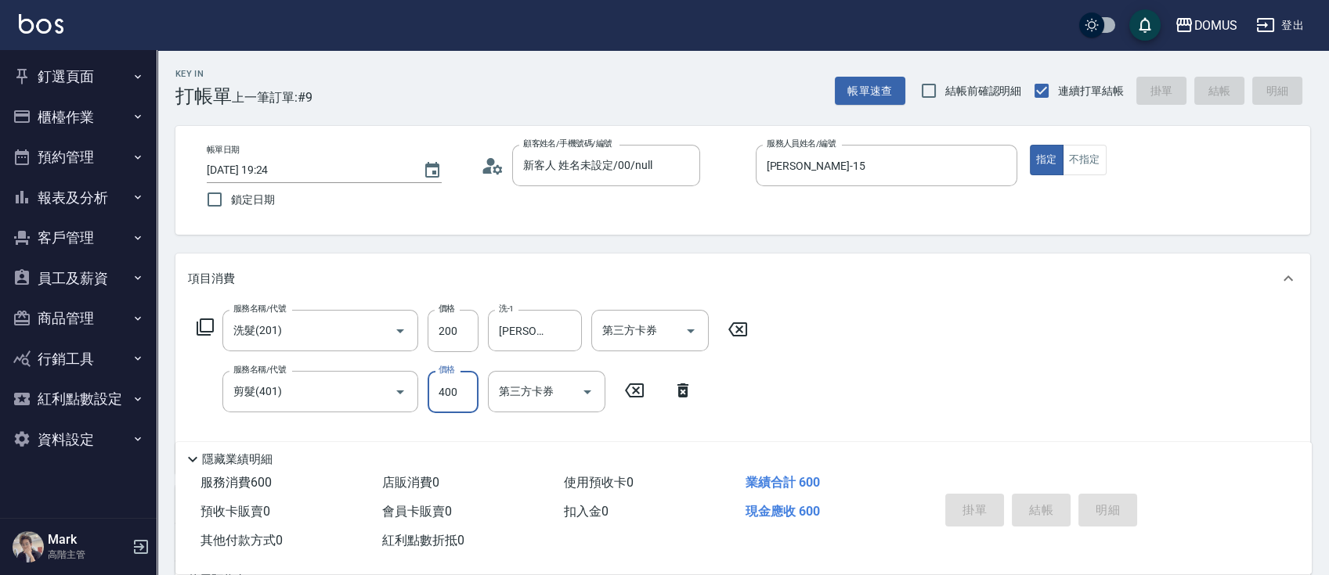
type input "0"
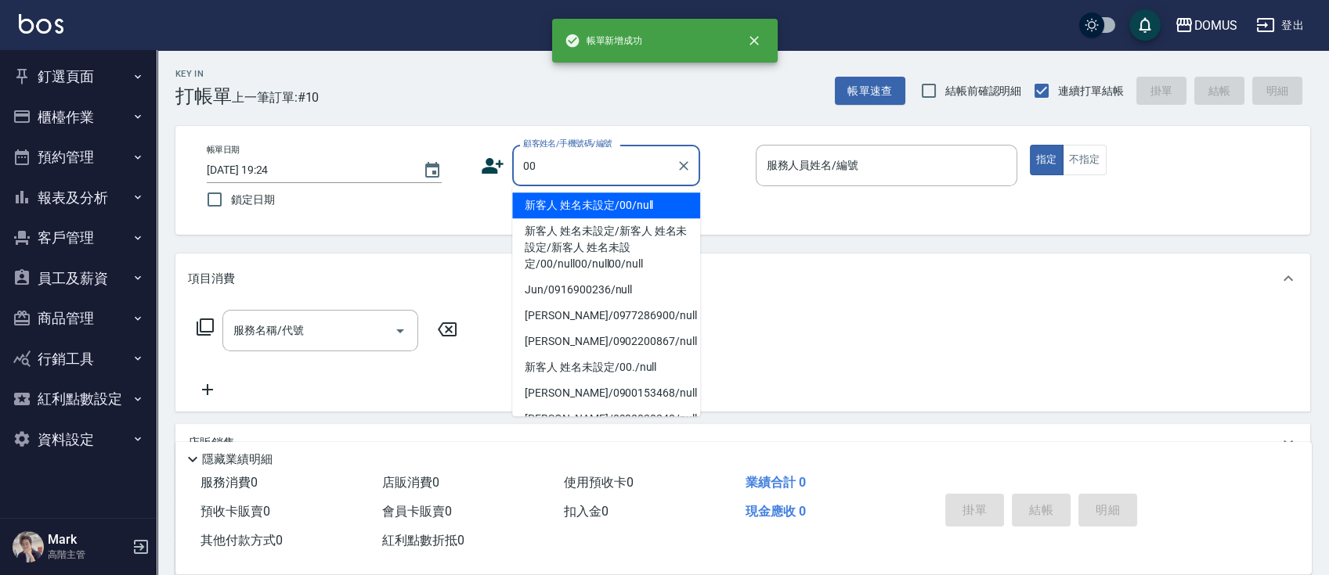
type input "新客人 姓名未設定/00/null"
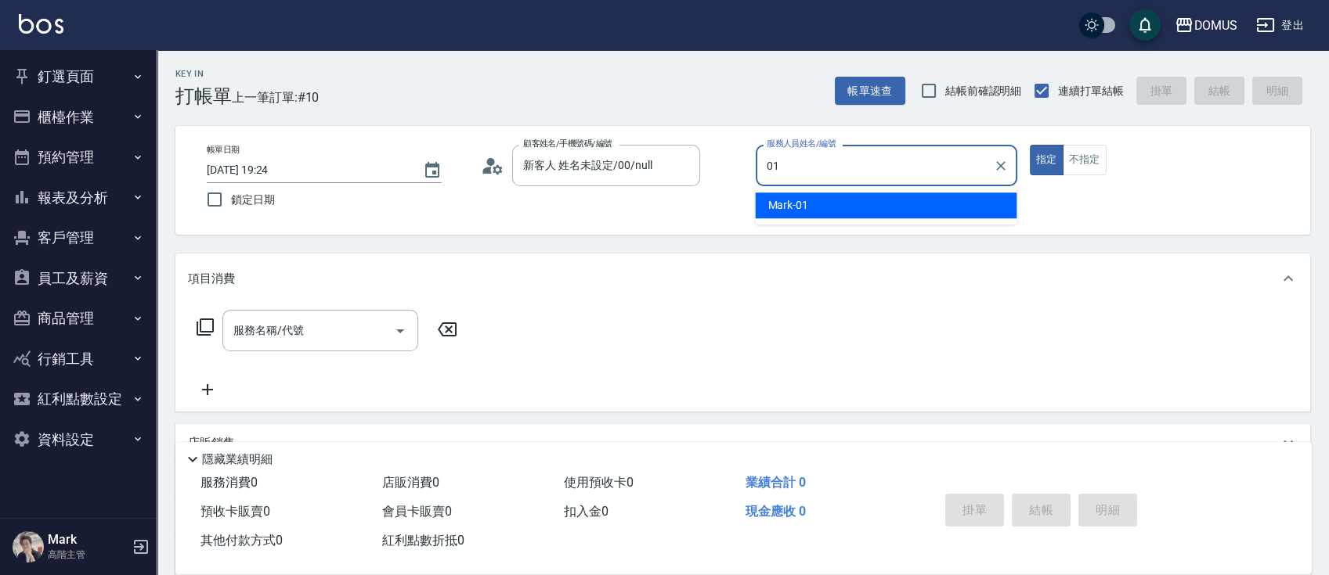
type input "0"
type input "[PERSON_NAME]-15"
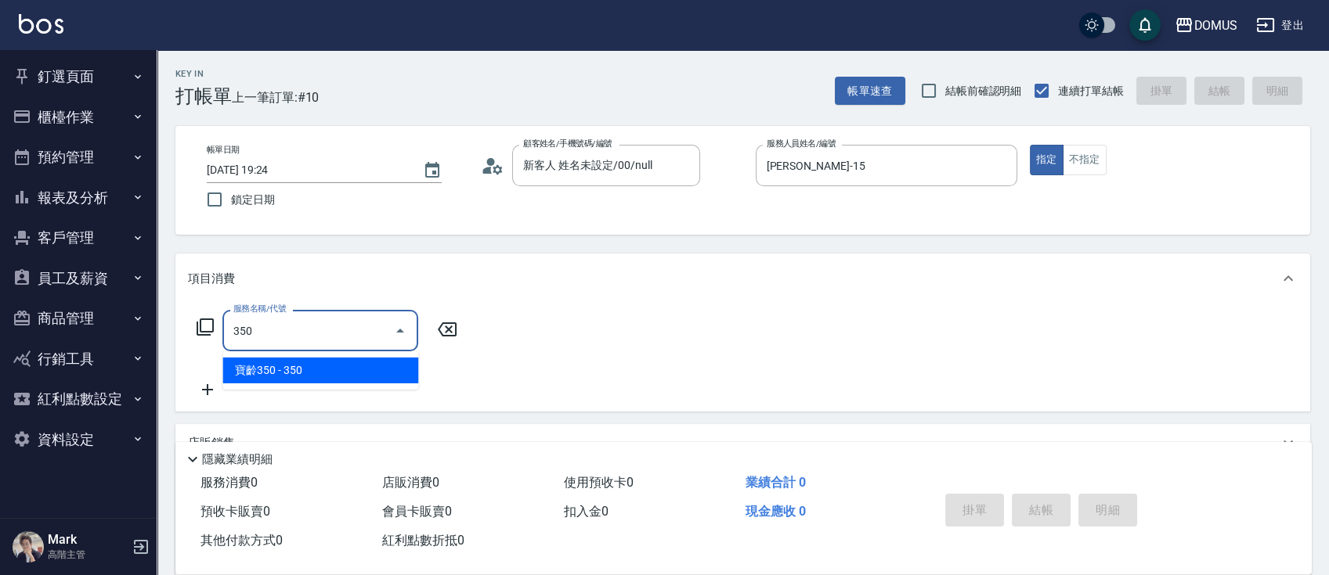
type input "寶齡350(1000)"
type input "30"
type input "寶齡350(1000)"
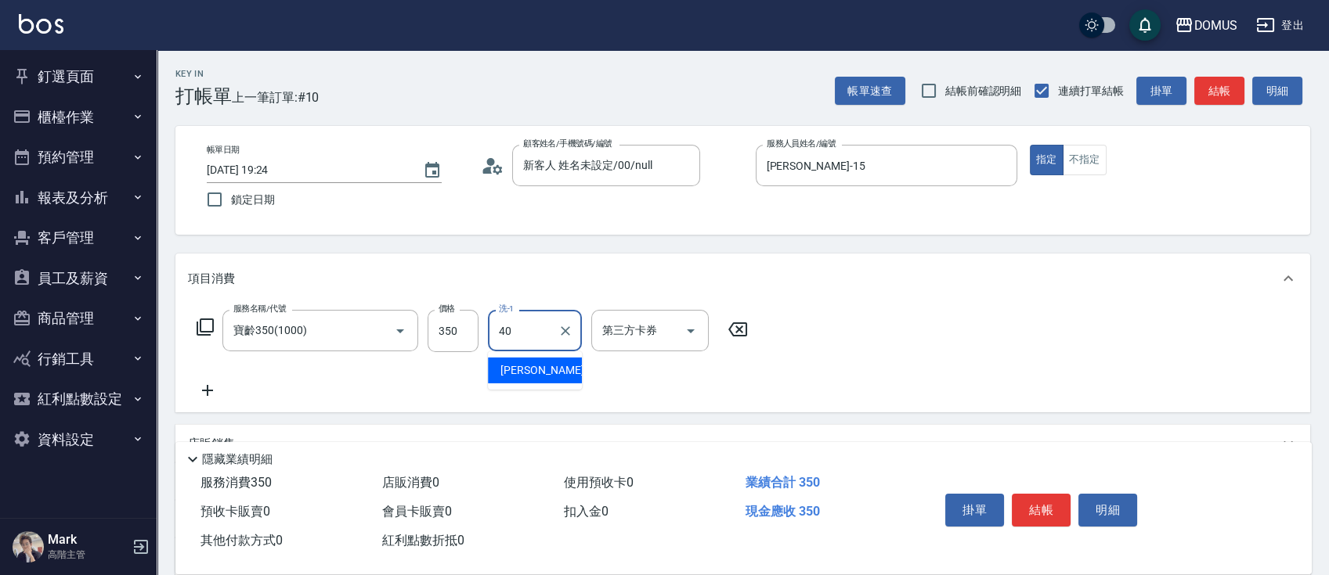
type input "[PERSON_NAME]-40"
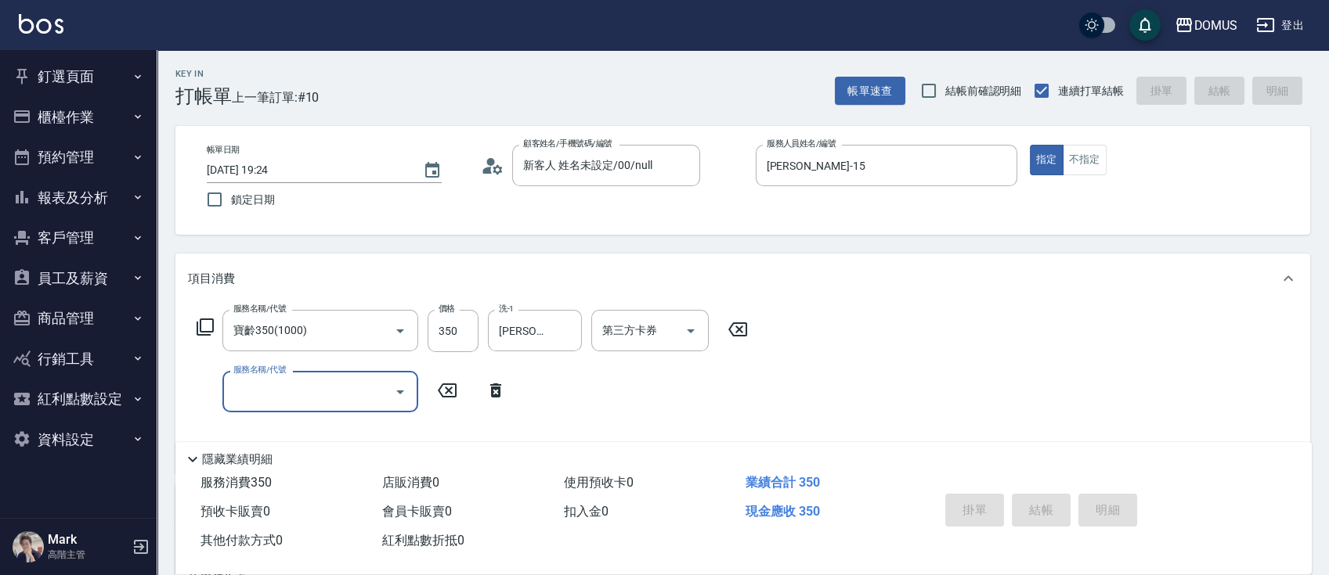
type input "0"
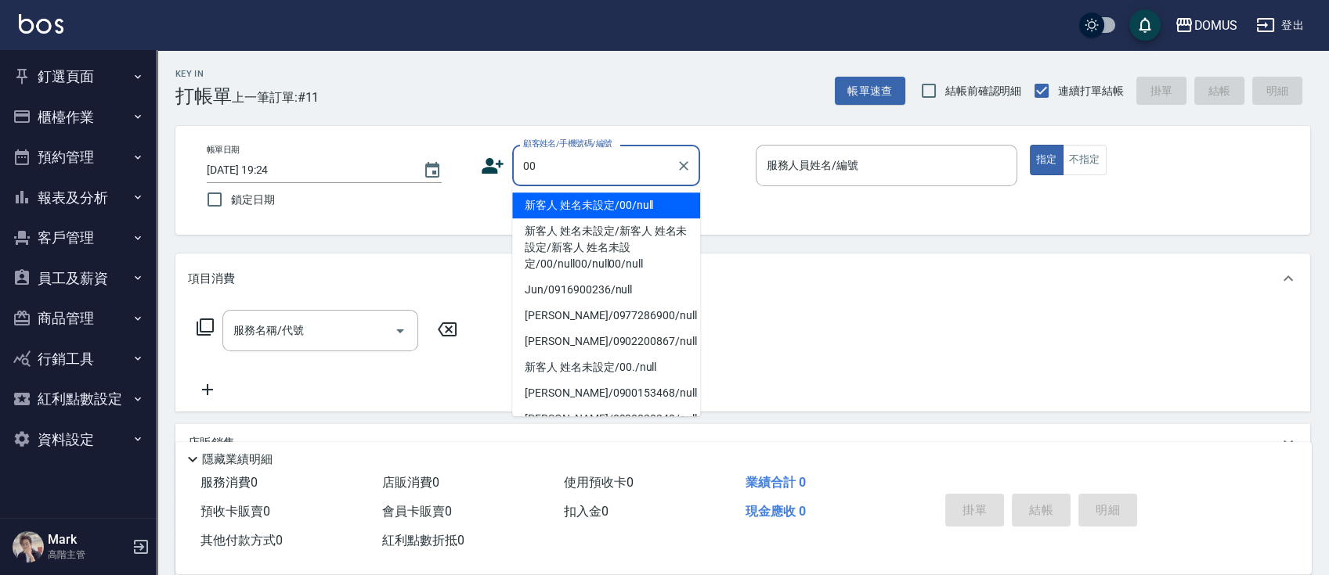
type input "新客人 姓名未設定/00/null"
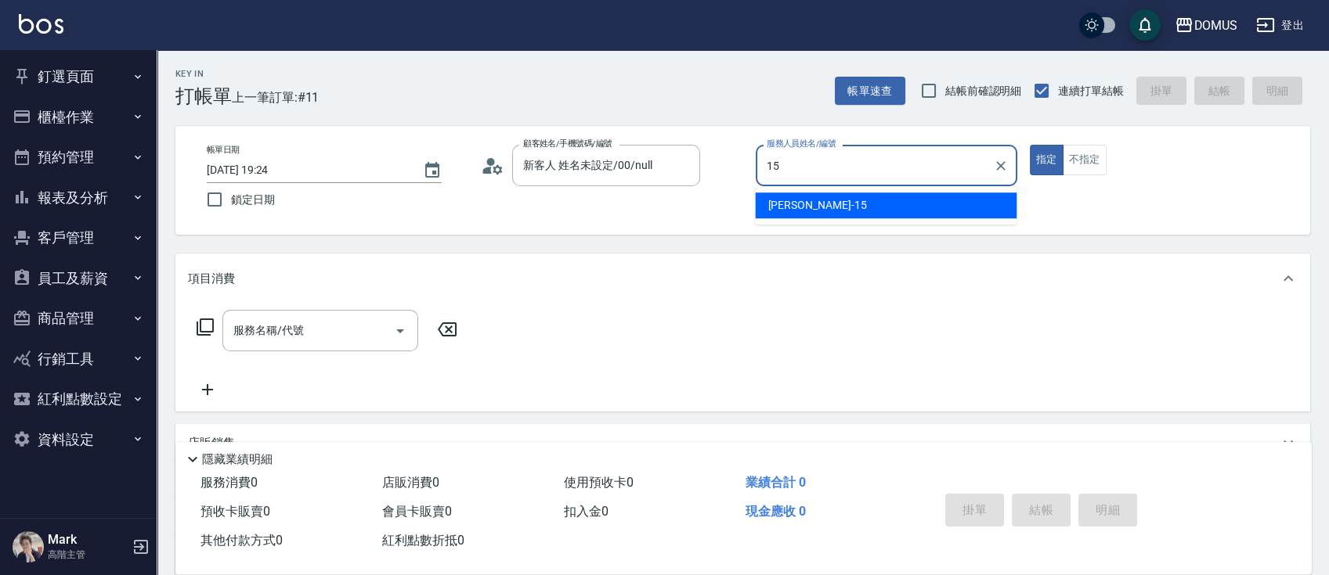
type input "[PERSON_NAME]-15"
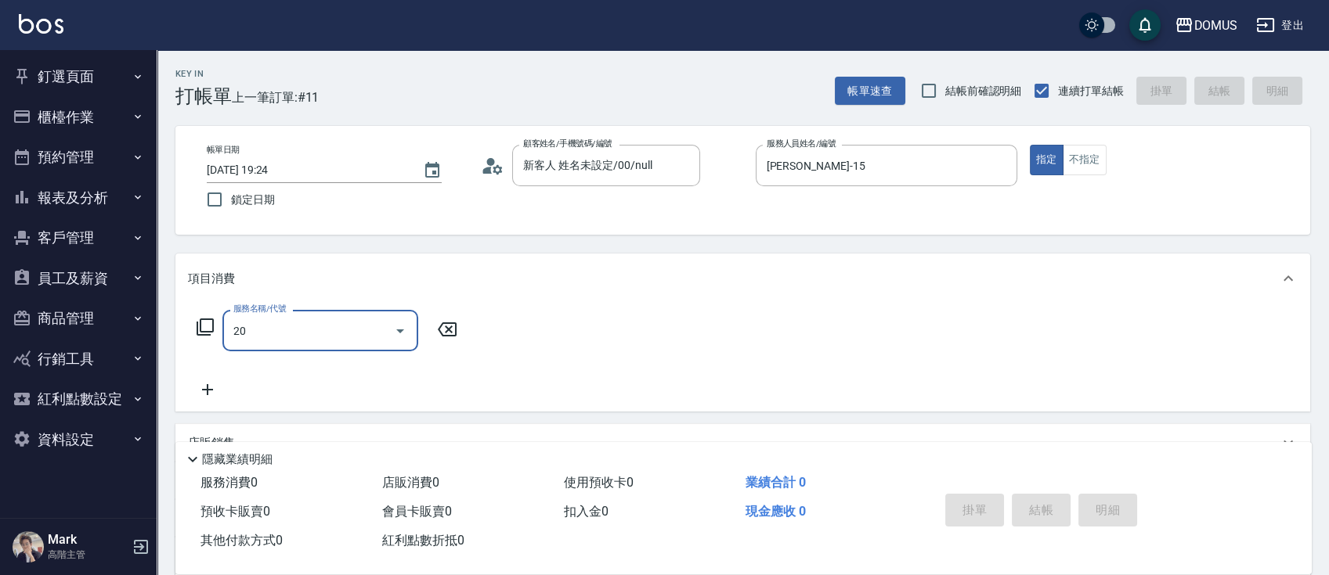
type input "201"
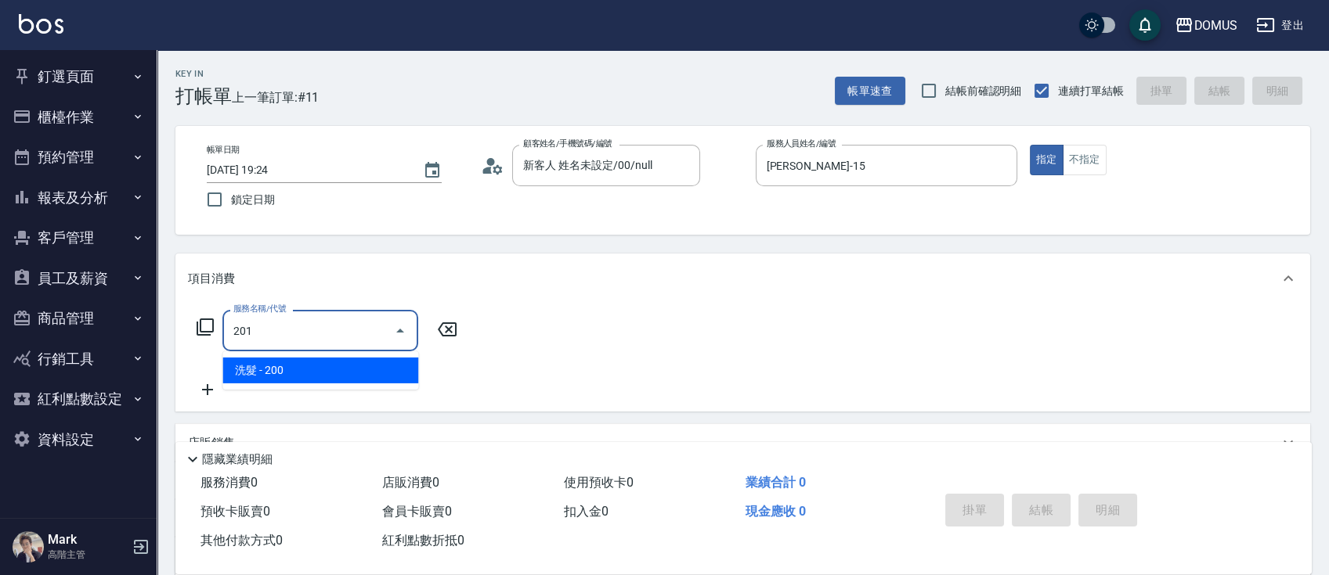
type input "20"
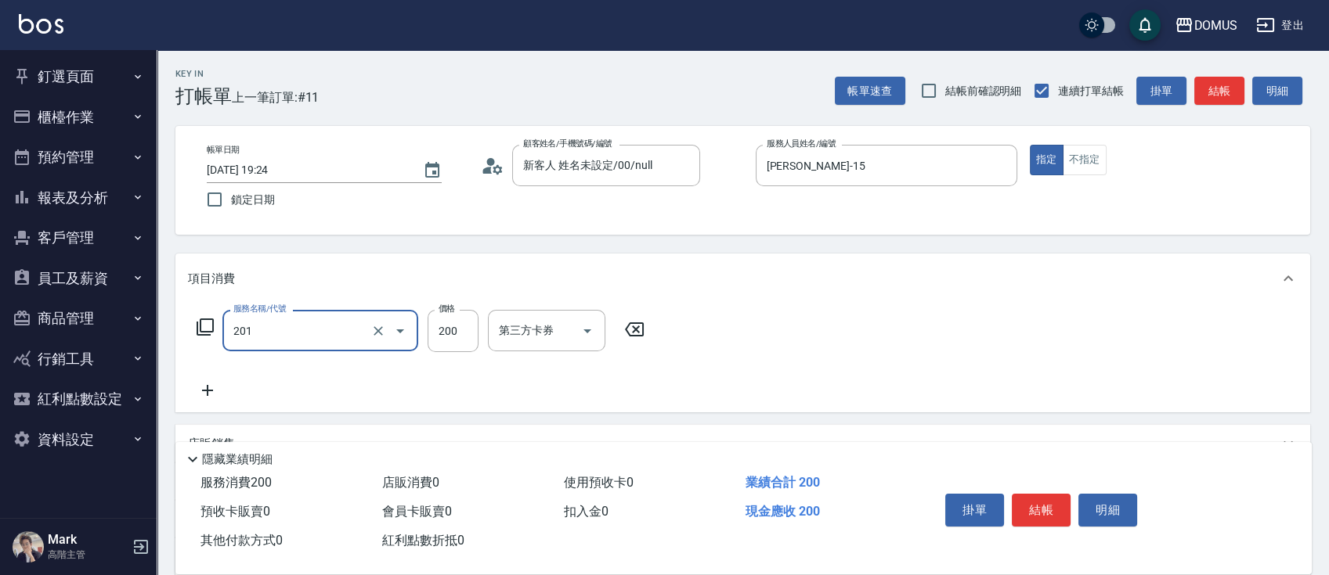
type input "洗髮(201)"
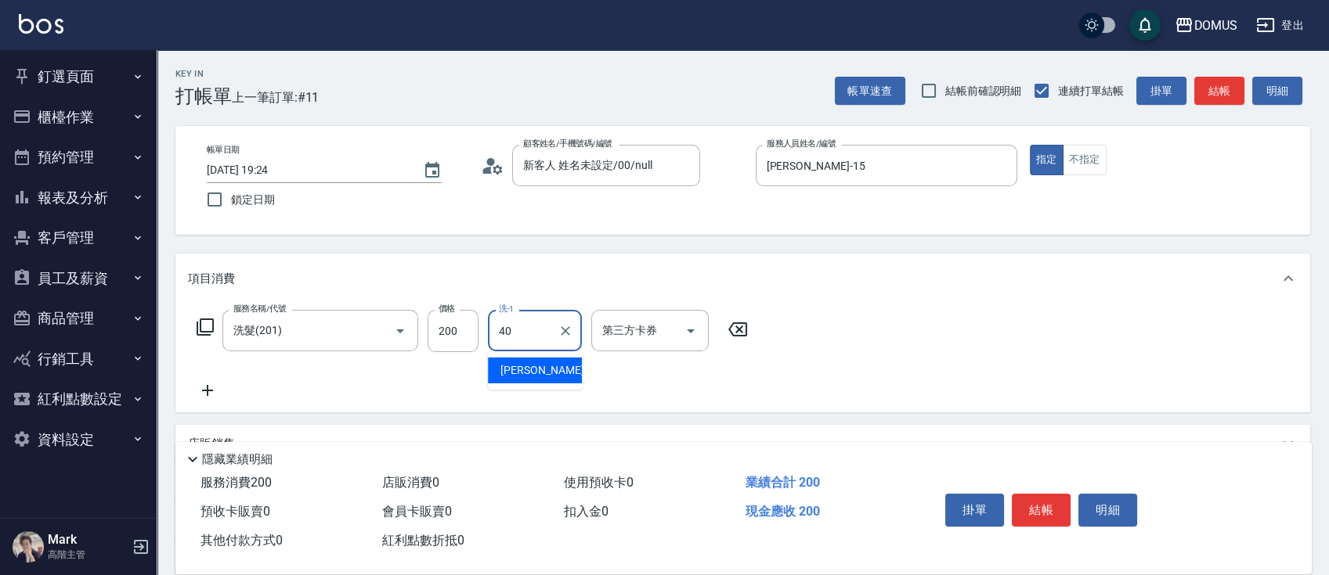
type input "[PERSON_NAME]-40"
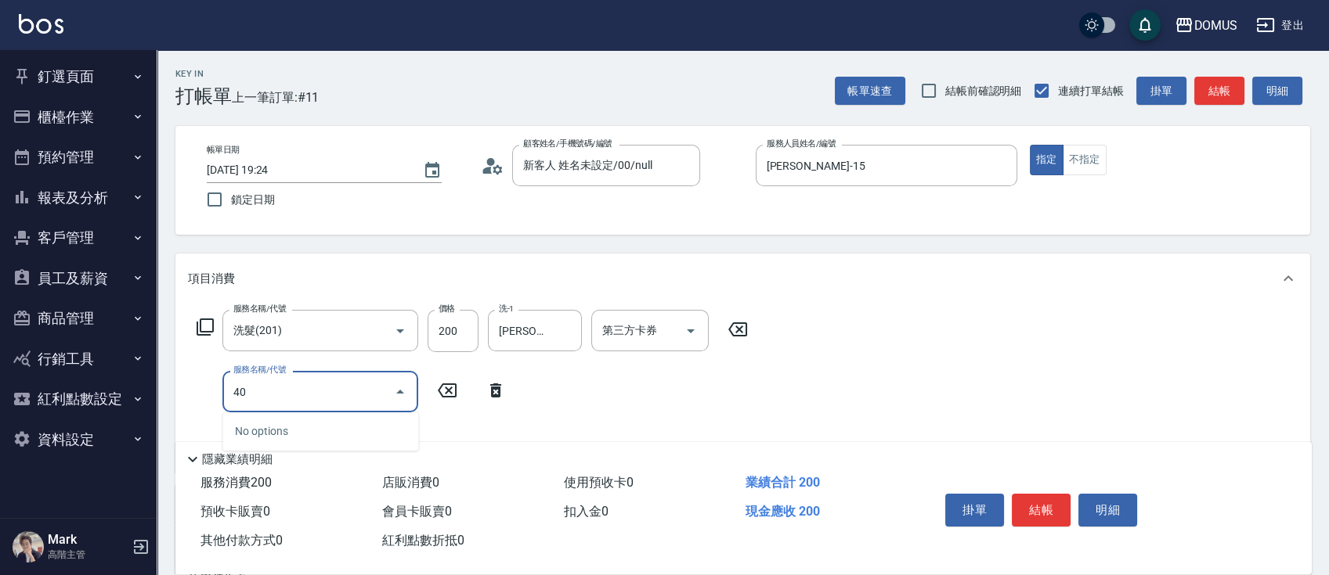
type input "401"
type input "40"
type input "剪髮(401)"
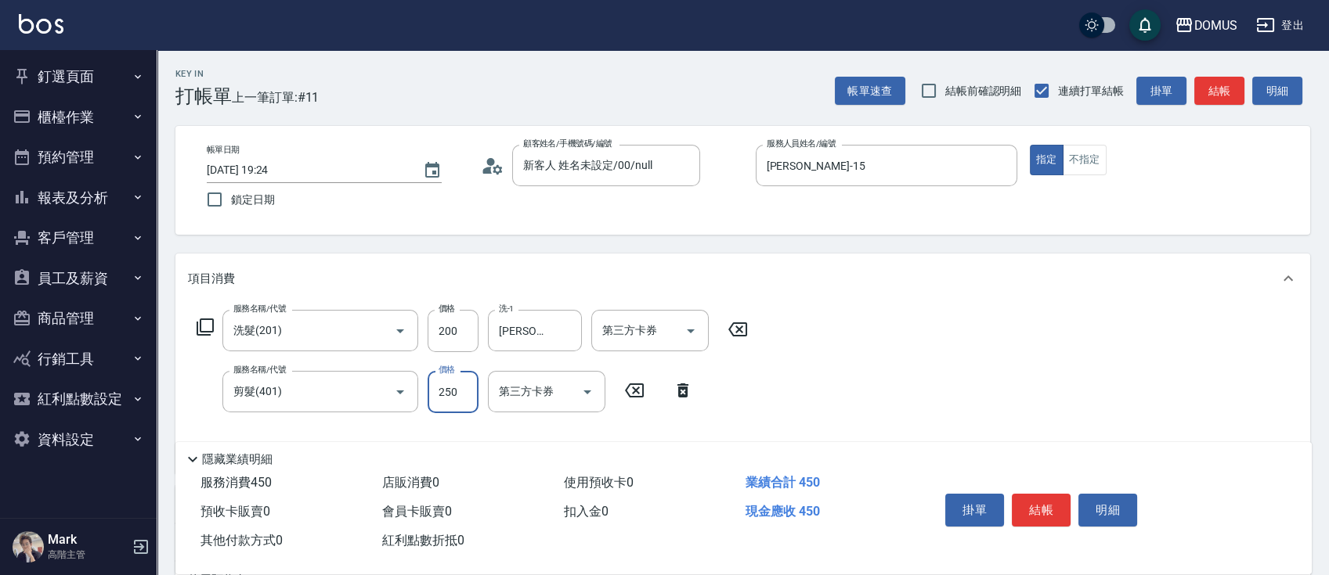
type input "20"
type input "40"
type input "60"
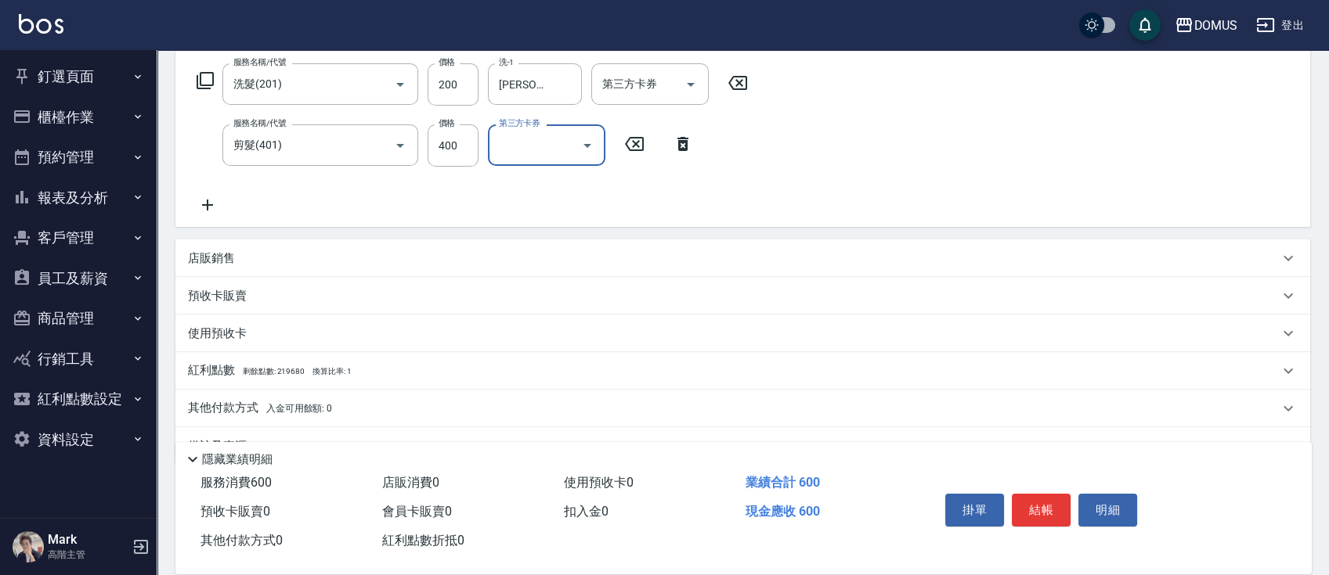
scroll to position [284, 0]
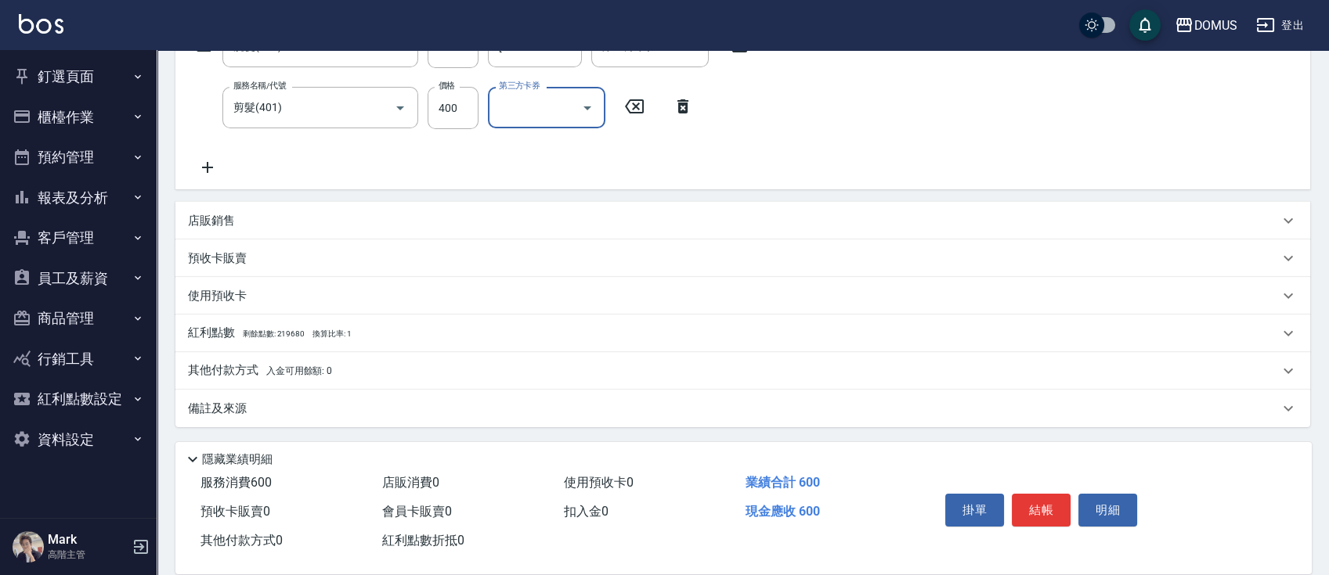
click at [357, 228] on div "店販銷售" at bounding box center [733, 221] width 1091 height 16
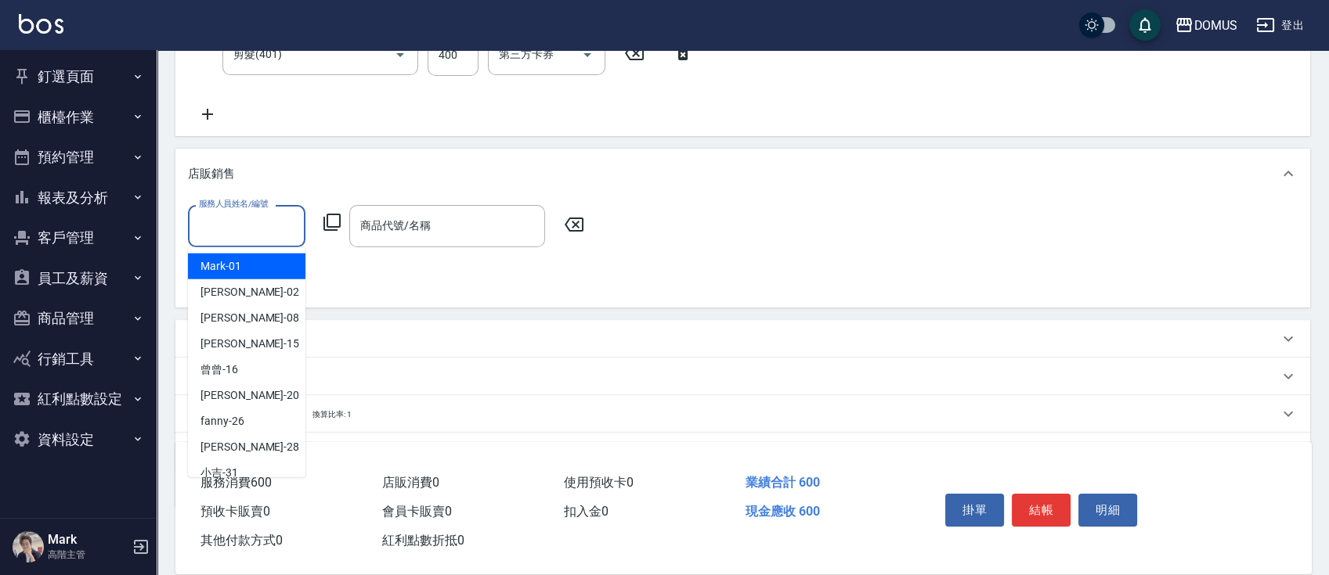
scroll to position [313, 0]
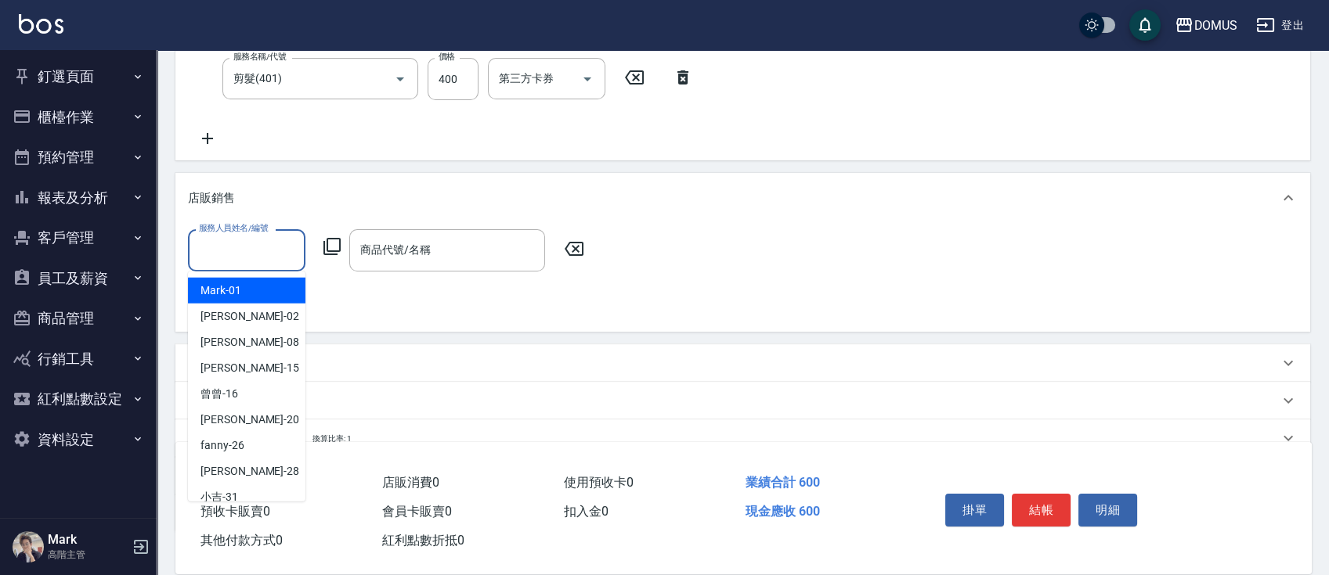
click at [665, 225] on div "服務人員姓名/編號 服務人員姓名/編號 商品代號/名稱 商品代號/名稱" at bounding box center [742, 277] width 1134 height 108
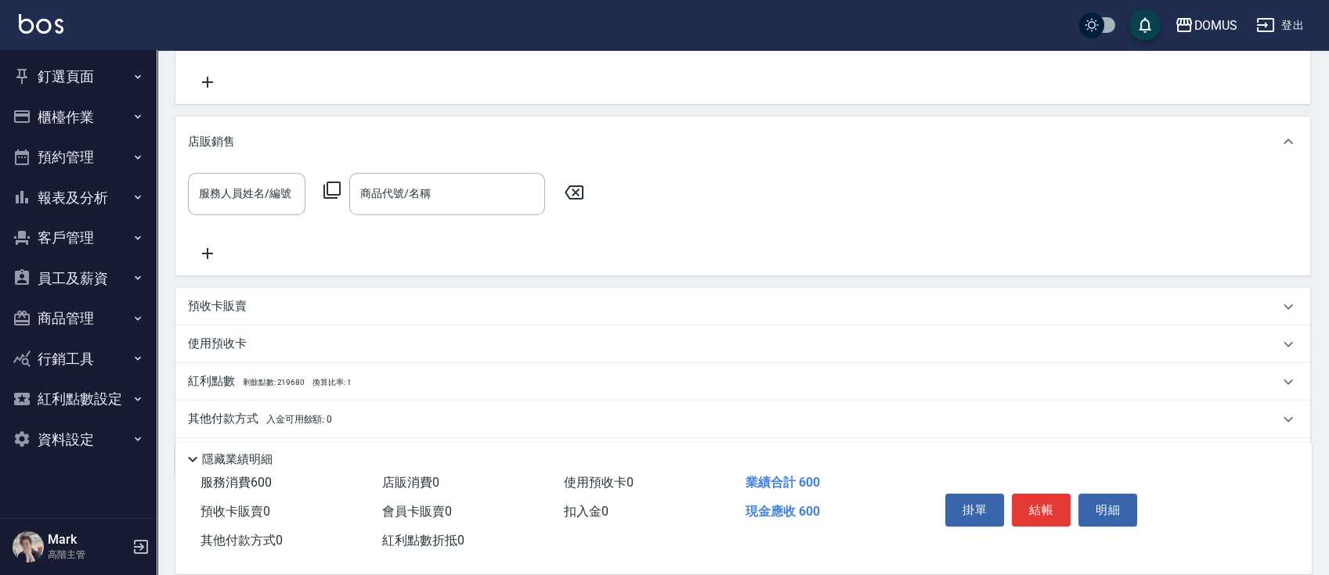
scroll to position [417, 0]
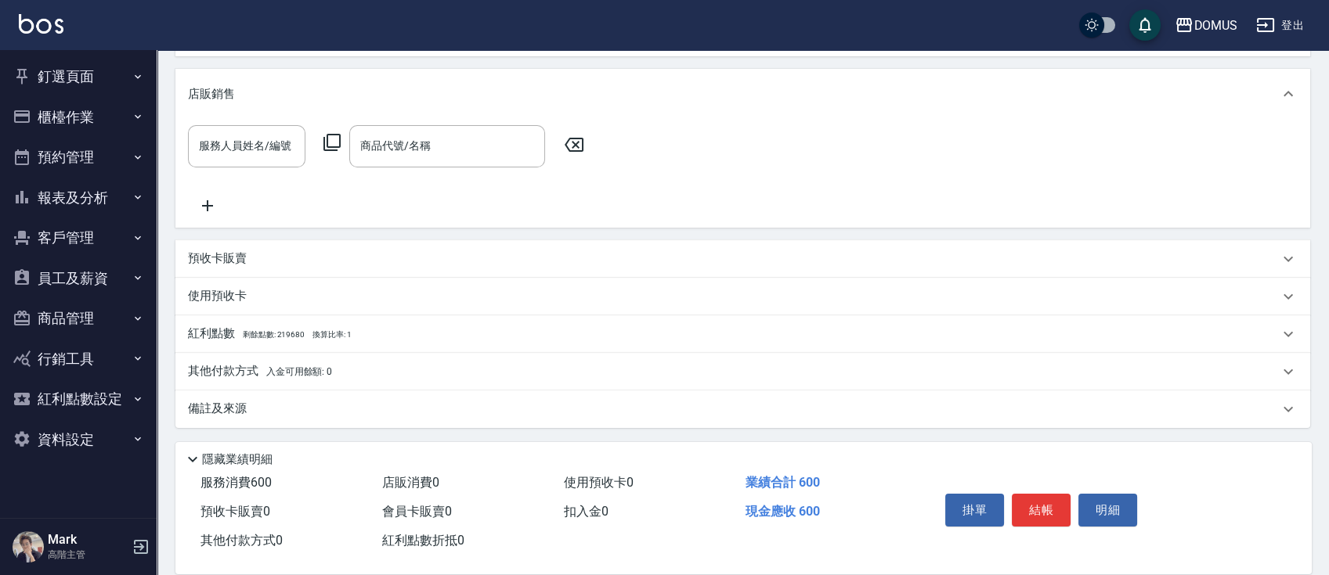
click at [283, 371] on span "入金可用餘額: 0" at bounding box center [299, 371] width 67 height 11
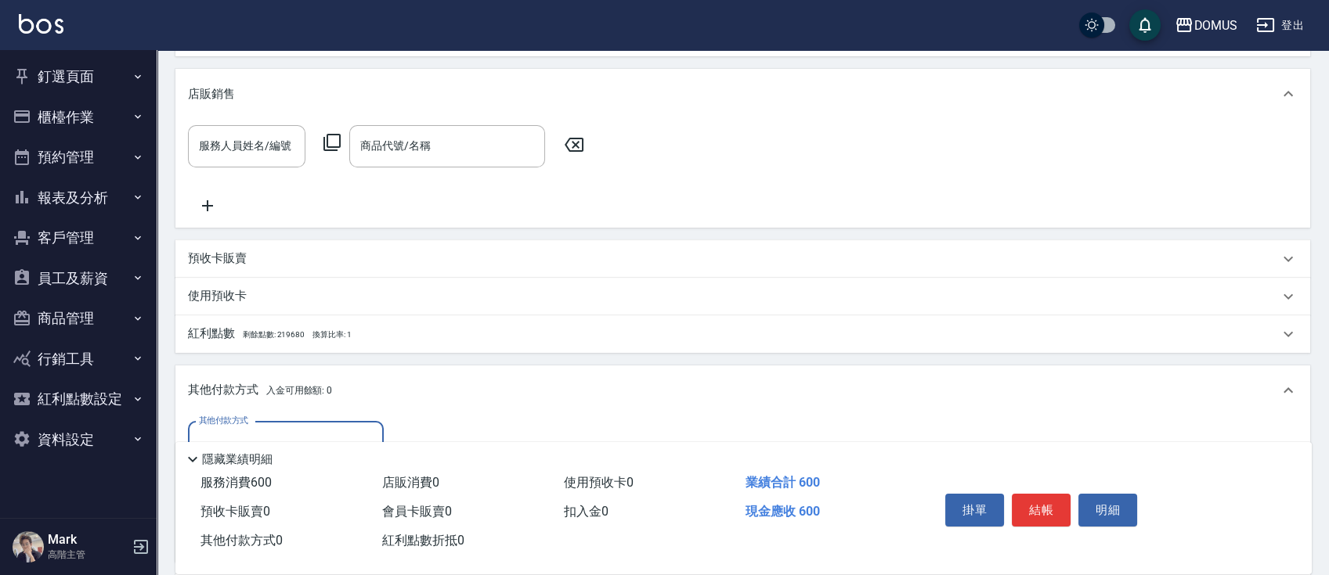
scroll to position [521, 0]
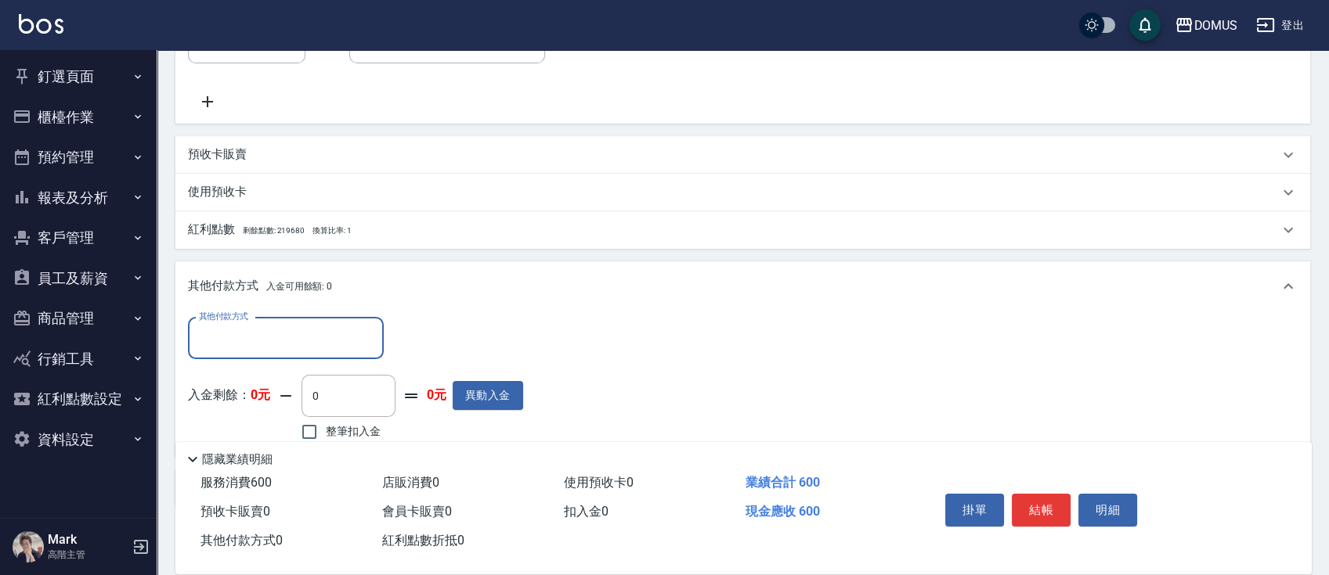
click at [363, 344] on input "其他付款方式" at bounding box center [286, 338] width 182 height 27
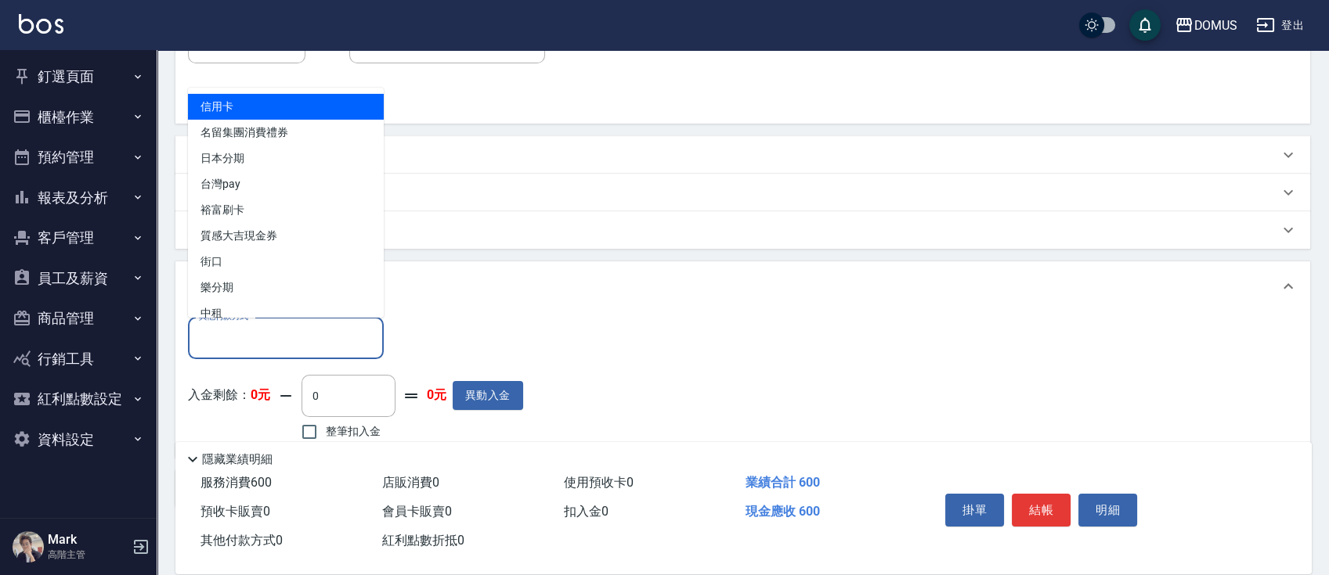
click at [258, 103] on span "信用卡" at bounding box center [286, 107] width 196 height 26
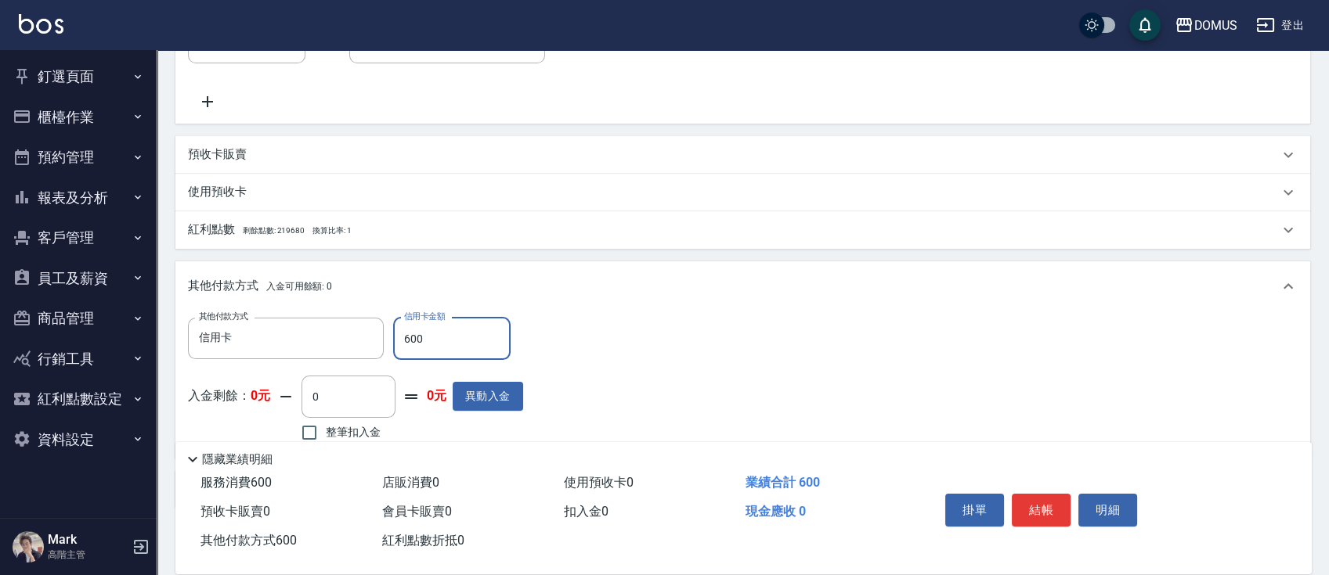
click at [767, 253] on div "項目消費 服務名稱/代號 洗髮(201) 服務名稱/代號 價格 200 價格 洗-1 小宸-20 洗-1 第三方卡券 第三方卡券 服務名稱/代號 剪髮(401…" at bounding box center [742, 120] width 1134 height 777
click at [1050, 514] on button "結帳" at bounding box center [1041, 510] width 59 height 33
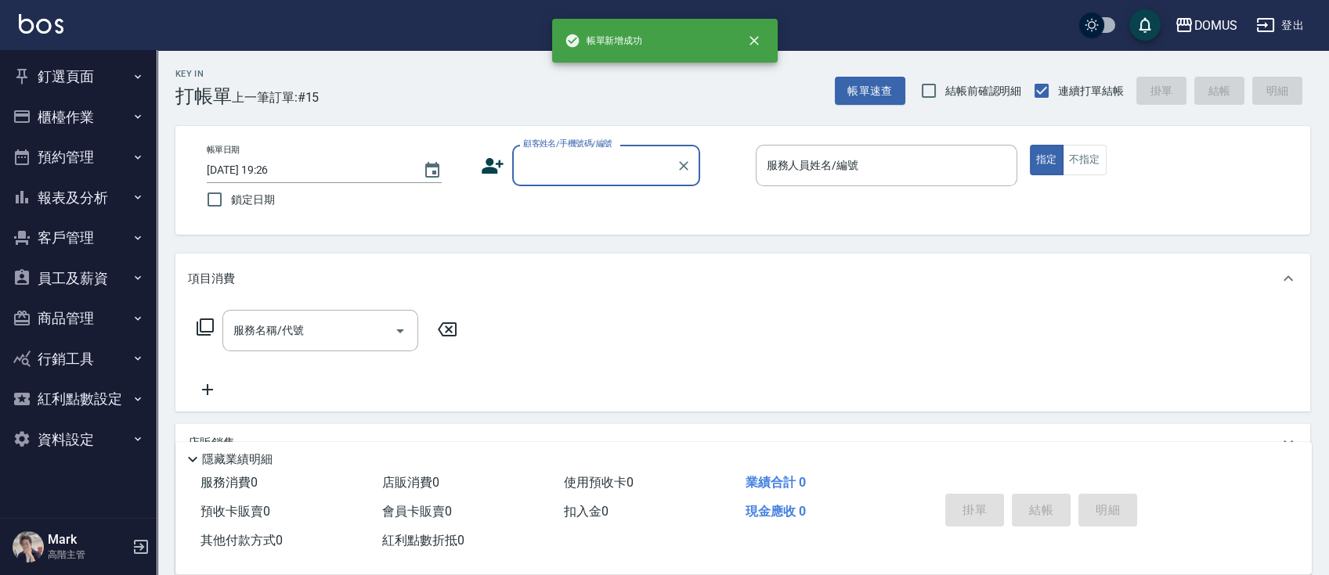
scroll to position [0, 0]
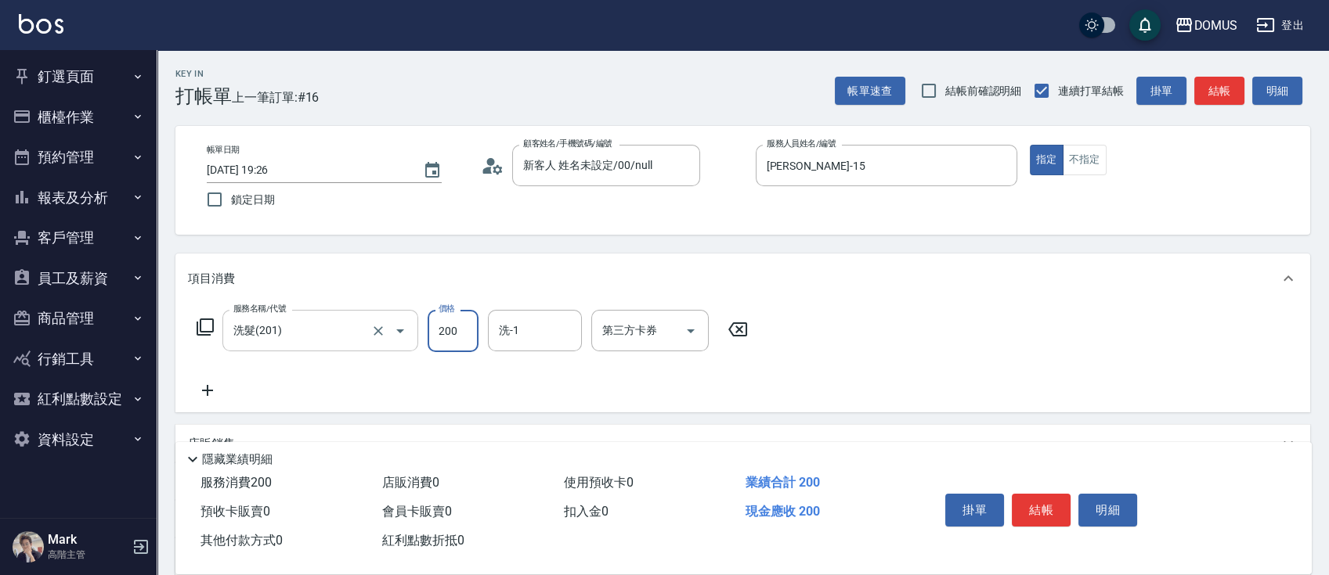
click at [308, 322] on input "洗髮(201)" at bounding box center [298, 330] width 138 height 27
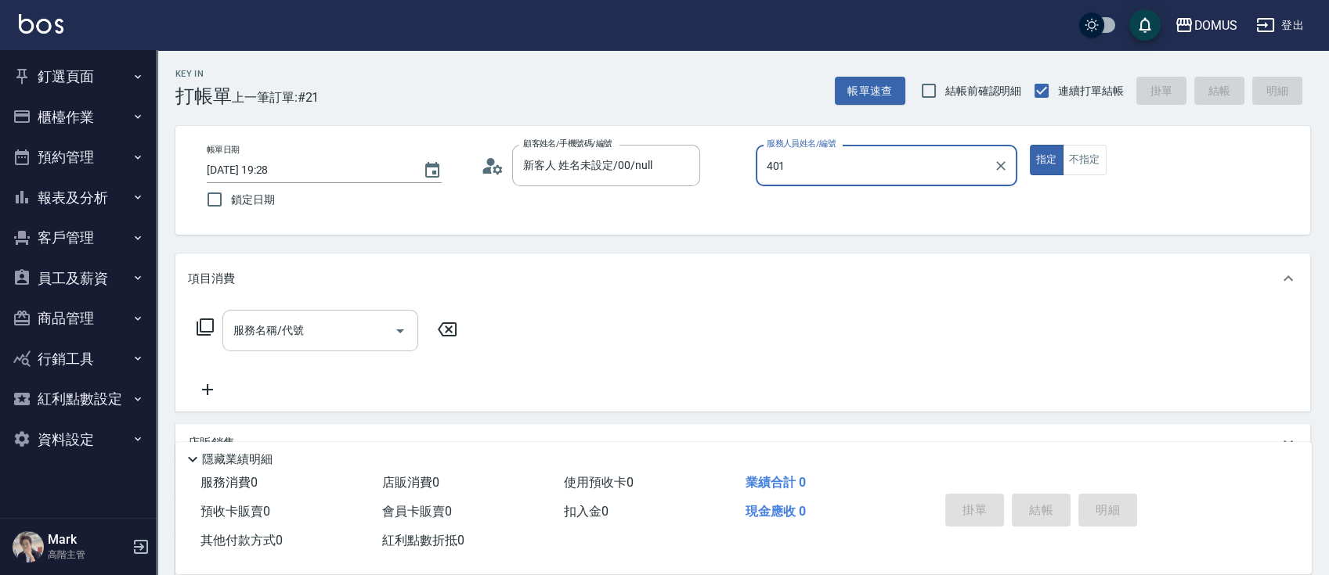
click at [1030, 145] on button "指定" at bounding box center [1047, 160] width 34 height 31
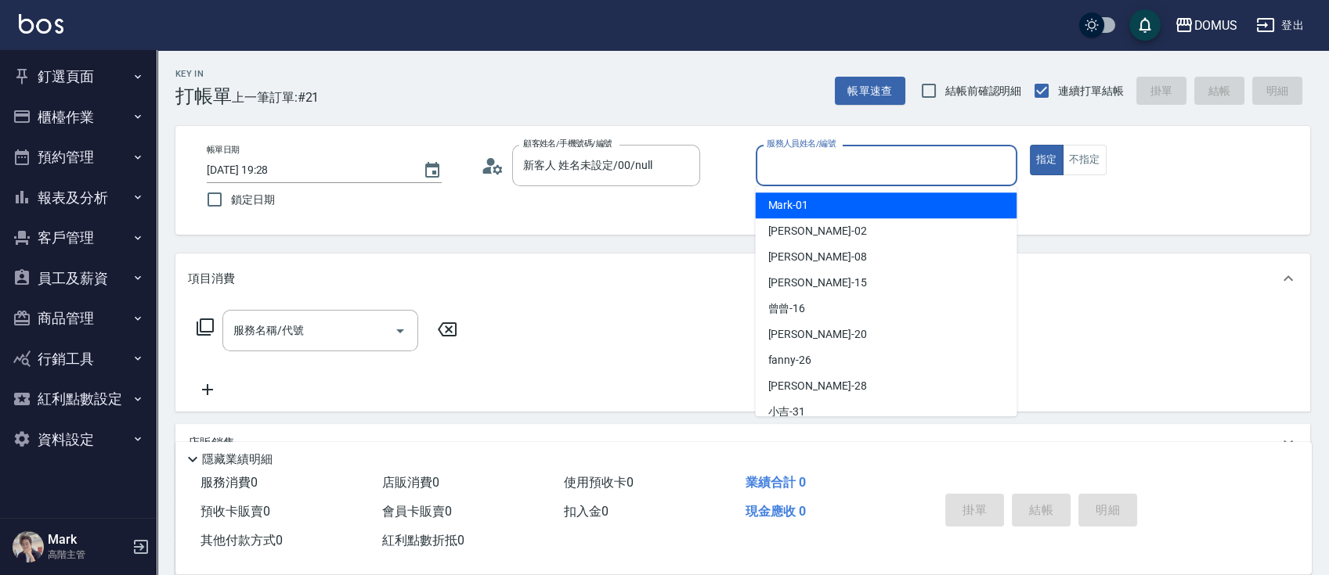
click at [814, 163] on input "服務人員姓名/編號" at bounding box center [886, 165] width 247 height 27
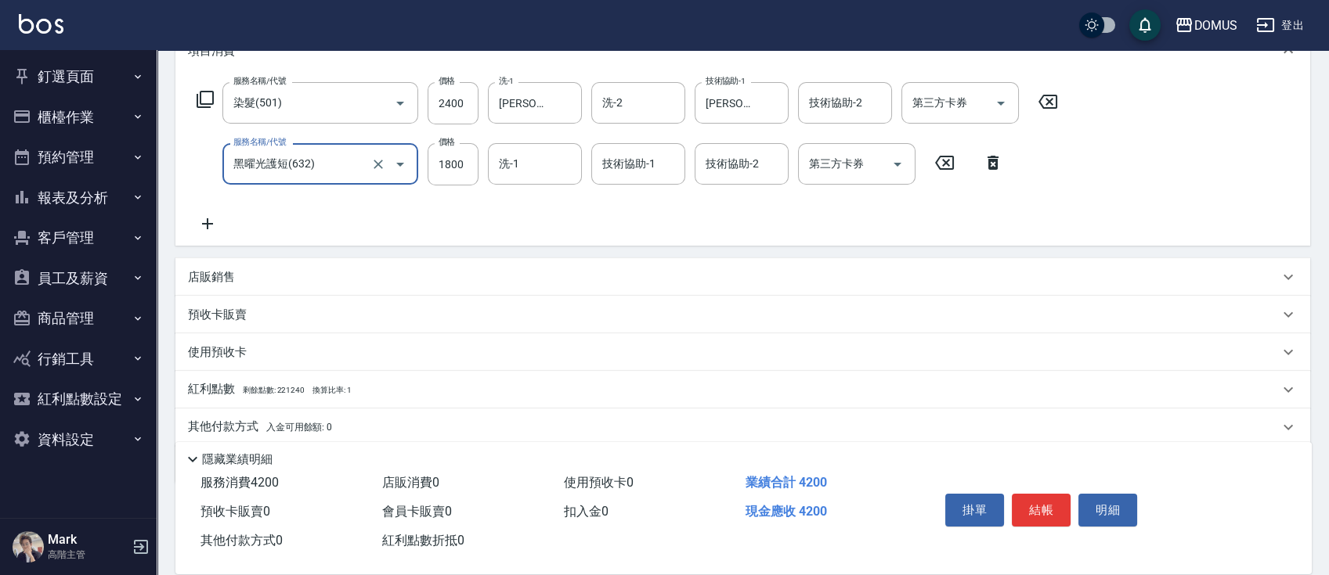
scroll to position [284, 0]
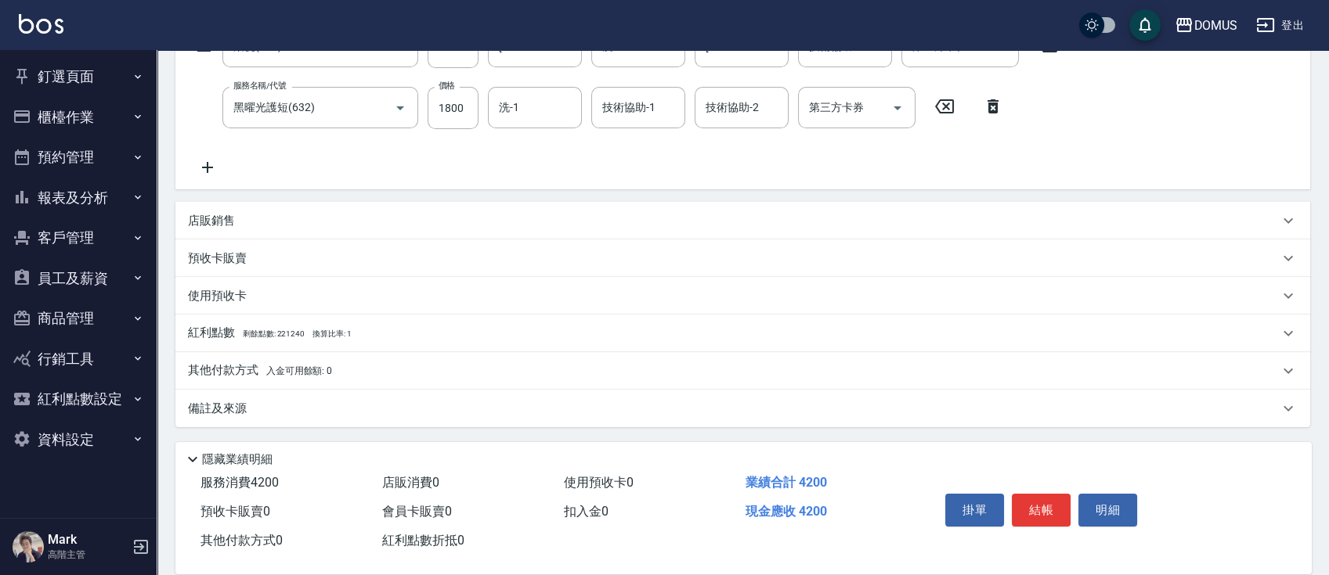
click at [413, 216] on div "店販銷售" at bounding box center [733, 221] width 1091 height 16
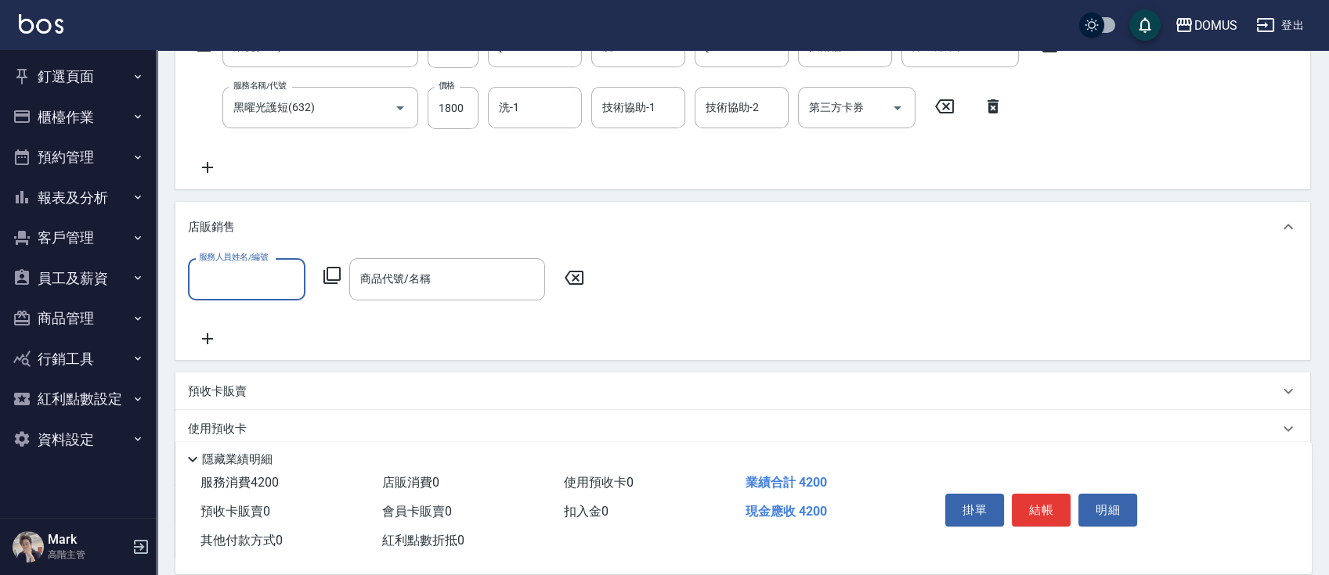
scroll to position [0, 0]
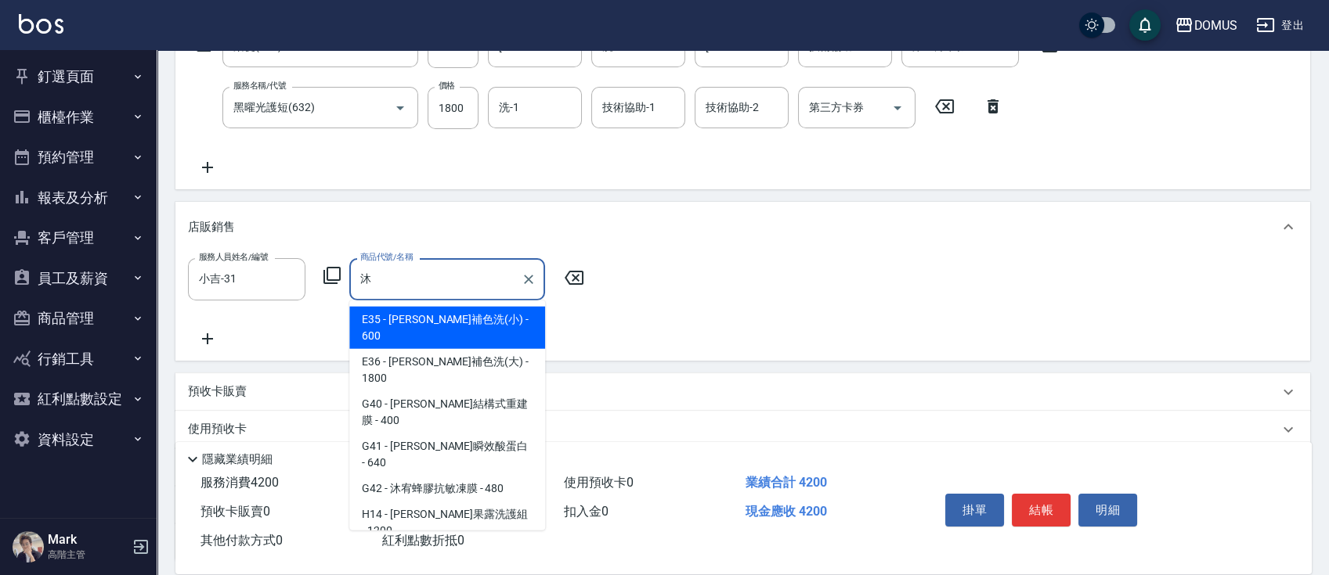
click at [438, 321] on span "E35 - [PERSON_NAME]補色洗(小) - 600" at bounding box center [447, 328] width 196 height 42
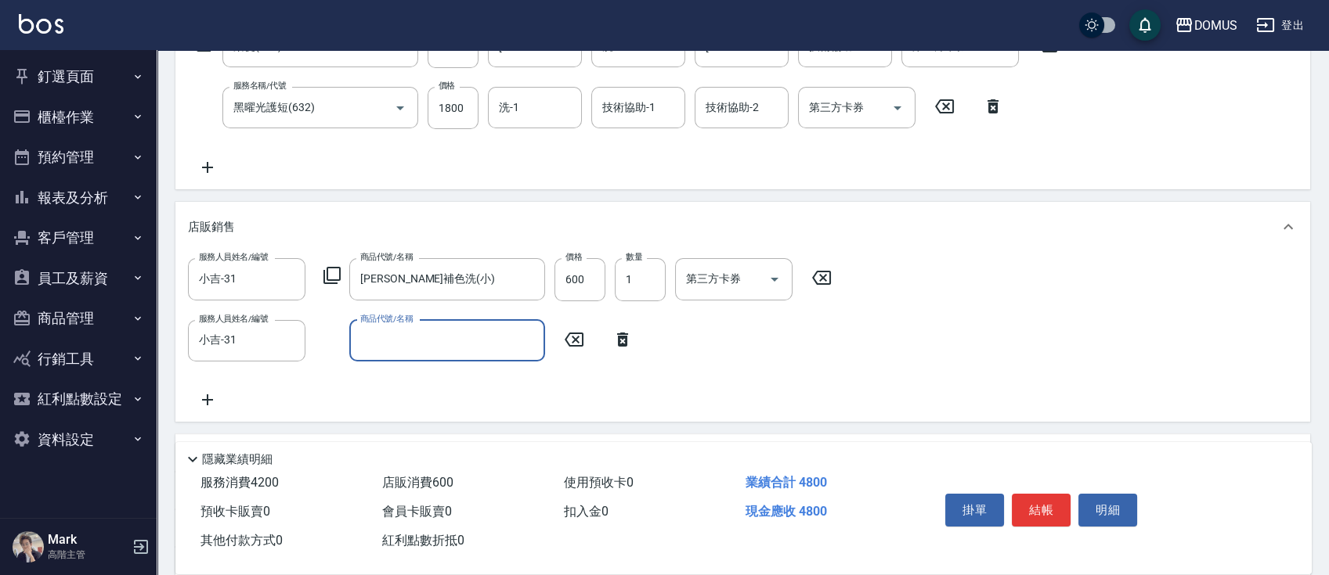
click at [438, 320] on div "商品代號/名稱" at bounding box center [447, 340] width 196 height 41
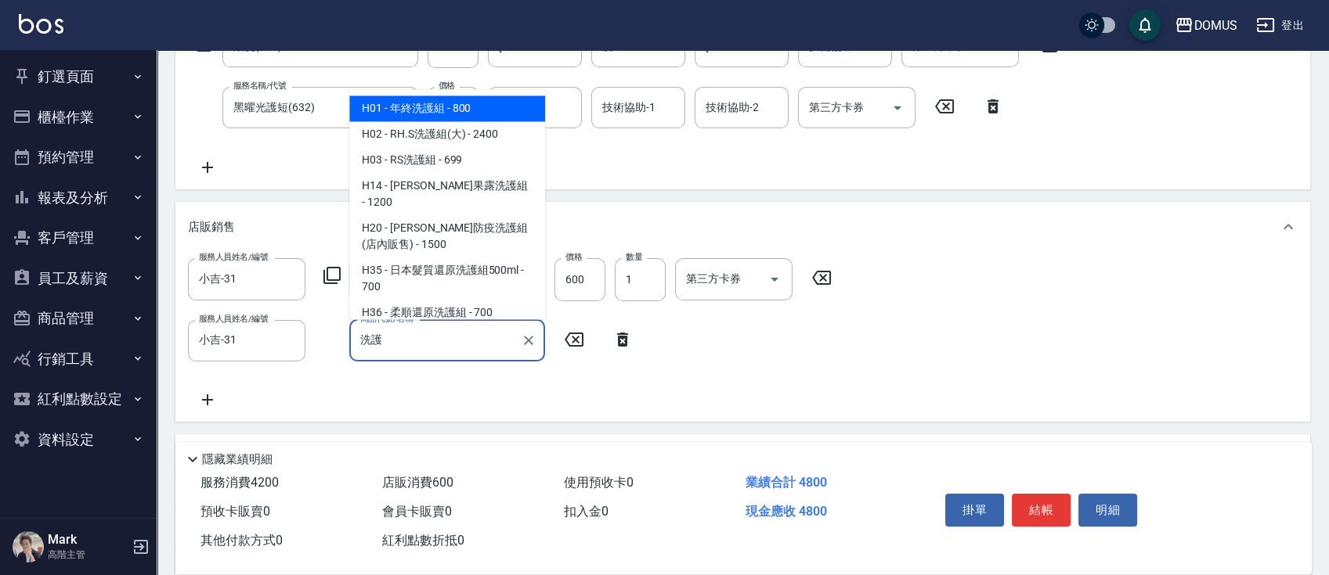
click at [467, 112] on span "H01 - 年終洗護組 - 800" at bounding box center [447, 109] width 196 height 26
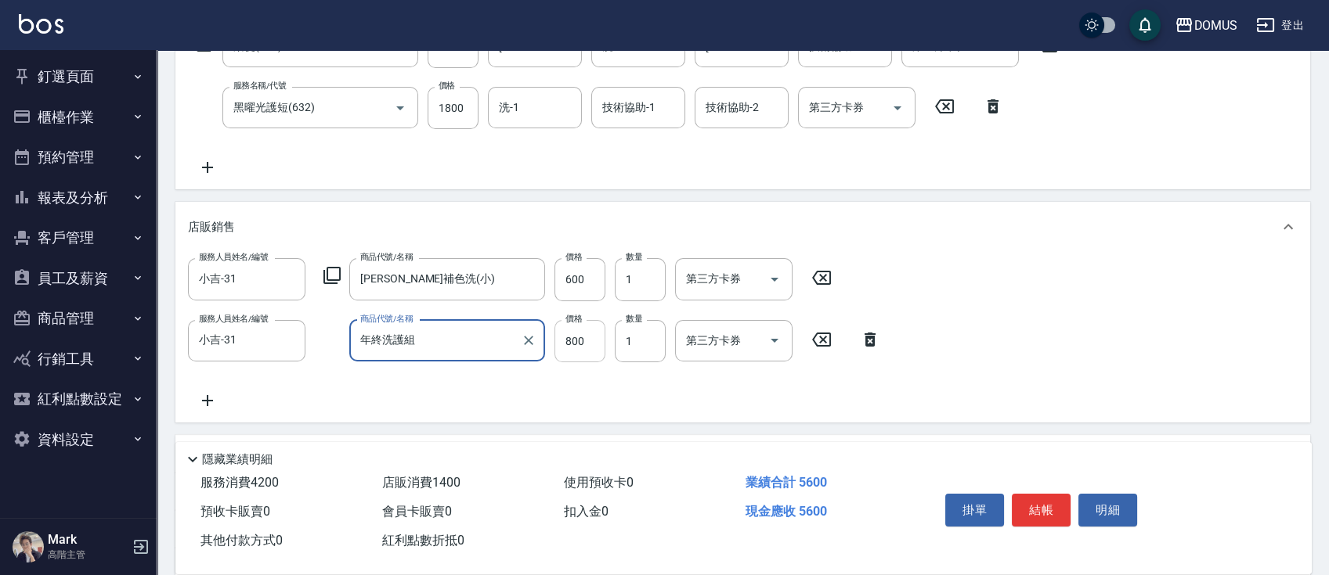
click at [561, 352] on input "800" at bounding box center [579, 341] width 51 height 42
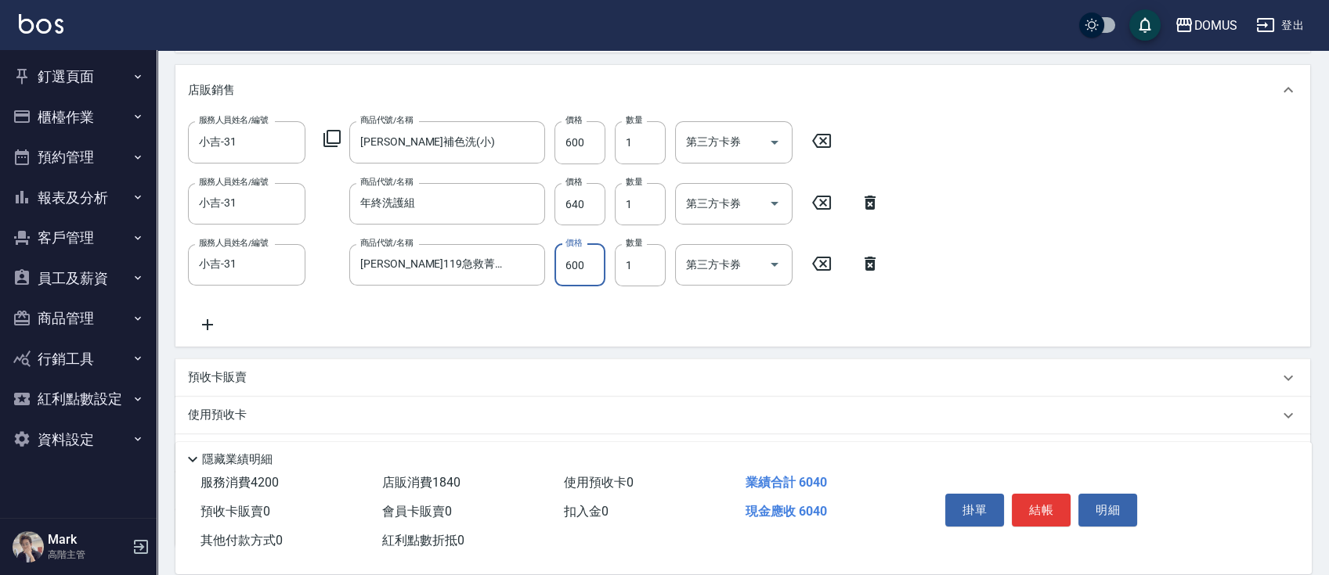
scroll to position [388, 0]
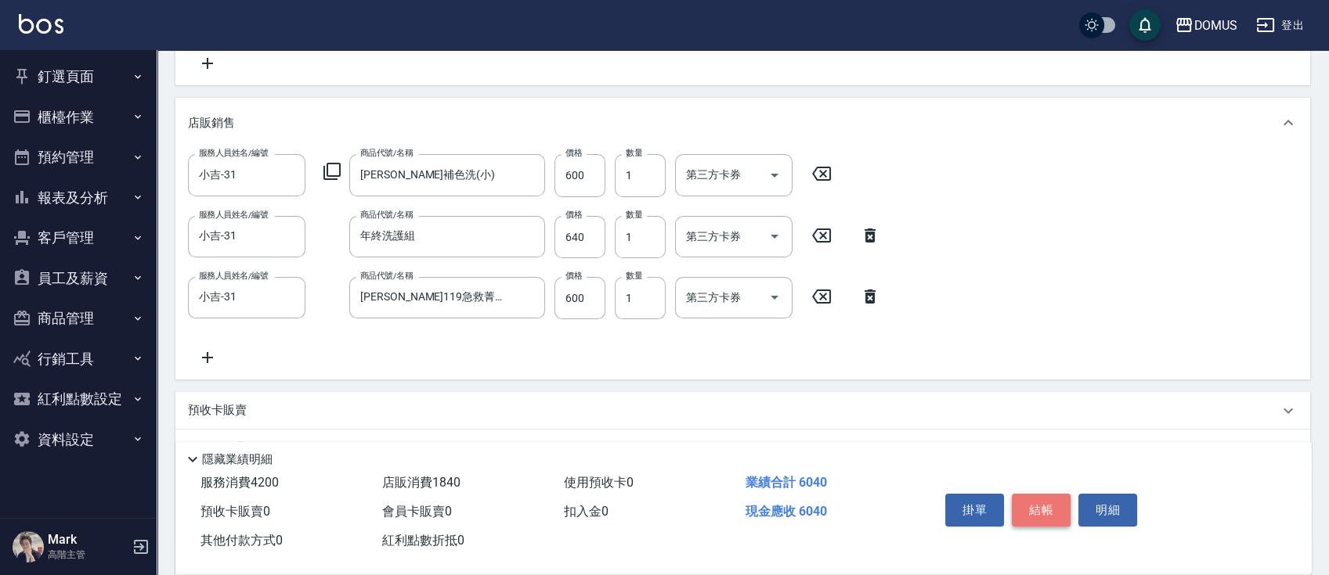
click at [1054, 517] on button "結帳" at bounding box center [1041, 510] width 59 height 33
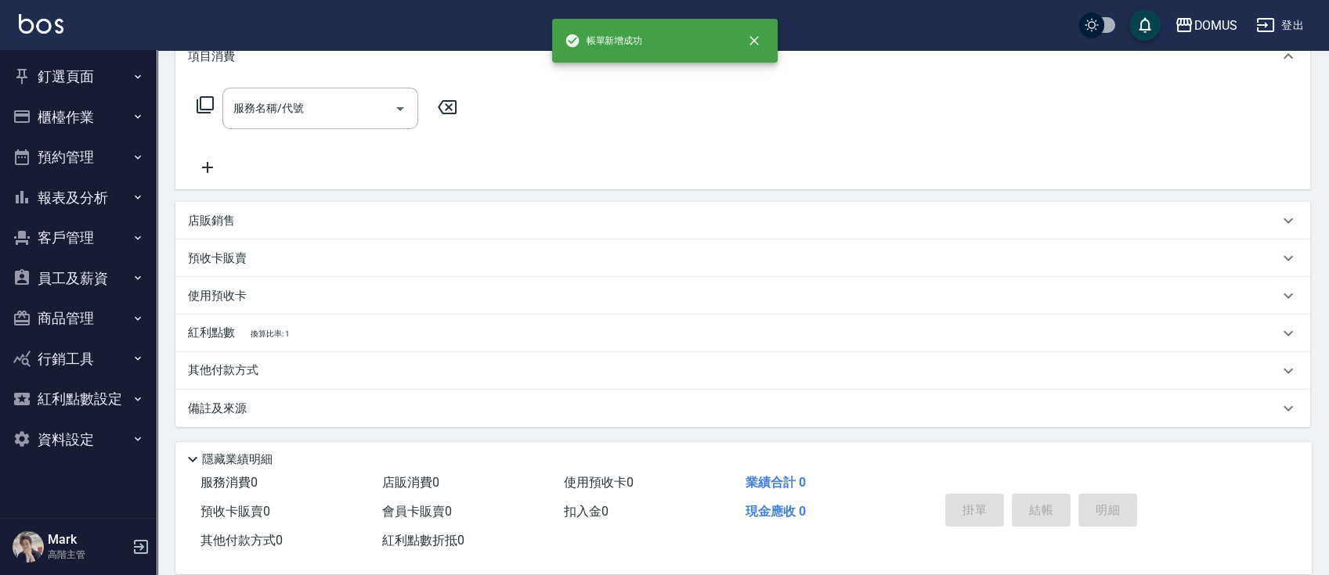
scroll to position [0, 0]
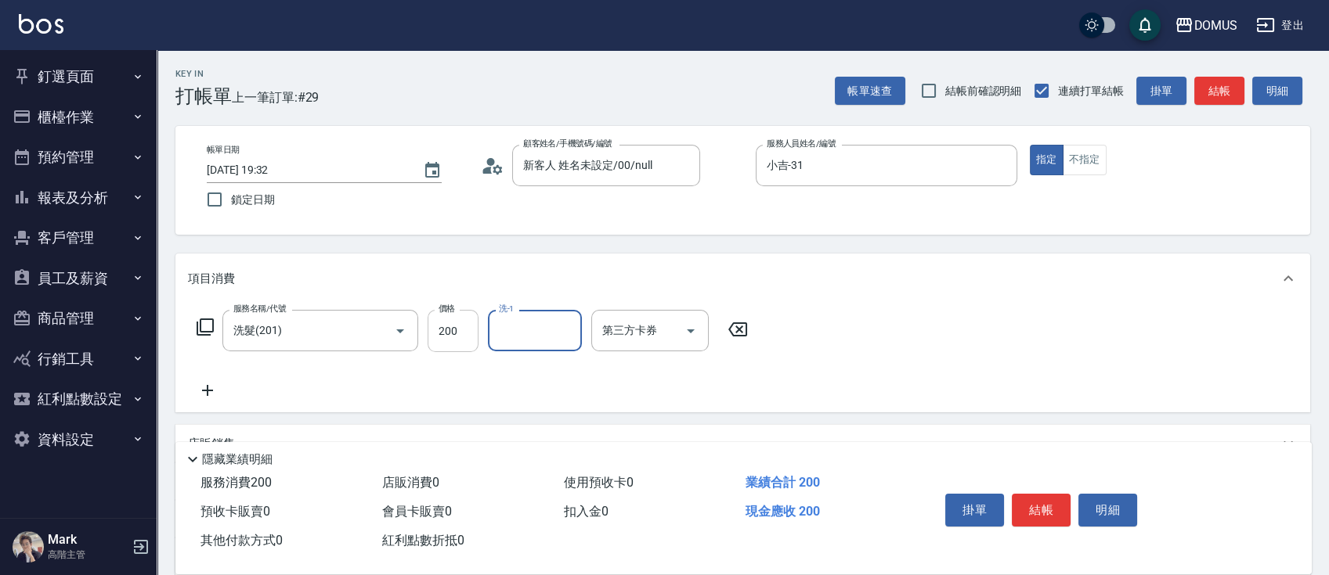
click at [463, 331] on input "200" at bounding box center [452, 331] width 51 height 42
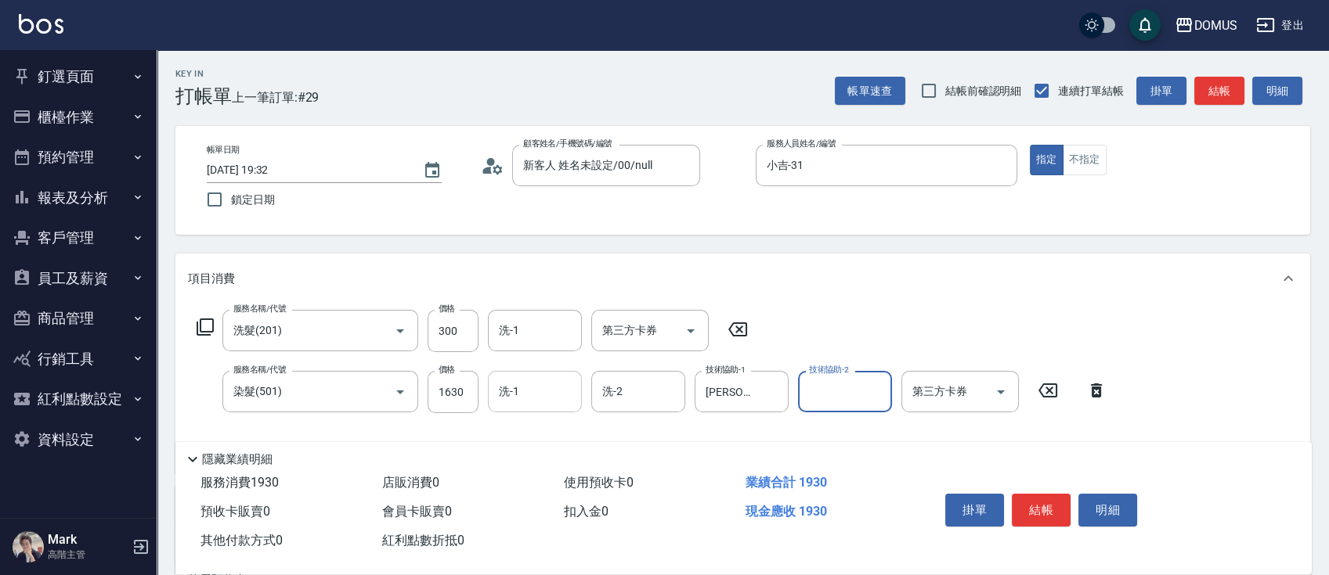
click at [536, 388] on input "洗-1" at bounding box center [535, 391] width 80 height 27
click at [568, 393] on icon "Clear" at bounding box center [565, 392] width 16 height 16
click at [1040, 511] on button "結帳" at bounding box center [1041, 510] width 59 height 33
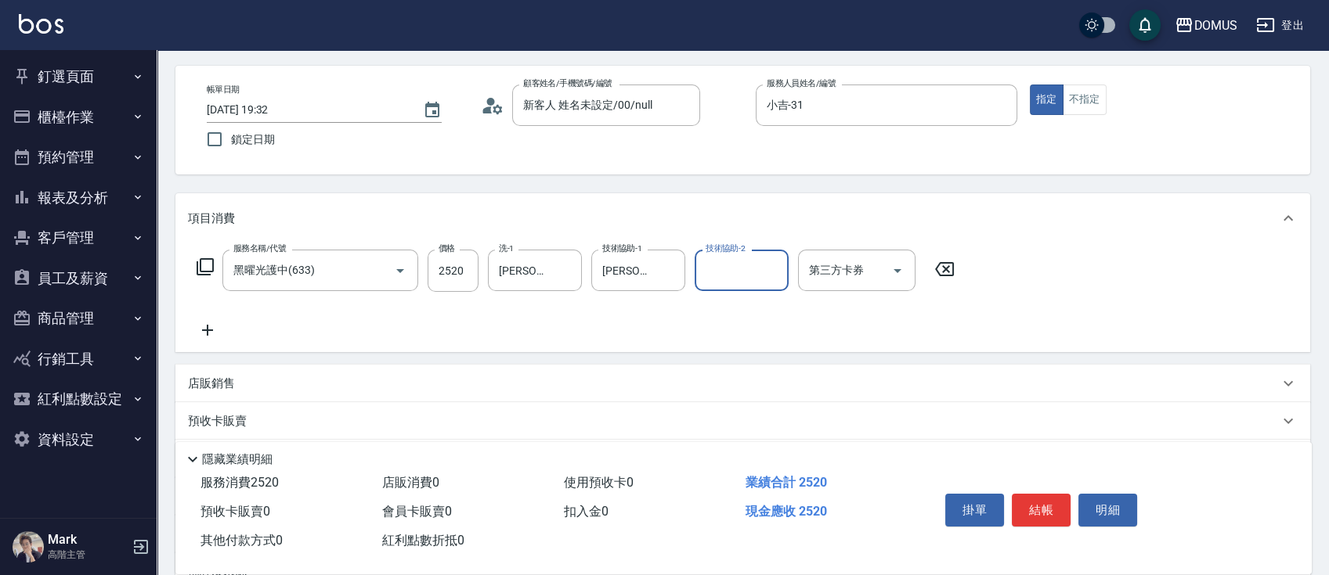
scroll to position [104, 0]
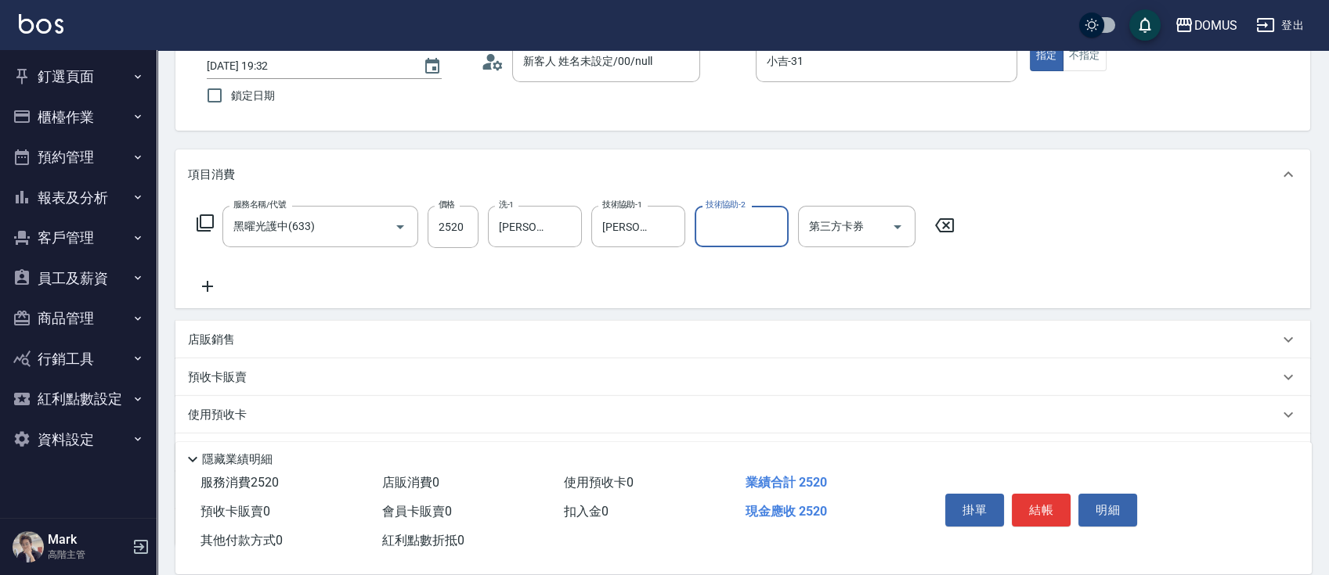
click at [272, 342] on div "店販銷售" at bounding box center [733, 340] width 1091 height 16
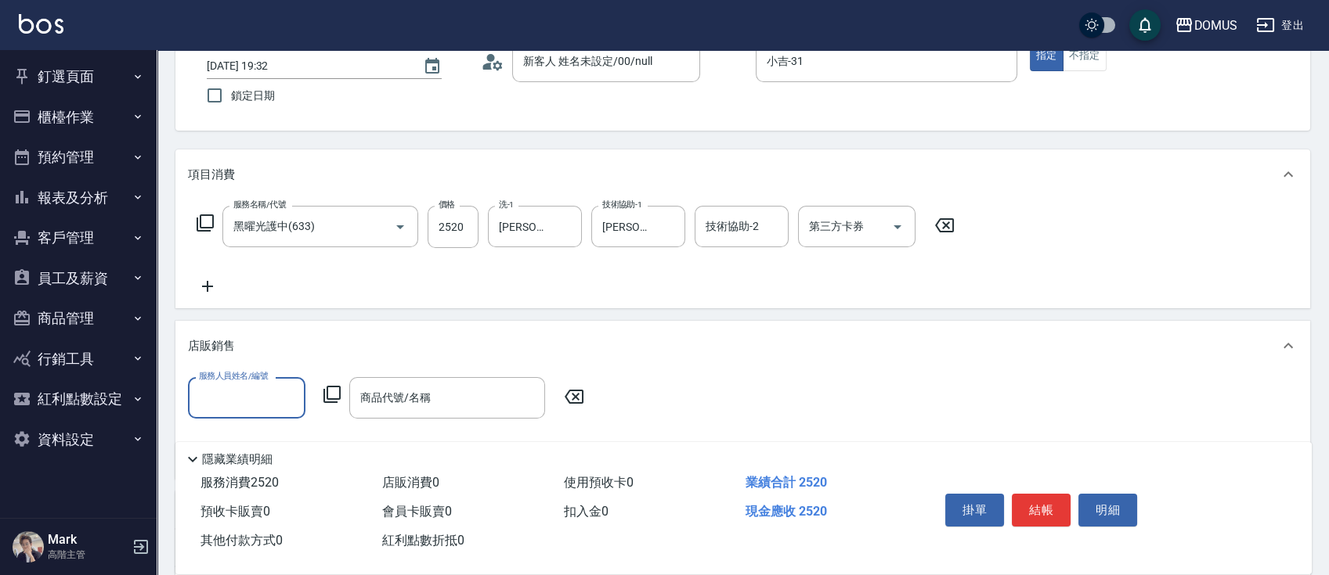
scroll to position [0, 0]
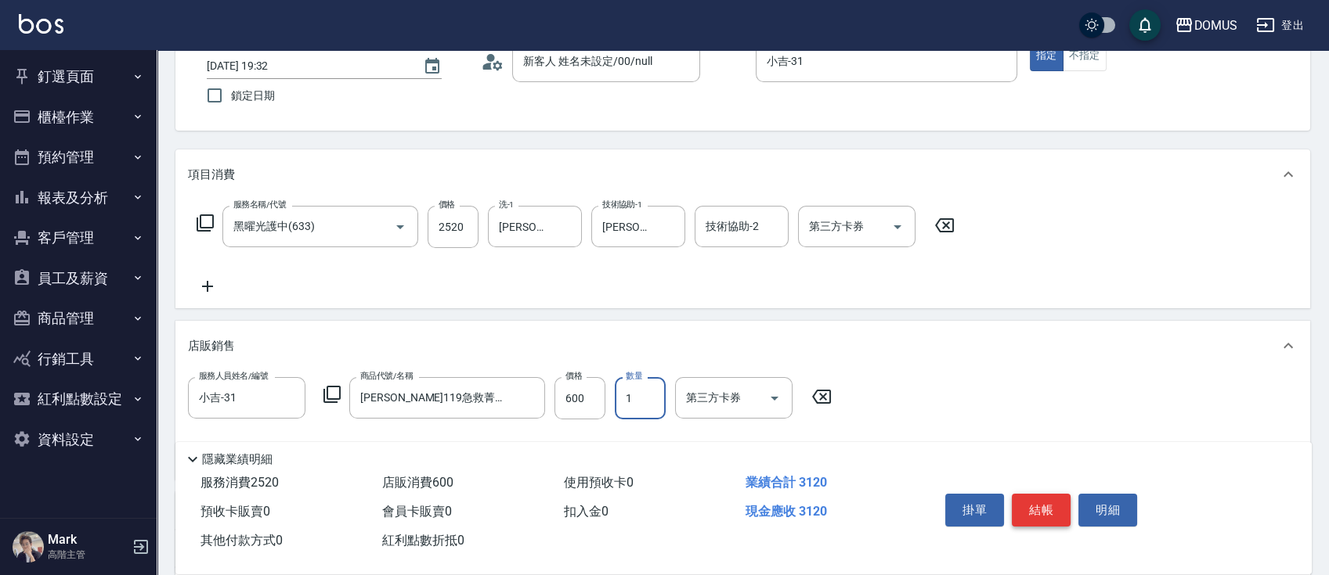
click at [1036, 510] on button "結帳" at bounding box center [1041, 510] width 59 height 33
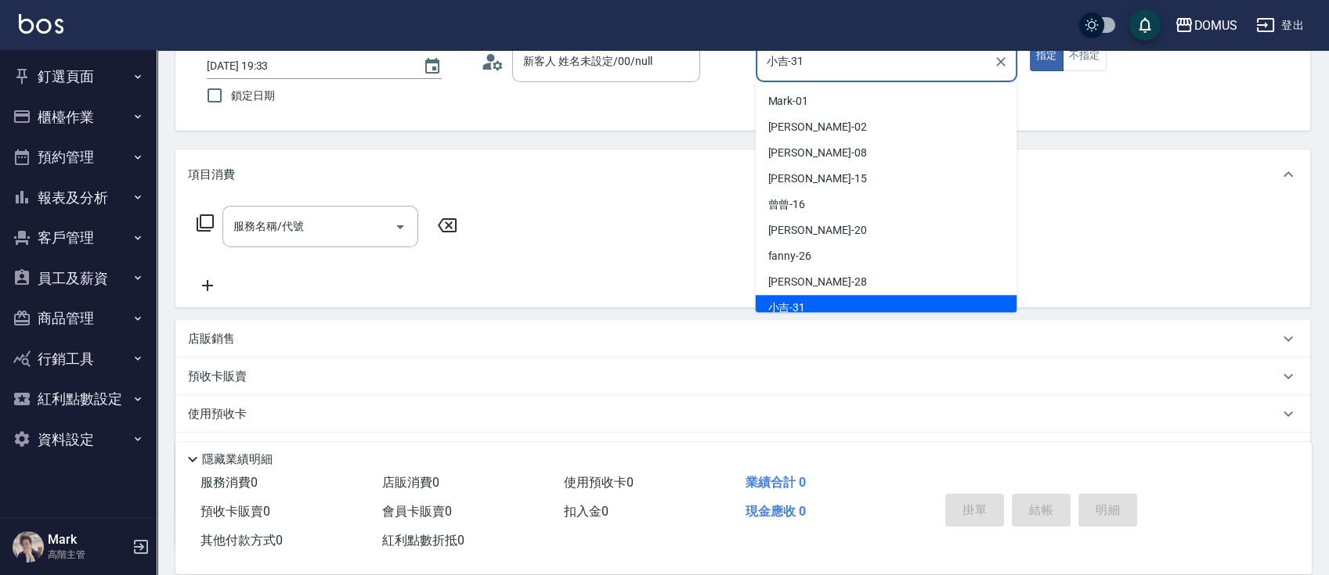
click at [818, 63] on input "小吉-31" at bounding box center [875, 61] width 224 height 27
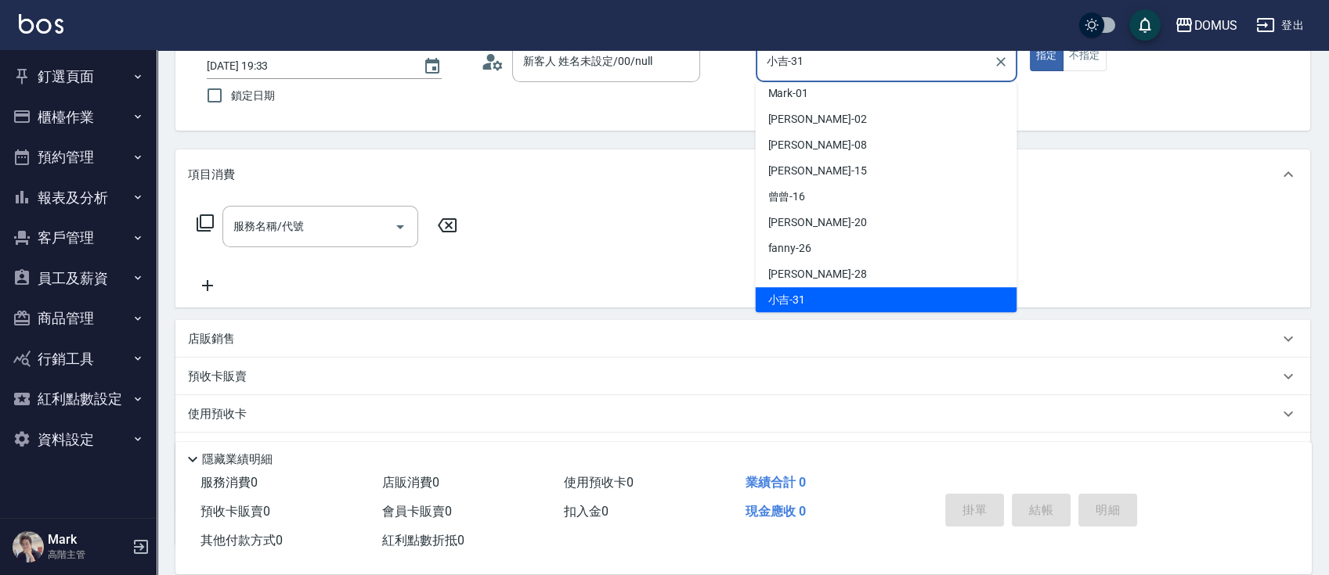
drag, startPoint x: 831, startPoint y: 62, endPoint x: 725, endPoint y: 68, distance: 105.9
click at [725, 68] on div "帳單日期 [DATE] 19:33 鎖定日期 顧客姓名/手機號碼/編號 新客人 姓名未設定/00/null 顧客姓名/手機號碼/編號 服務人員姓名/編號 小吉…" at bounding box center [742, 76] width 1097 height 71
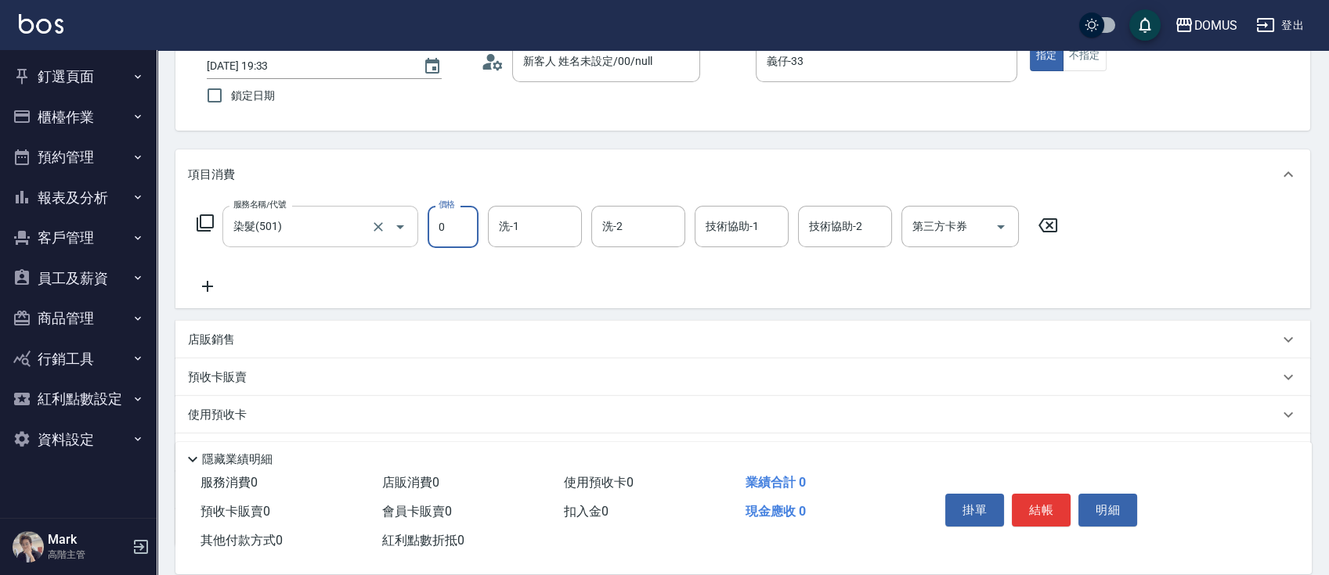
click at [269, 226] on input "染髮(501)" at bounding box center [298, 226] width 138 height 27
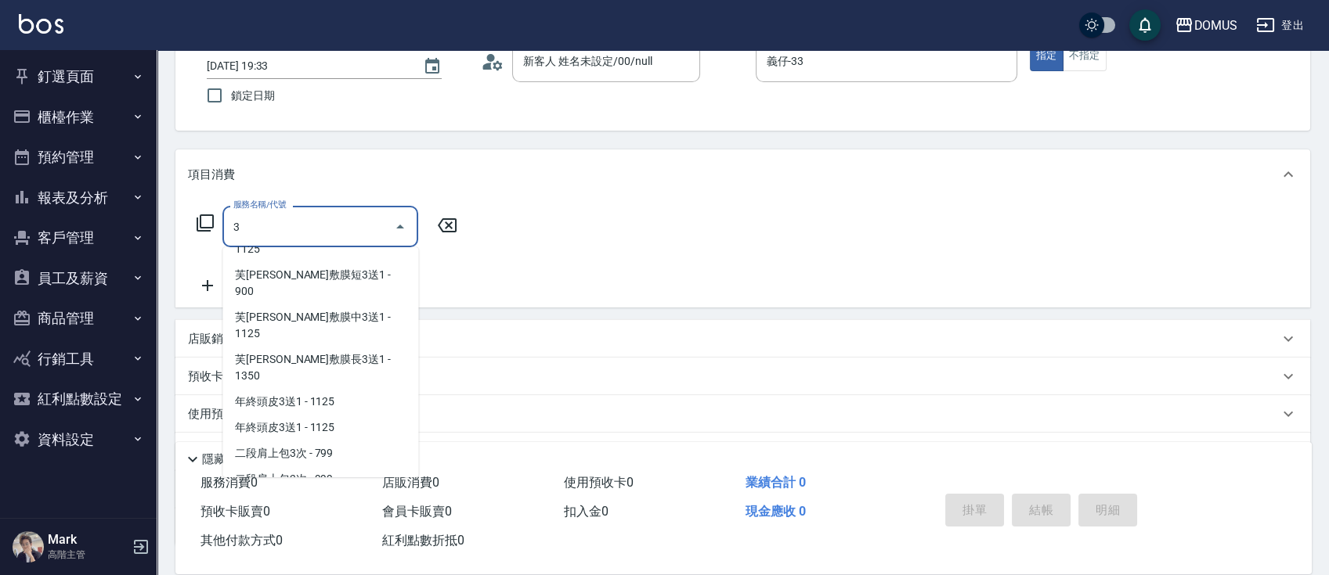
scroll to position [6, 0]
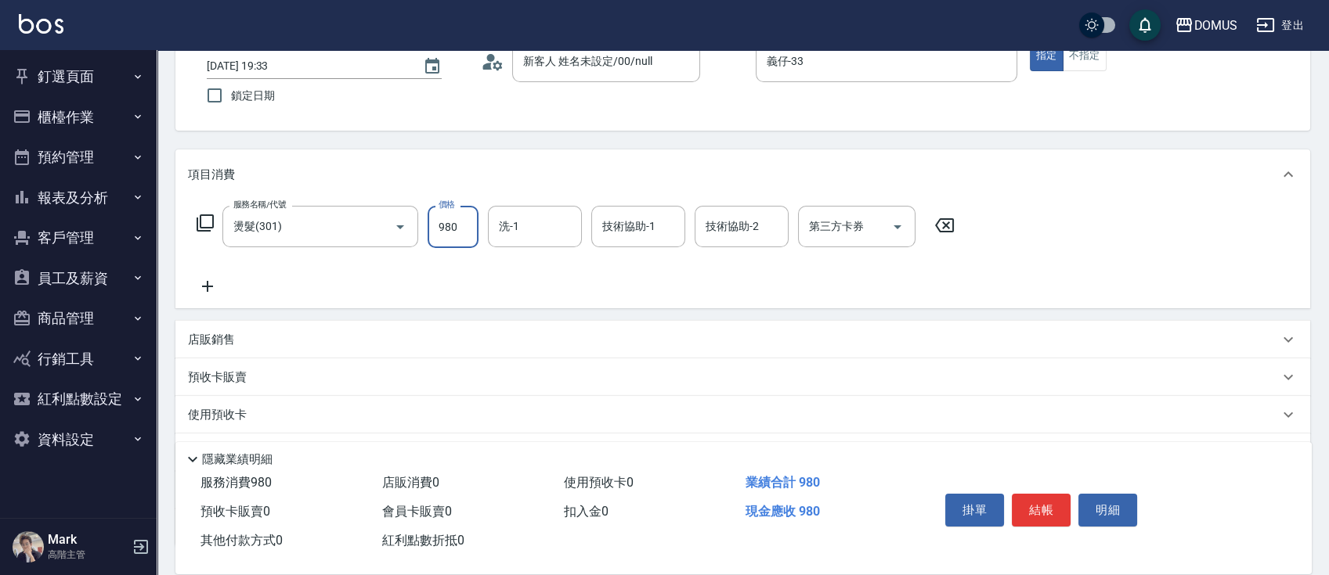
click at [471, 236] on input "980" at bounding box center [452, 227] width 51 height 42
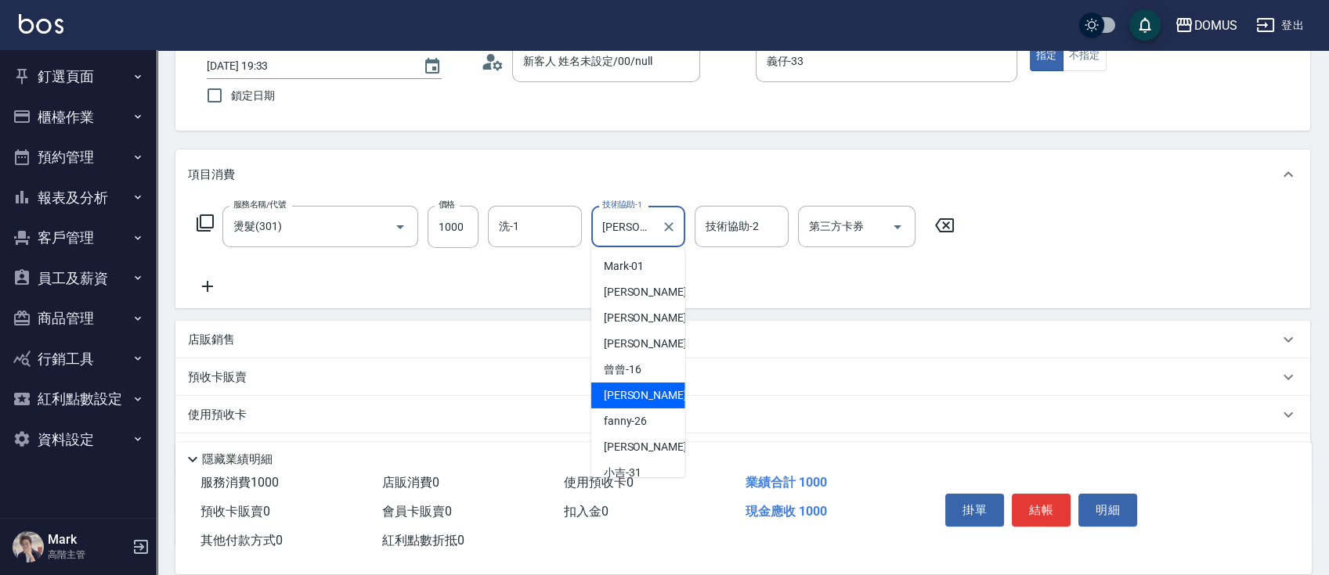
click at [618, 231] on input "[PERSON_NAME]-20" at bounding box center [626, 226] width 56 height 27
drag, startPoint x: 646, startPoint y: 230, endPoint x: 495, endPoint y: 241, distance: 151.5
click at [524, 226] on div "服務名稱/代號 燙髮(301) 服務名稱/代號 價格 1000 價格 洗-1 洗-1 技術協助-1 小宸-20 技術協助-1 技術協助-2 技術協助-2 第三…" at bounding box center [576, 227] width 776 height 42
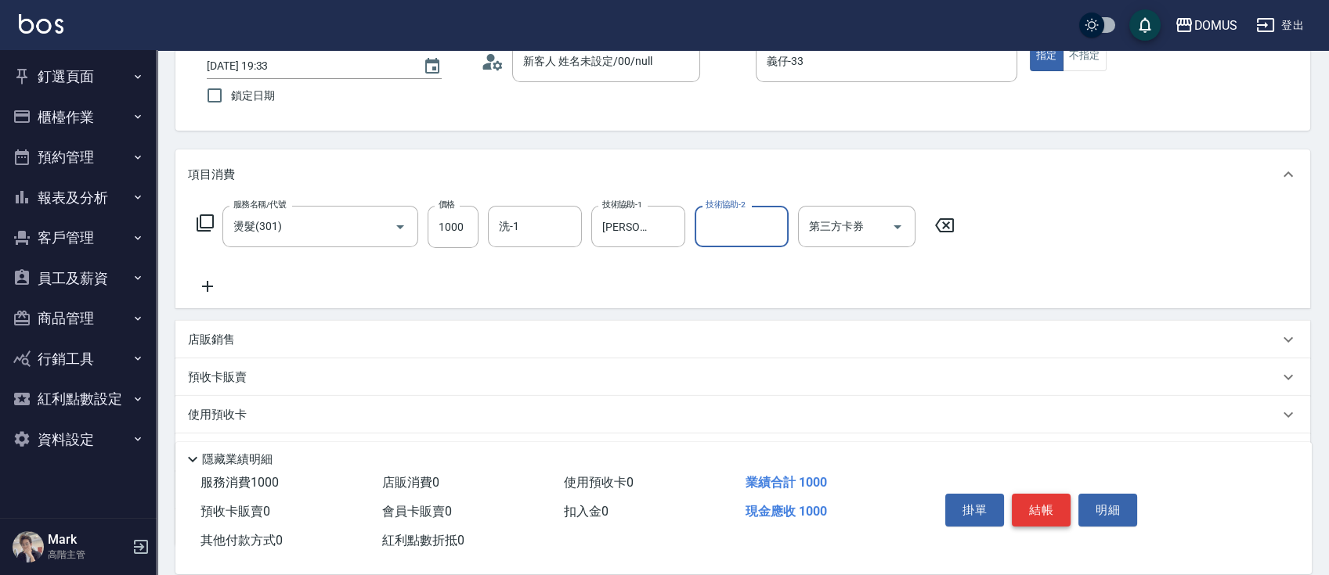
click at [1059, 514] on button "結帳" at bounding box center [1041, 510] width 59 height 33
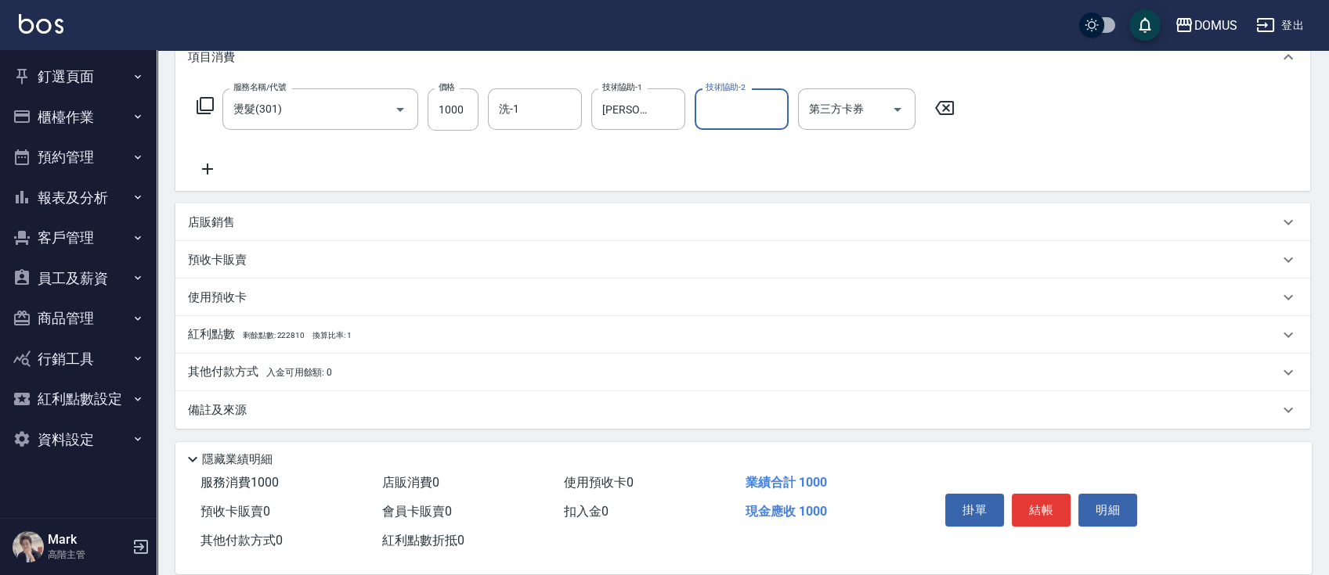
scroll to position [223, 0]
click at [319, 373] on span "入金可用餘額: 0" at bounding box center [299, 371] width 67 height 11
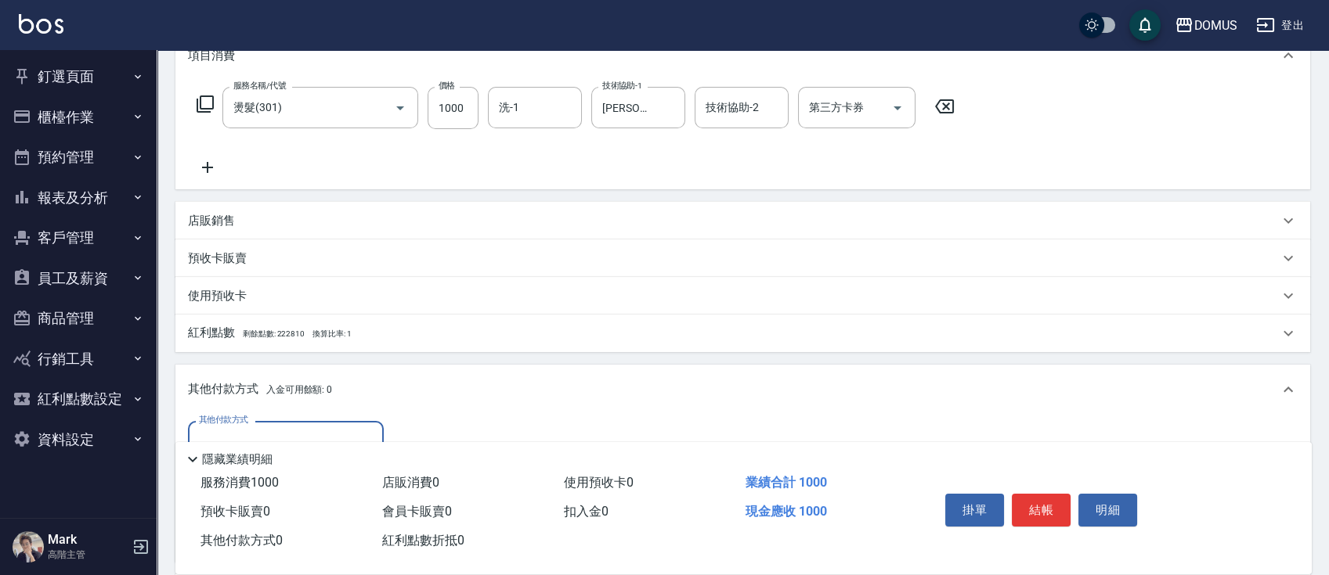
scroll to position [407, 0]
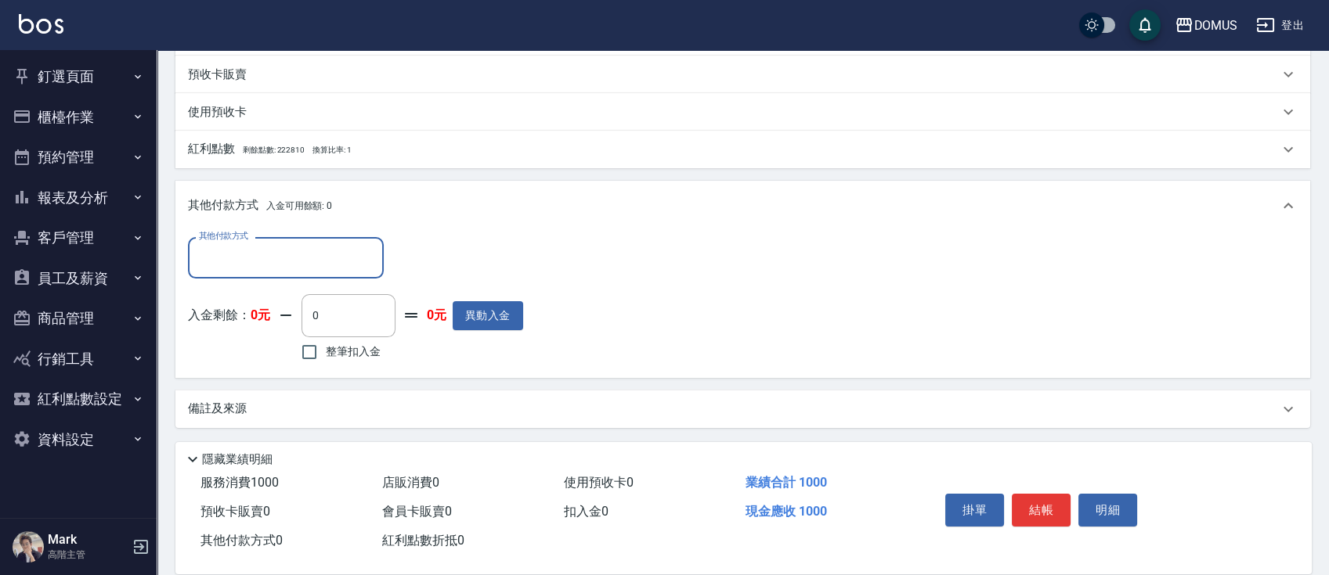
click at [280, 254] on input "其他付款方式" at bounding box center [286, 257] width 182 height 27
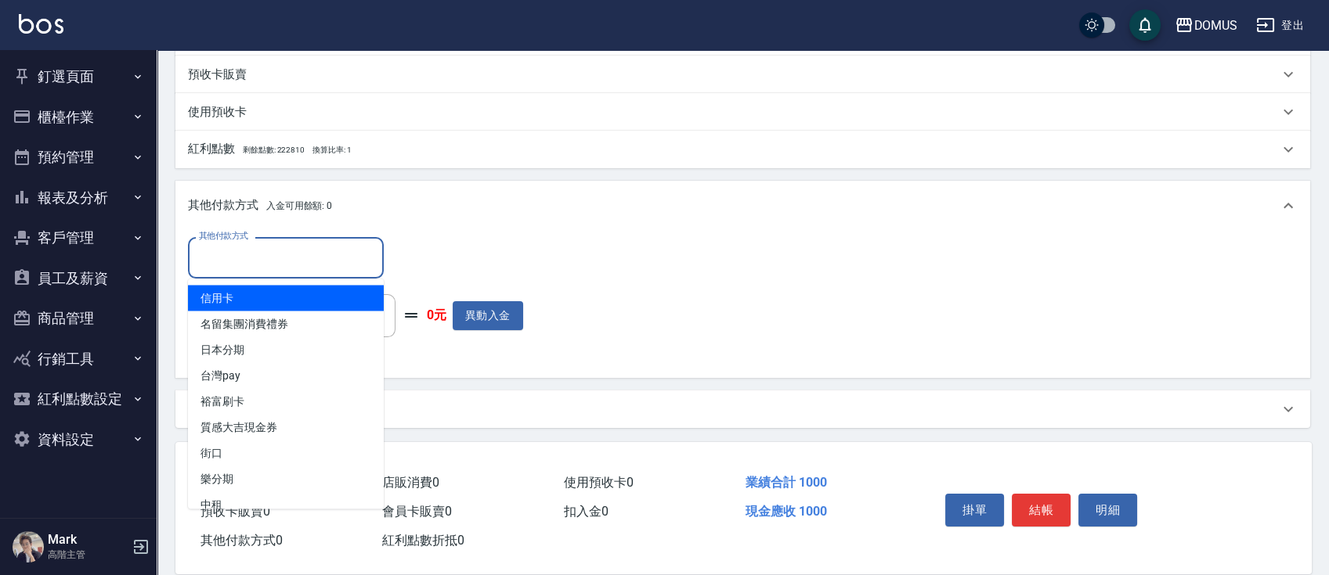
click at [261, 298] on span "信用卡" at bounding box center [286, 298] width 196 height 26
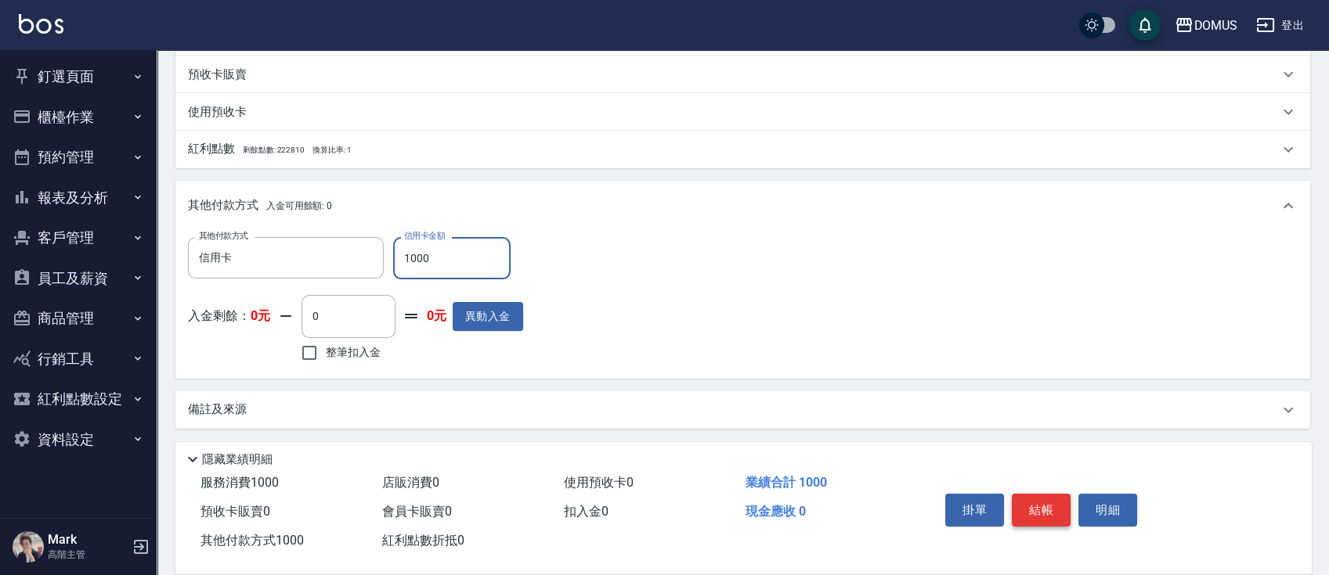
click at [1052, 498] on button "結帳" at bounding box center [1041, 510] width 59 height 33
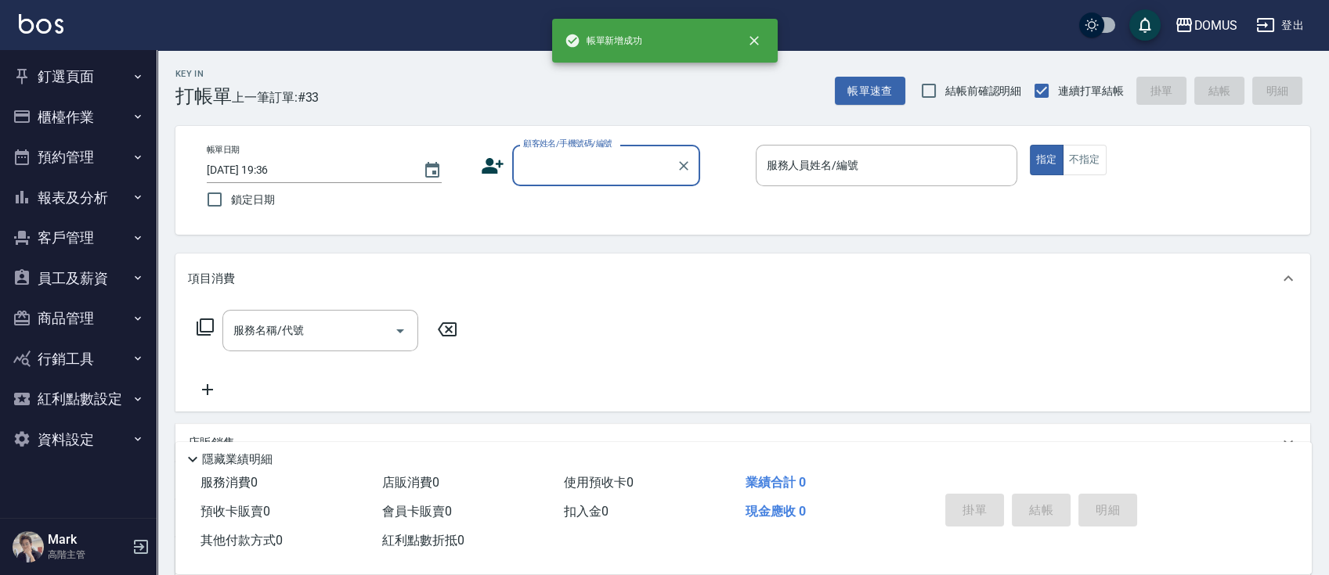
scroll to position [0, 0]
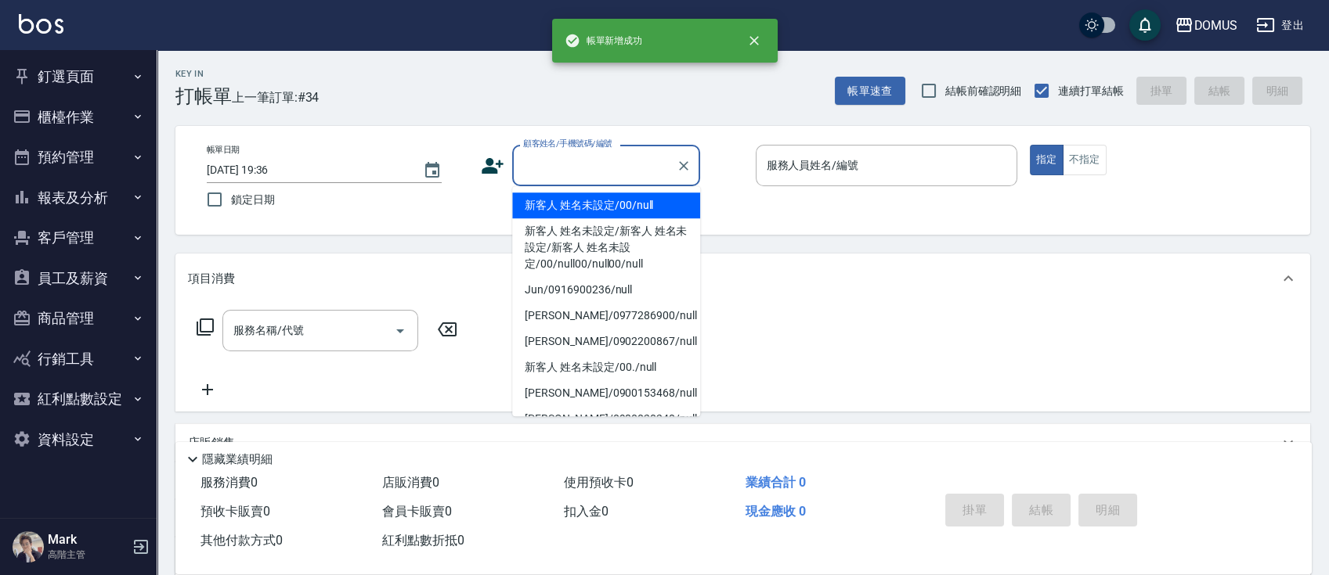
click at [582, 168] on input "顧客姓名/手機號碼/編號" at bounding box center [594, 165] width 150 height 27
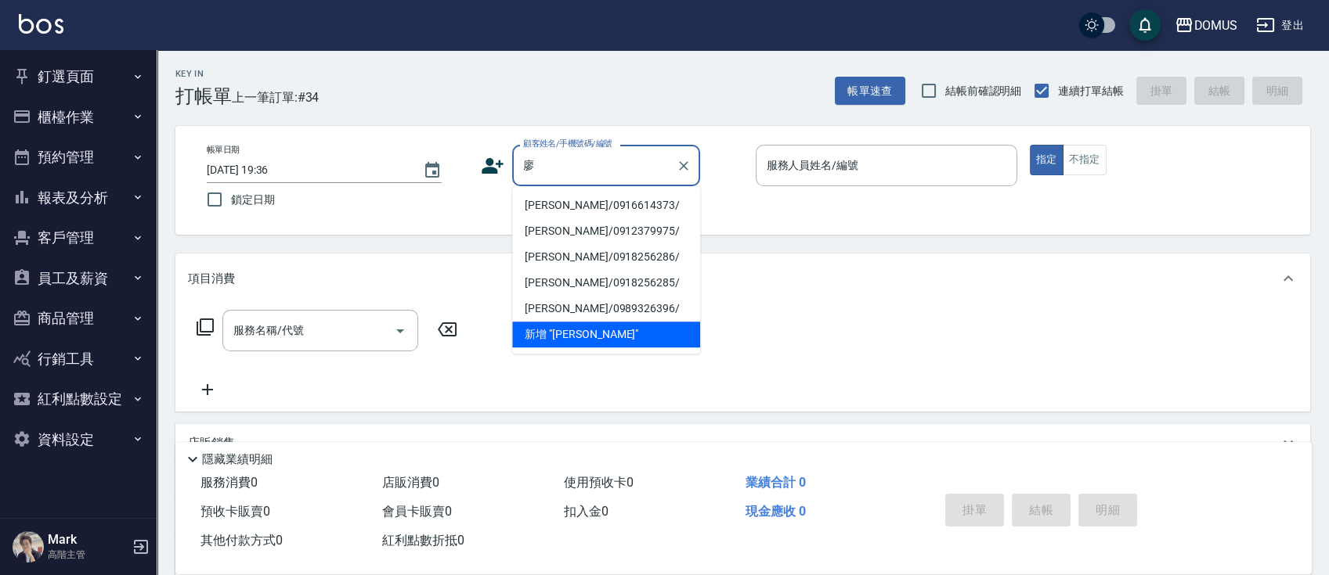
click at [614, 204] on li "[PERSON_NAME]/0916614373/" at bounding box center [606, 206] width 188 height 26
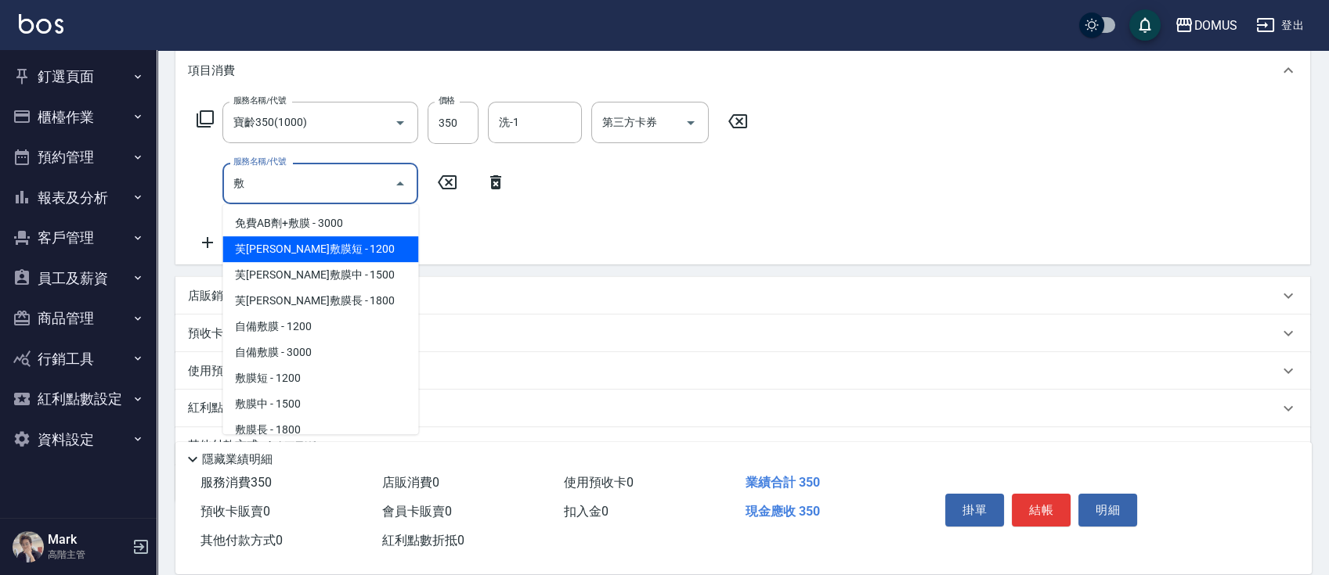
click at [336, 245] on span "芙[PERSON_NAME]敷膜短 - 1200" at bounding box center [320, 249] width 196 height 26
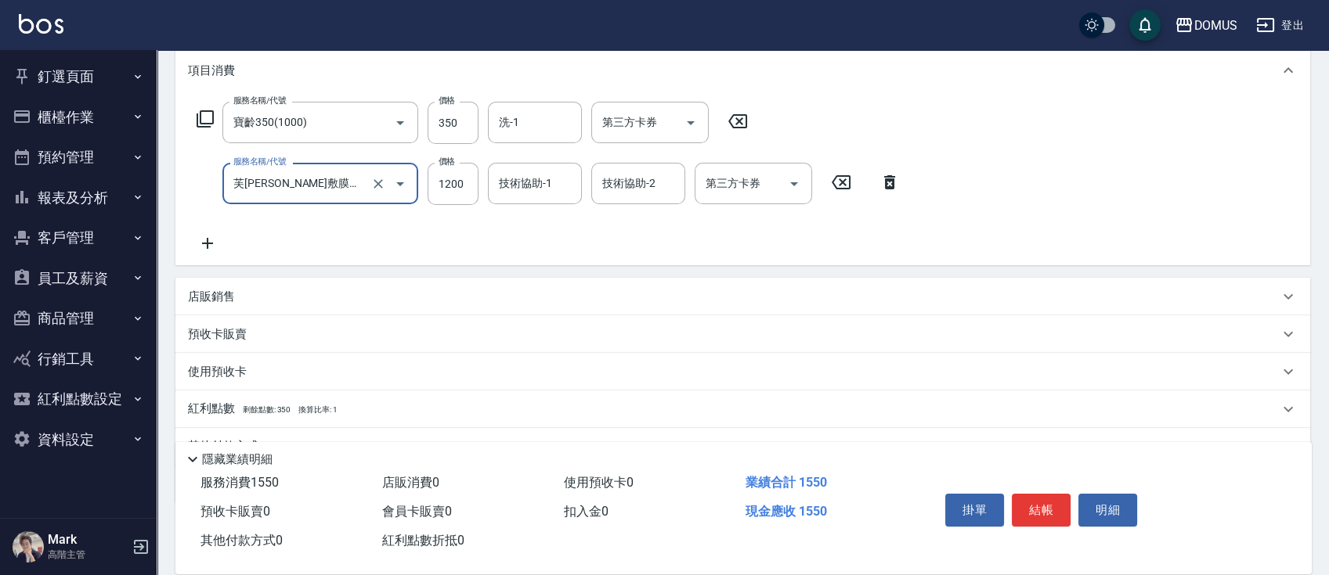
click at [1062, 160] on div "服務名稱/代號 寶齡350(1000) 服務名稱/代號 價格 350 價格 洗-1 洗-1 第三方卡券 第三方卡券 服務名稱/代號 芙[PERSON_NAME…" at bounding box center [742, 181] width 1134 height 170
click at [453, 189] on input "1200" at bounding box center [452, 184] width 51 height 42
click at [1016, 124] on div "服務名稱/代號 寶齡350(1000) 服務名稱/代號 價格 350 價格 洗-1 洗-1 第三方卡券 第三方卡券 服務名稱/代號 芙[PERSON_NAME…" at bounding box center [742, 181] width 1134 height 170
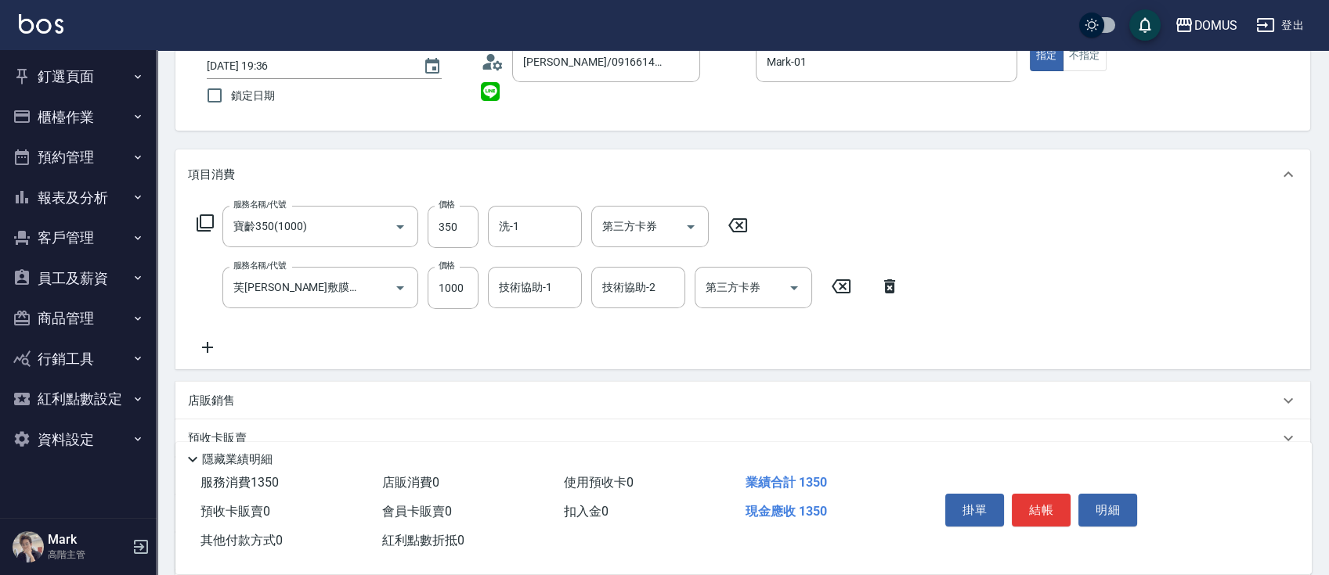
scroll to position [284, 0]
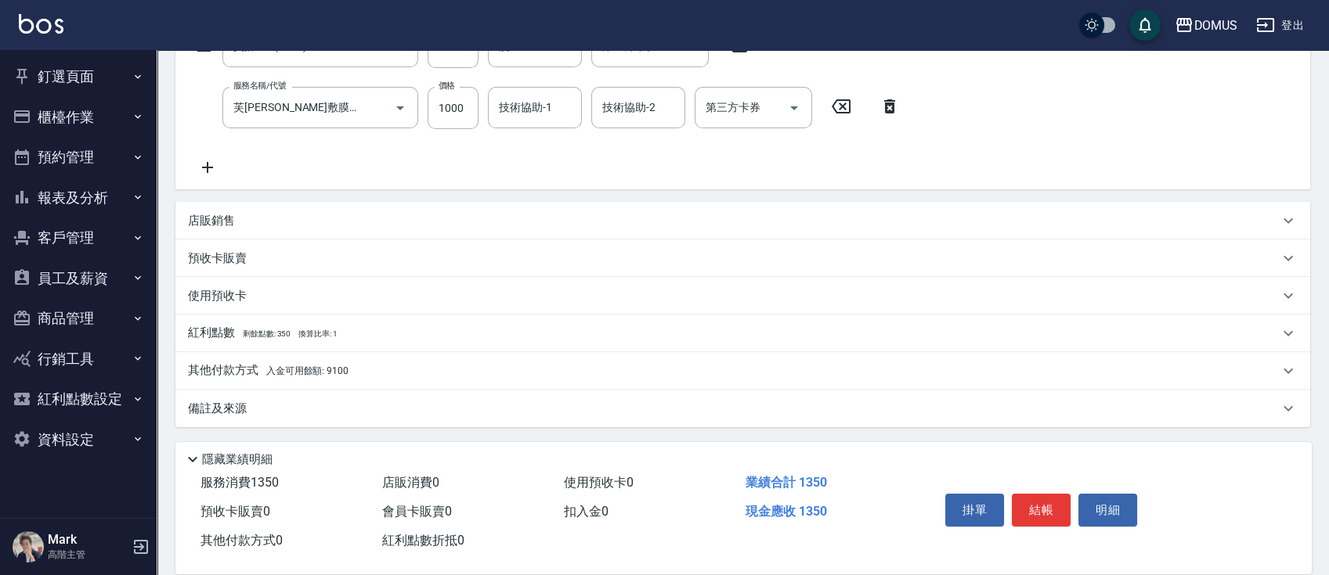
click at [362, 373] on div "其他付款方式 入金可用餘額: 9100" at bounding box center [733, 370] width 1091 height 17
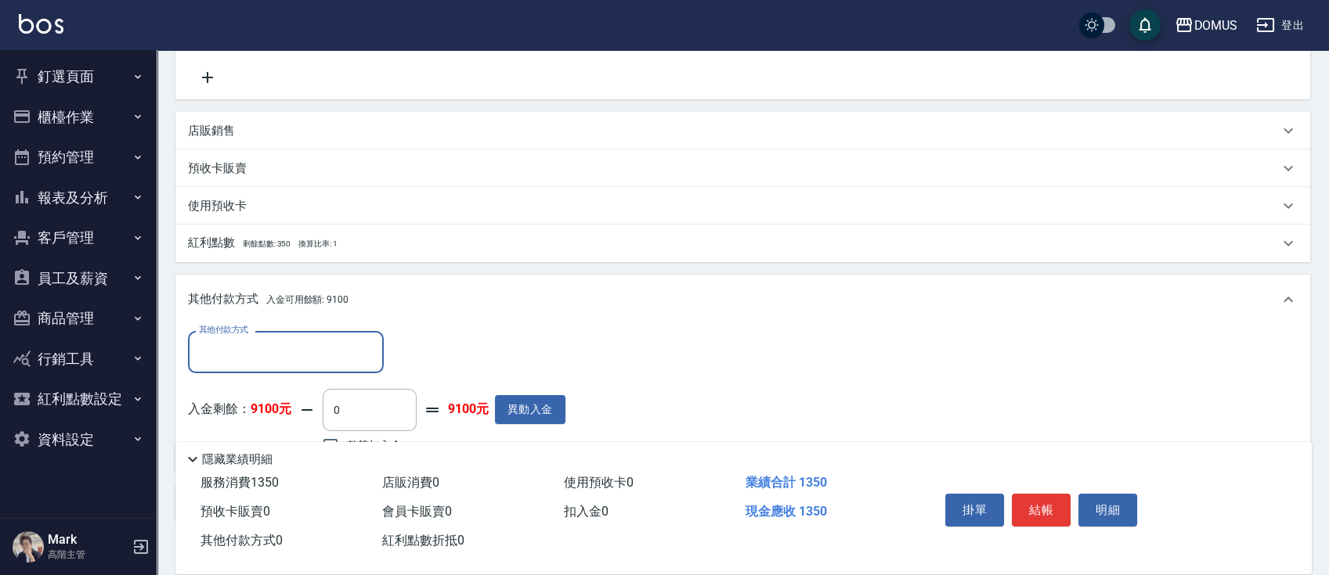
scroll to position [468, 0]
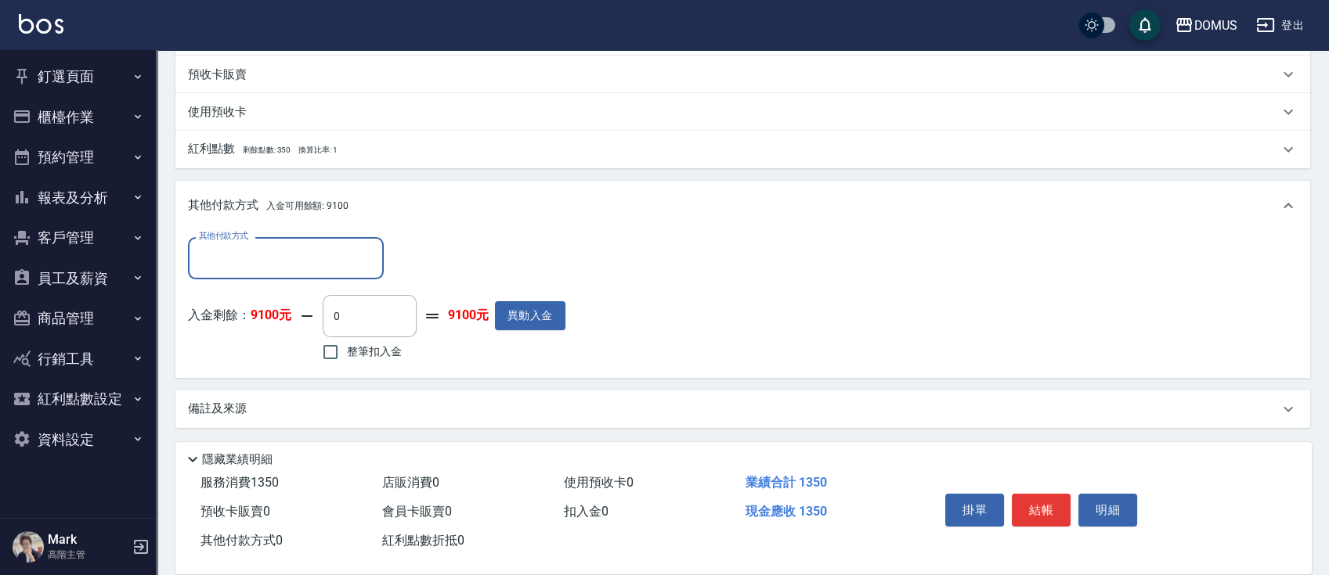
click at [280, 259] on input "其他付款方式" at bounding box center [286, 257] width 182 height 27
click at [326, 352] on input "整筆扣入金" at bounding box center [330, 352] width 33 height 33
click at [1027, 503] on button "結帳" at bounding box center [1041, 510] width 59 height 33
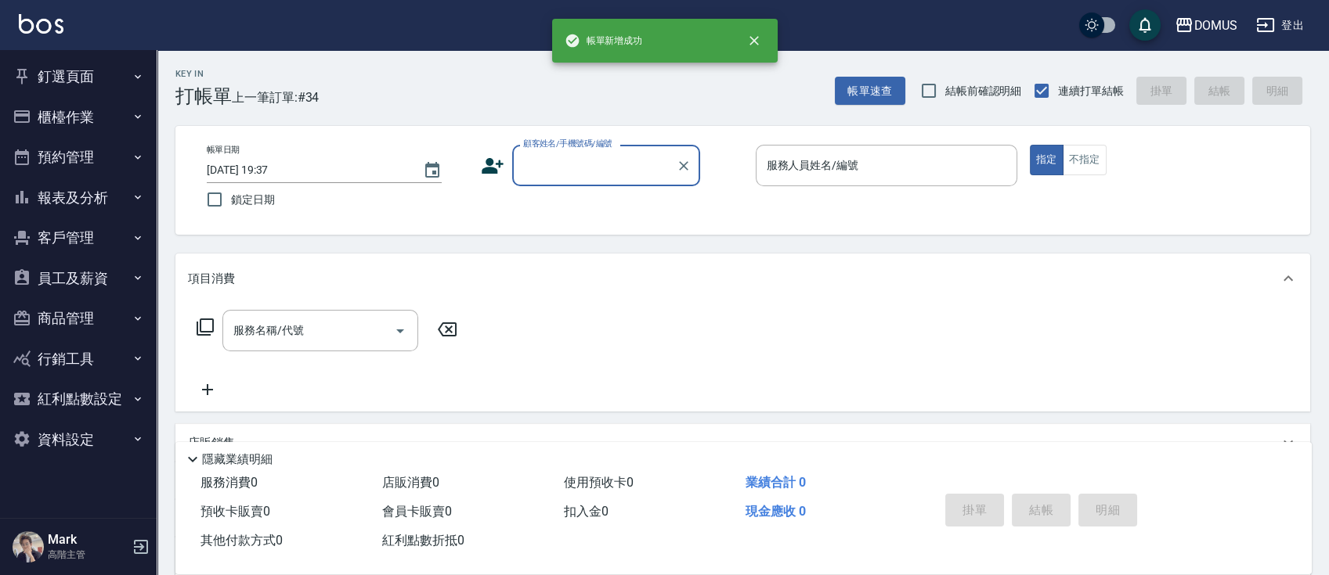
scroll to position [0, 0]
click at [109, 80] on button "釘選頁面" at bounding box center [78, 76] width 144 height 41
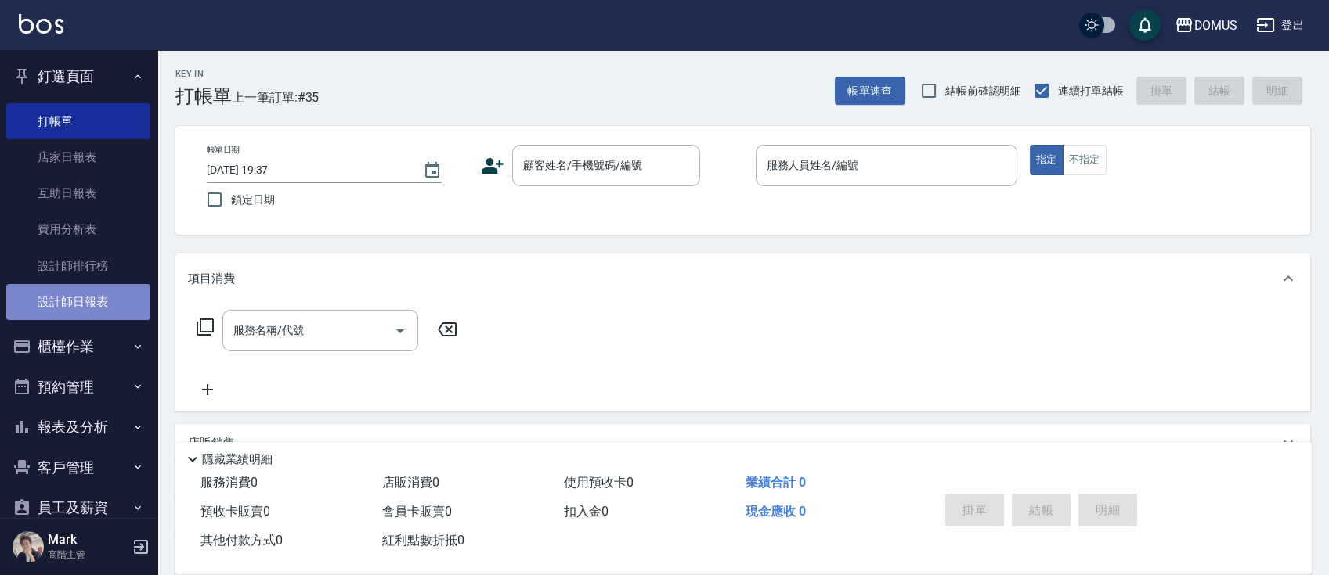
click at [101, 299] on link "設計師日報表" at bounding box center [78, 302] width 144 height 36
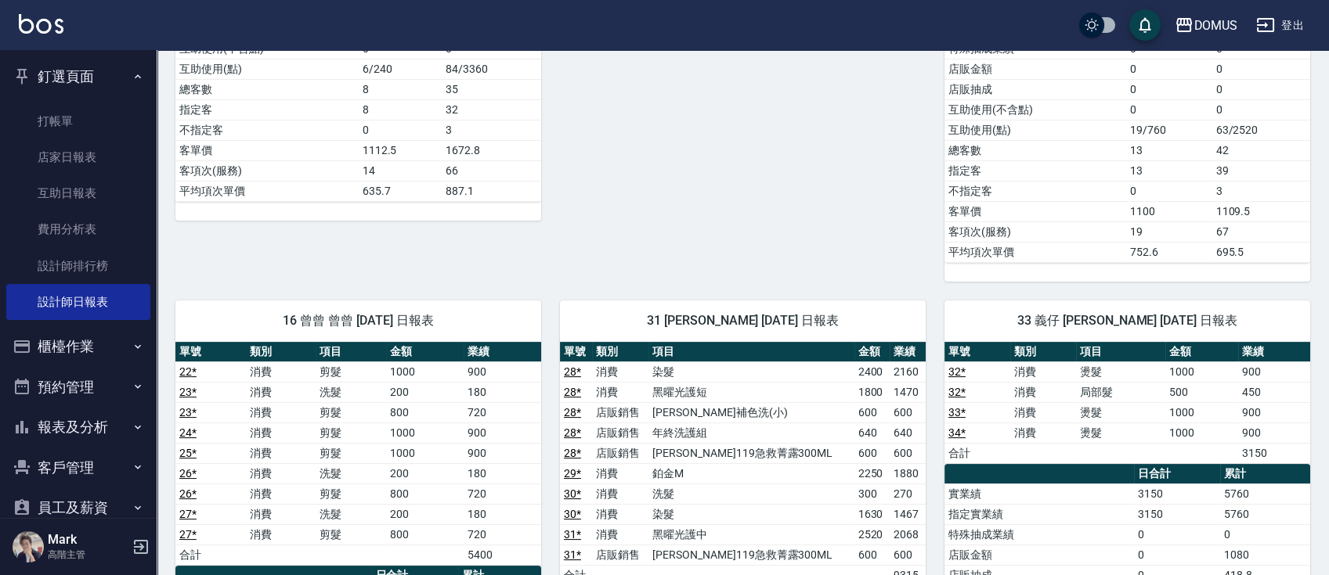
scroll to position [510, 0]
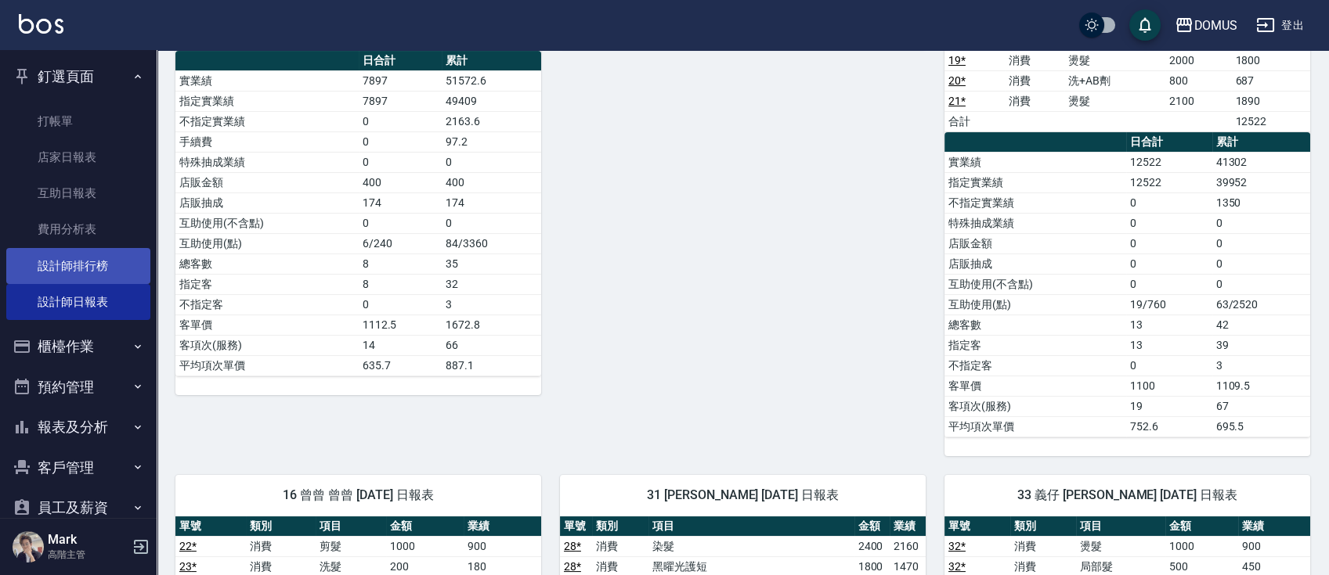
click at [108, 266] on link "設計師排行榜" at bounding box center [78, 266] width 144 height 36
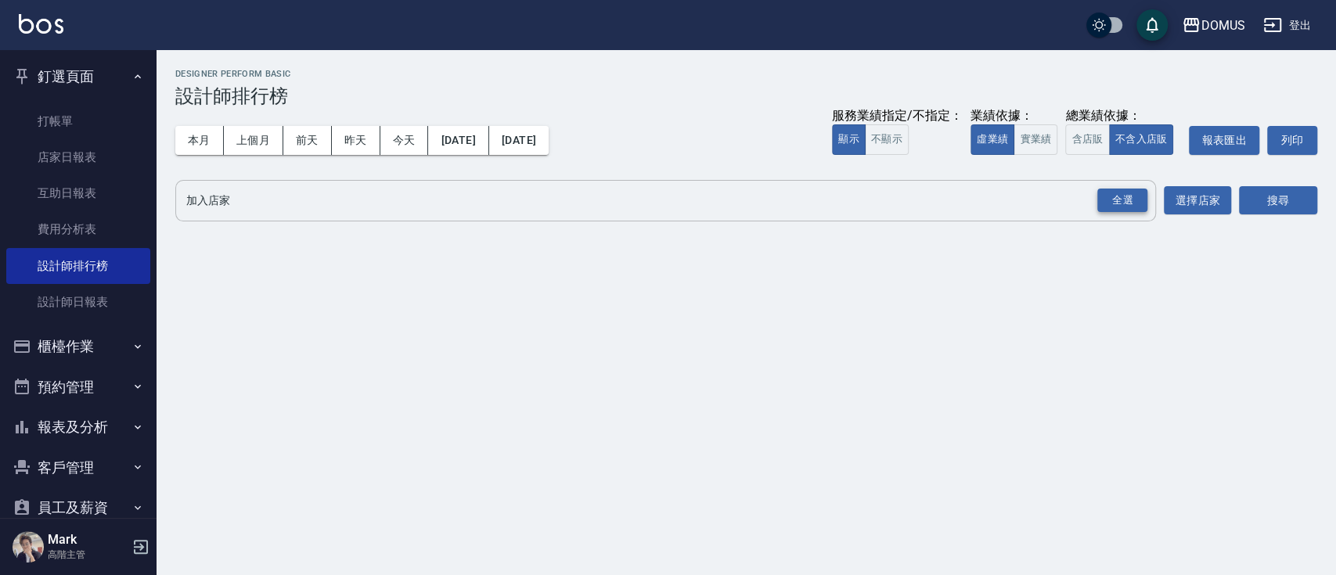
click at [1124, 208] on div "全選" at bounding box center [1123, 201] width 50 height 24
click at [1282, 210] on button "搜尋" at bounding box center [1278, 201] width 78 height 29
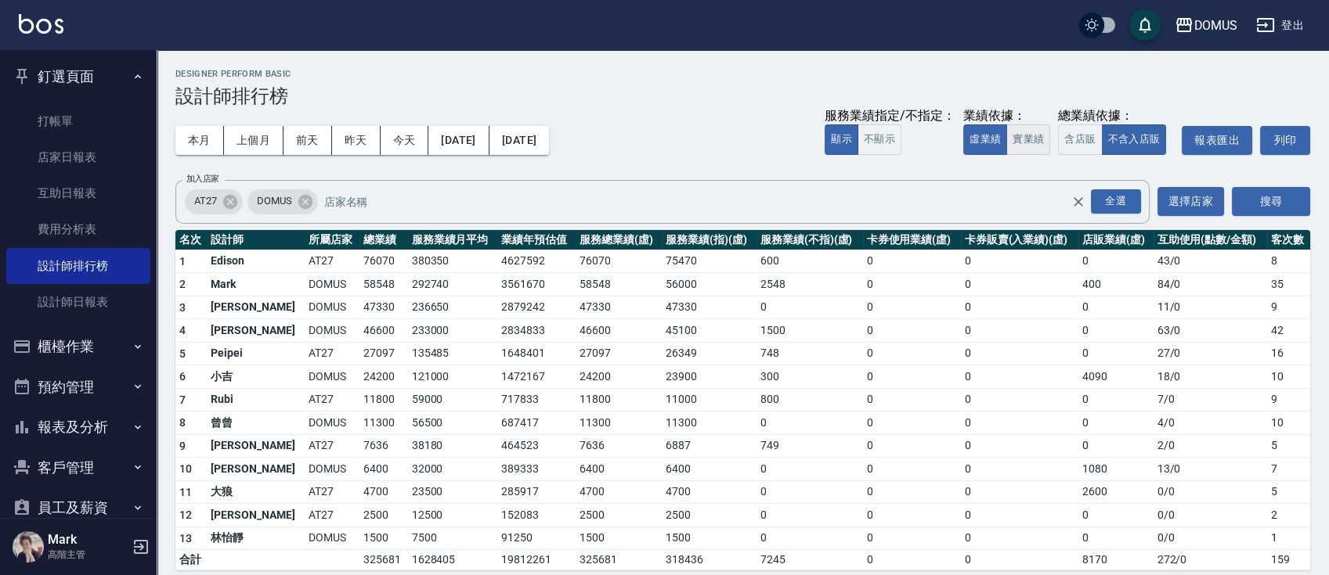
click at [1035, 146] on button "實業績" at bounding box center [1028, 139] width 44 height 31
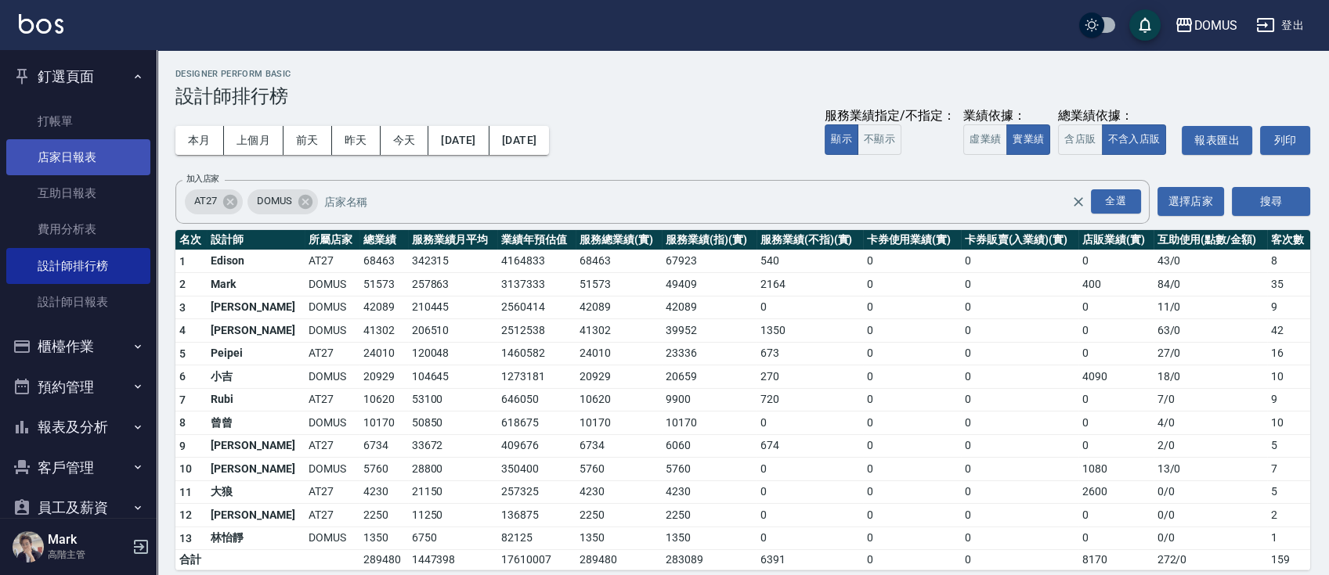
click at [92, 143] on link "店家日報表" at bounding box center [78, 157] width 144 height 36
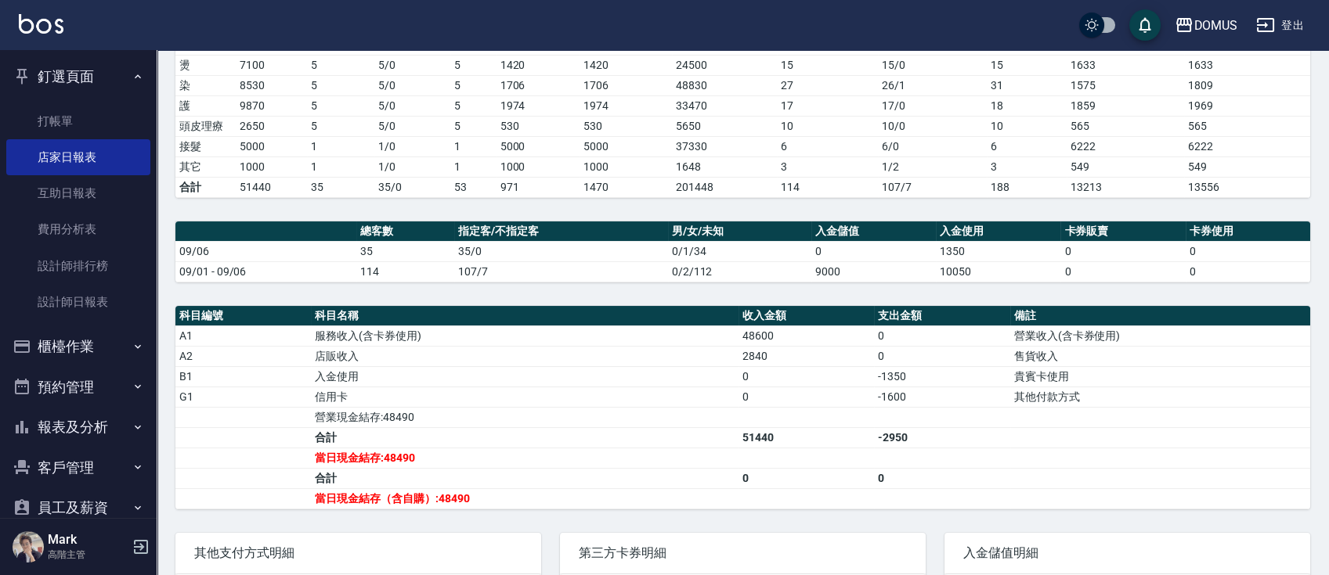
scroll to position [313, 0]
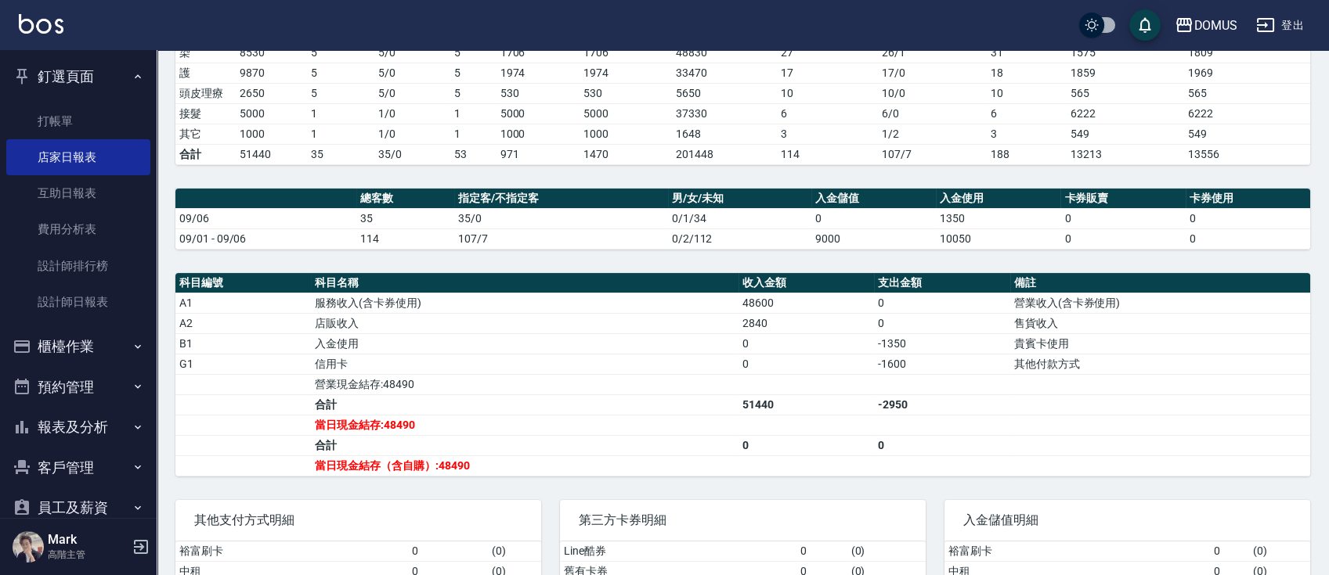
click at [132, 74] on icon "button" at bounding box center [138, 76] width 13 height 13
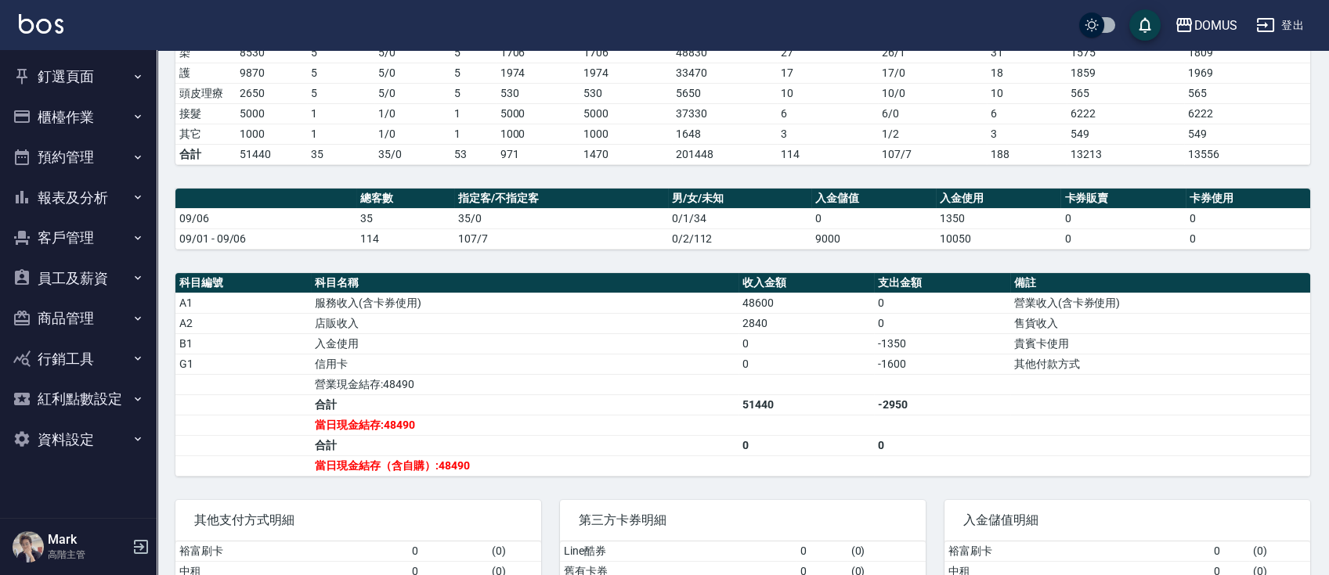
click at [100, 131] on button "櫃檯作業" at bounding box center [78, 117] width 144 height 41
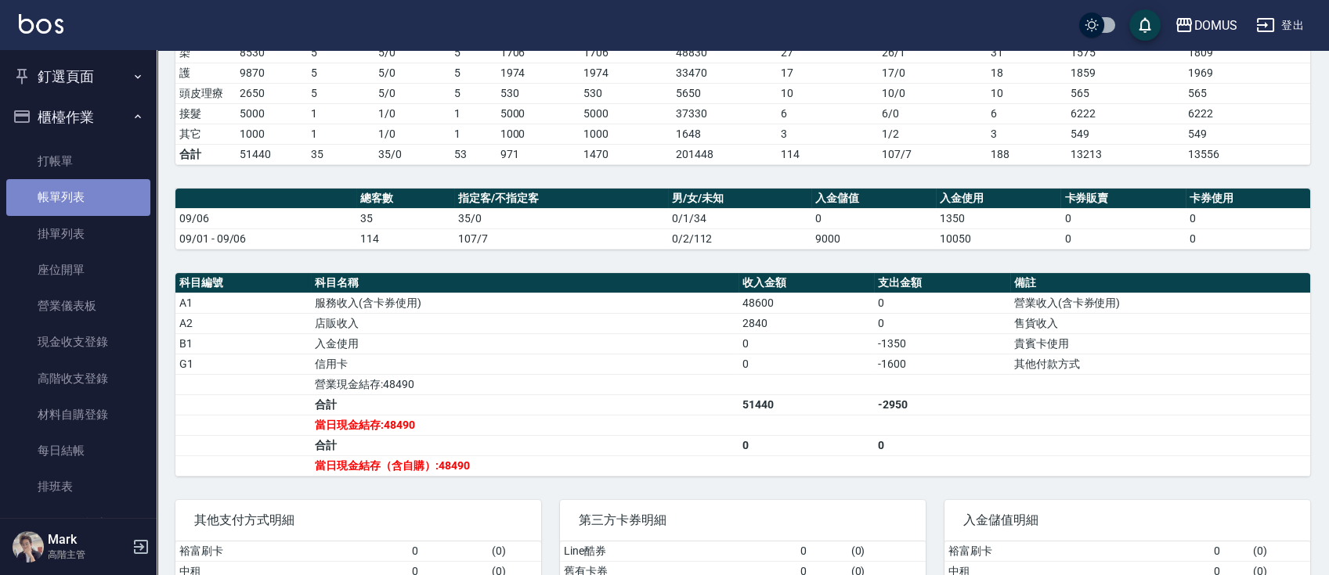
click at [91, 202] on link "帳單列表" at bounding box center [78, 197] width 144 height 36
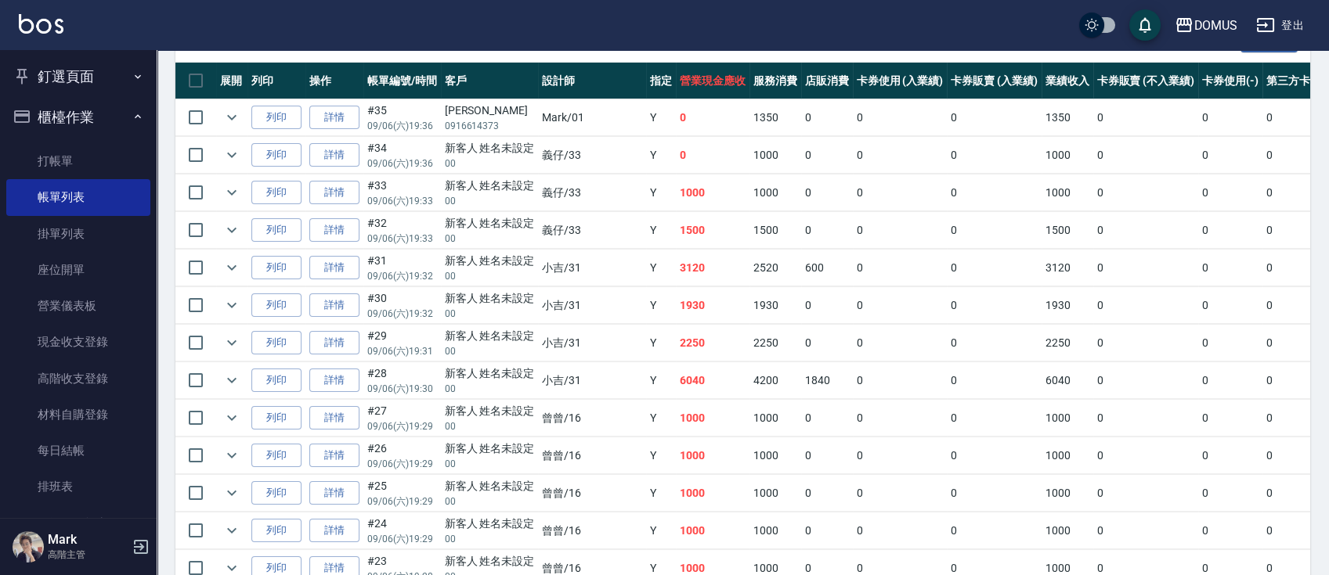
scroll to position [326, 0]
